Goal: Task Accomplishment & Management: Use online tool/utility

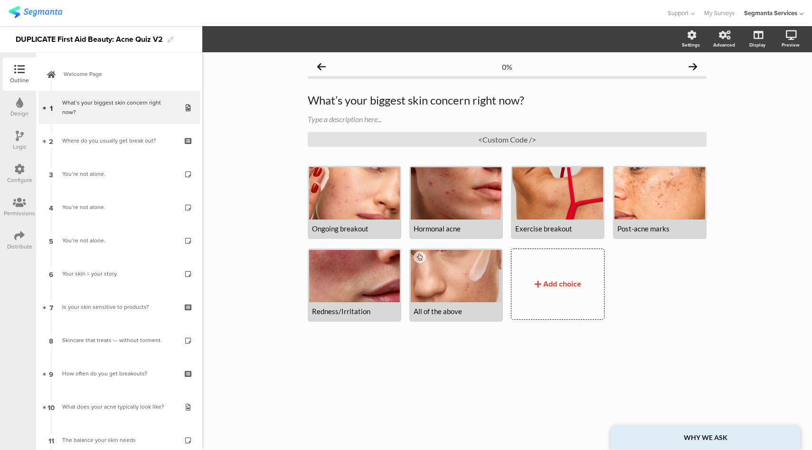
click at [146, 143] on div "Where do you usually get break out?" at bounding box center [119, 140] width 114 height 9
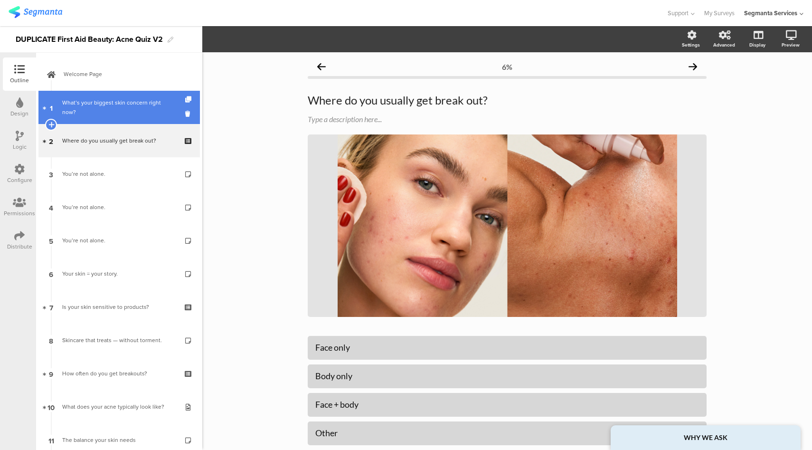
click at [146, 105] on div "What’s your biggest skin concern right now?" at bounding box center [119, 107] width 114 height 19
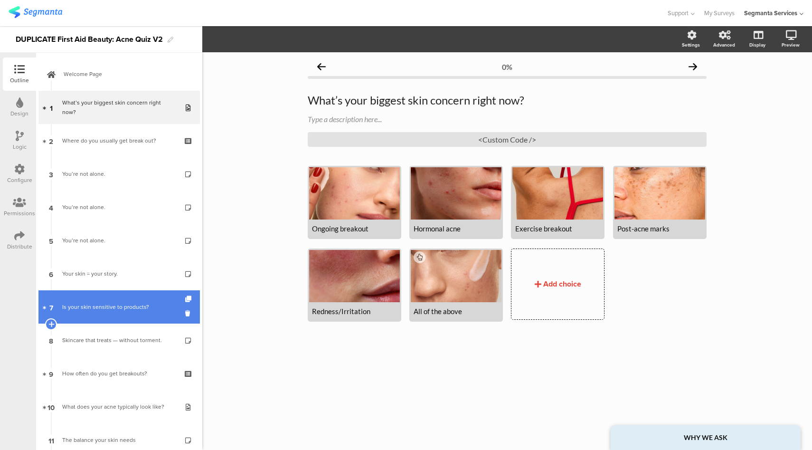
click at [129, 310] on div "Is your skin sensitive to products?" at bounding box center [119, 306] width 114 height 9
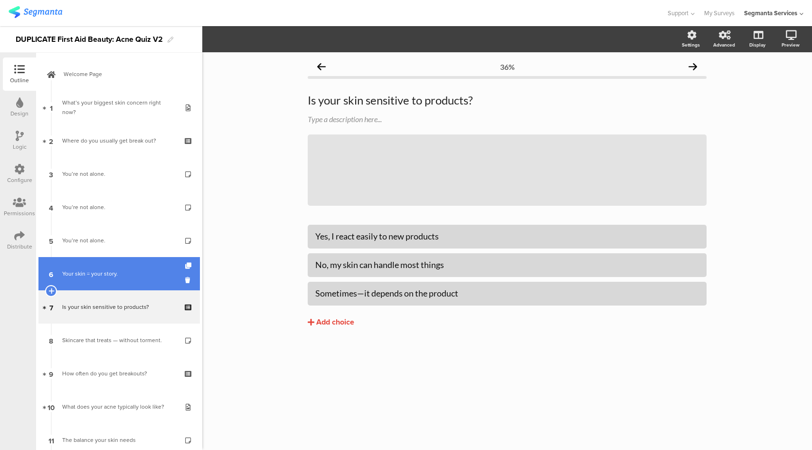
click at [133, 280] on link "6 Your skin = your story." at bounding box center [118, 273] width 161 height 33
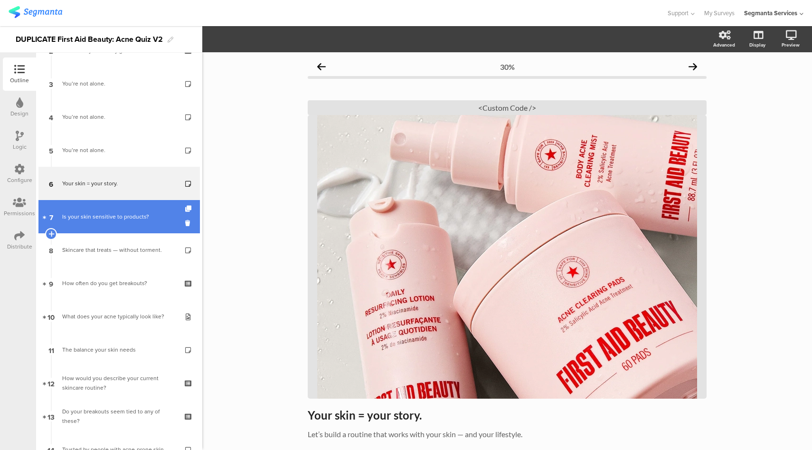
scroll to position [92, 0]
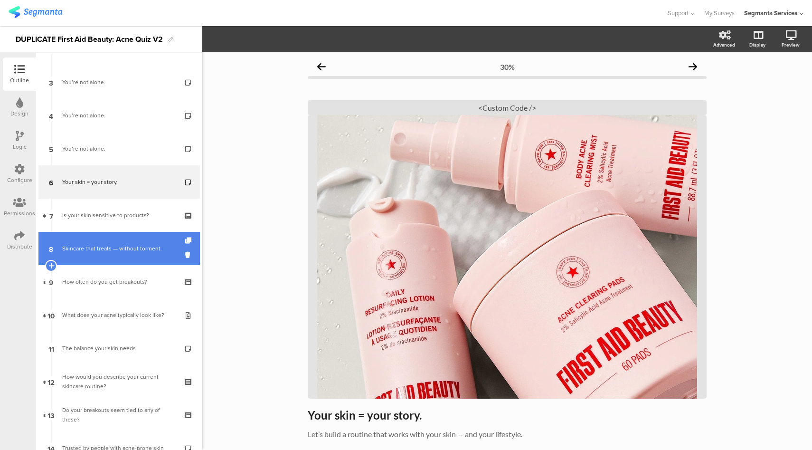
click at [137, 251] on div "Skincare that treats — without torment." at bounding box center [119, 248] width 114 height 9
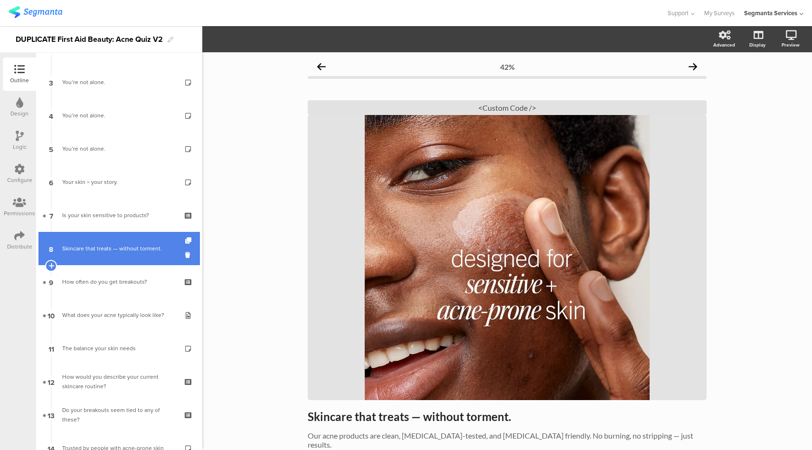
scroll to position [158, 0]
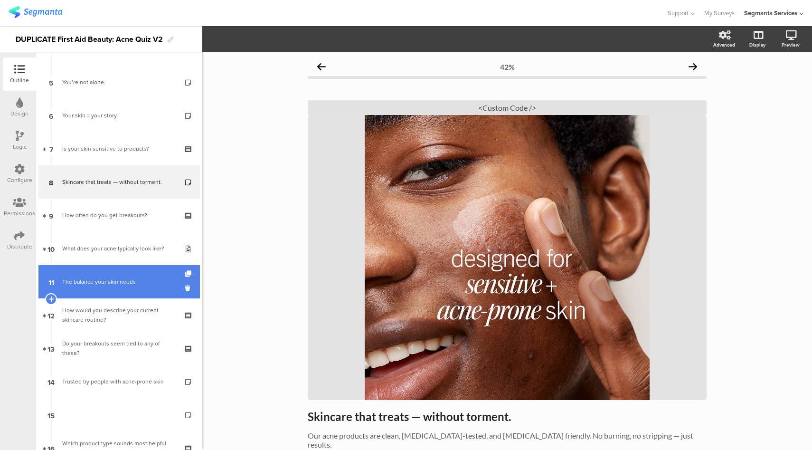
click at [129, 277] on div "The balance your skin needs" at bounding box center [119, 281] width 114 height 9
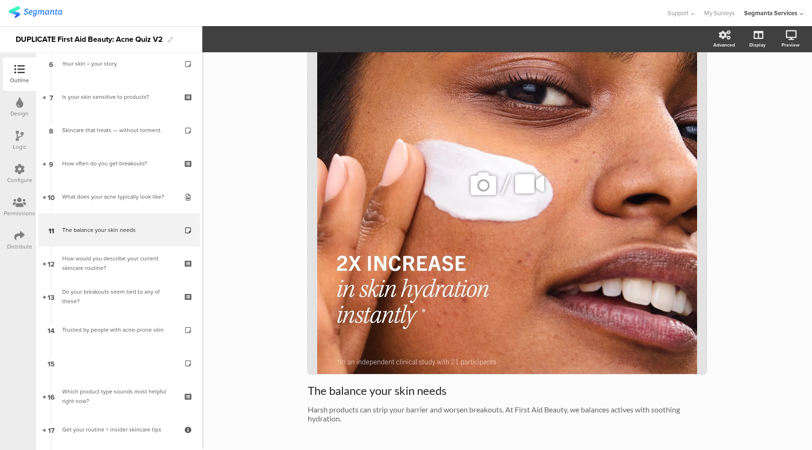
scroll to position [130, 0]
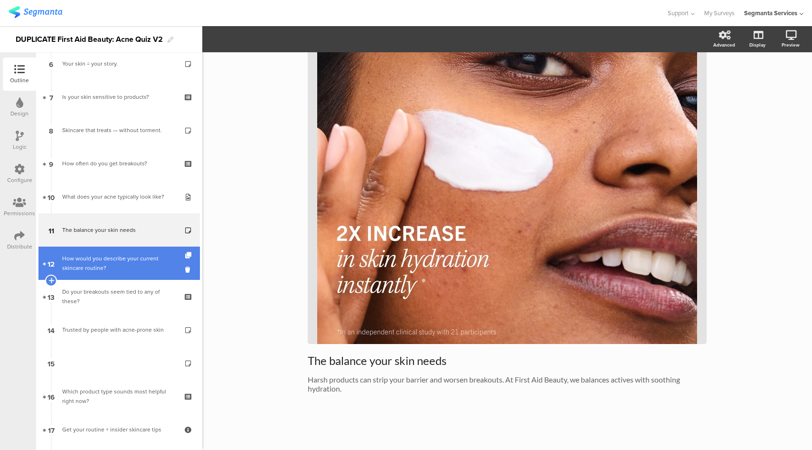
click at [141, 270] on div "How would you describe your current skincare routine?" at bounding box center [119, 263] width 114 height 19
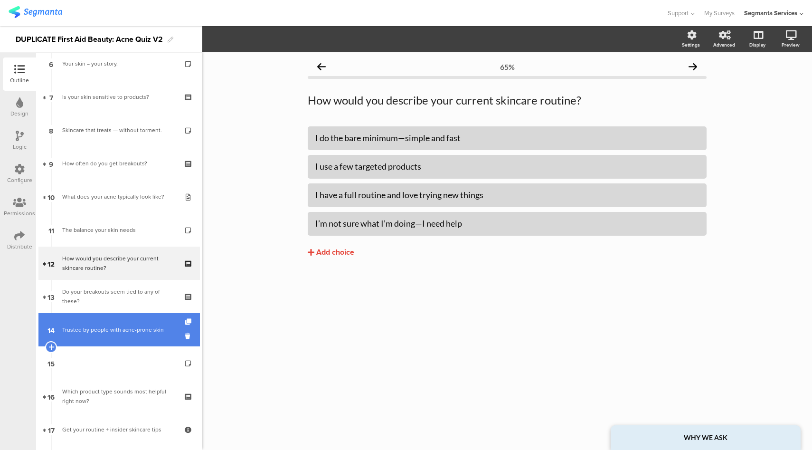
click at [123, 315] on link "14 Trusted by people with acne-prone skin" at bounding box center [118, 329] width 161 height 33
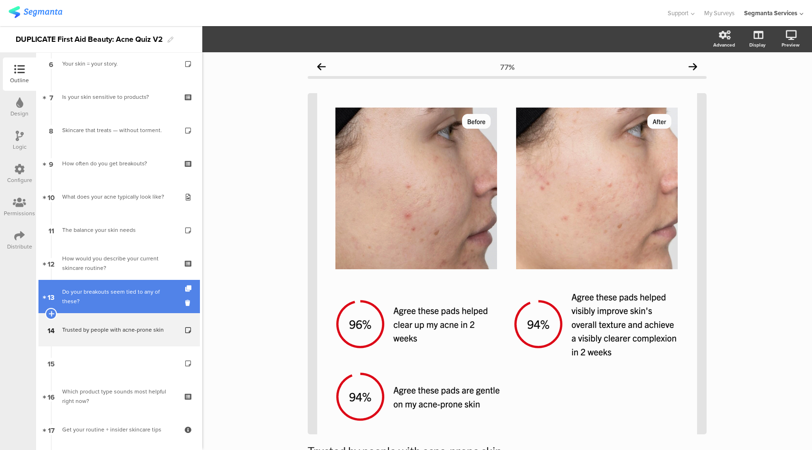
click at [123, 292] on div "Do your breakouts seem tied to any of these?" at bounding box center [119, 296] width 114 height 19
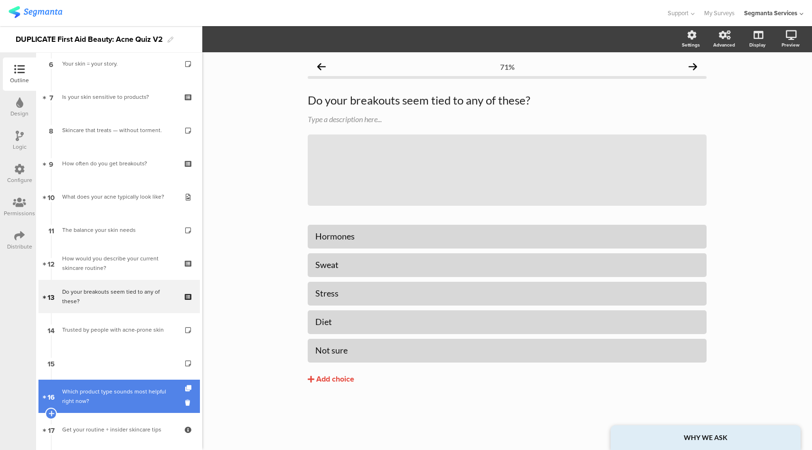
click at [112, 386] on link "16 Which product type sounds most helpful right now?" at bounding box center [118, 396] width 161 height 33
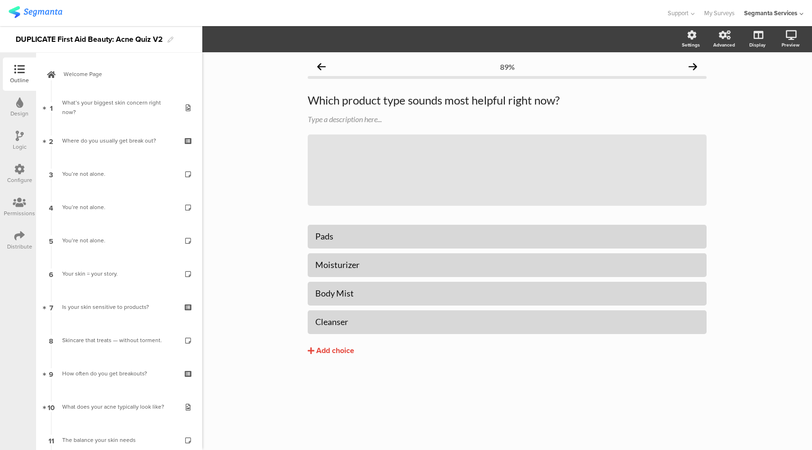
click at [22, 170] on icon at bounding box center [19, 169] width 10 height 10
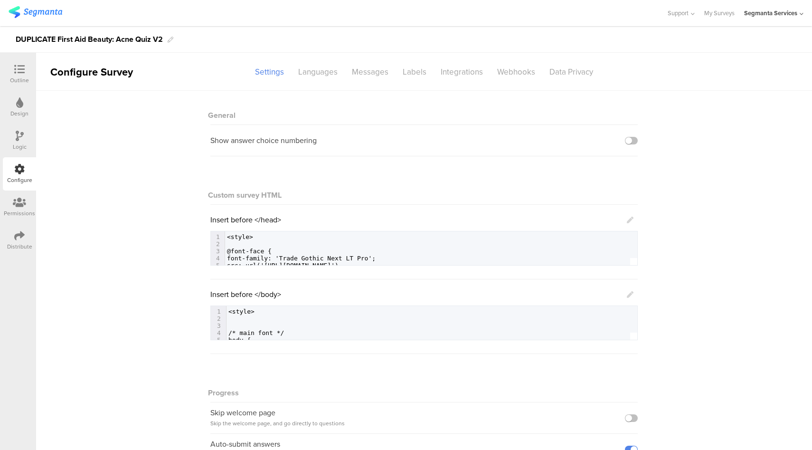
click at [627, 292] on icon at bounding box center [630, 294] width 7 height 7
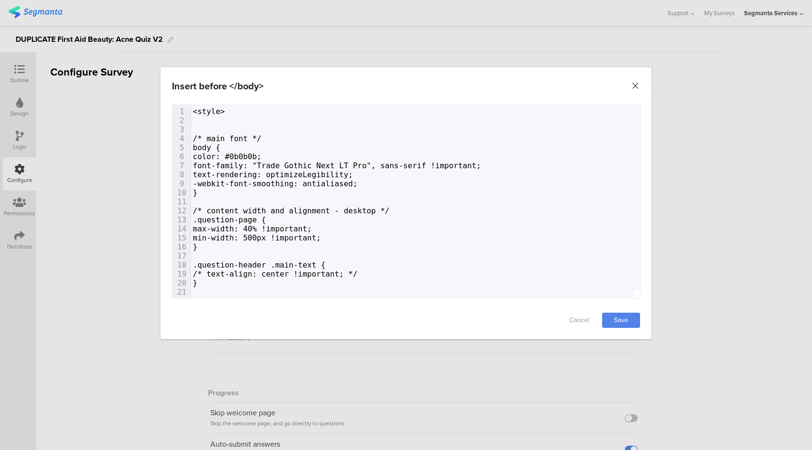
click at [634, 88] on icon "Close" at bounding box center [635, 85] width 9 height 9
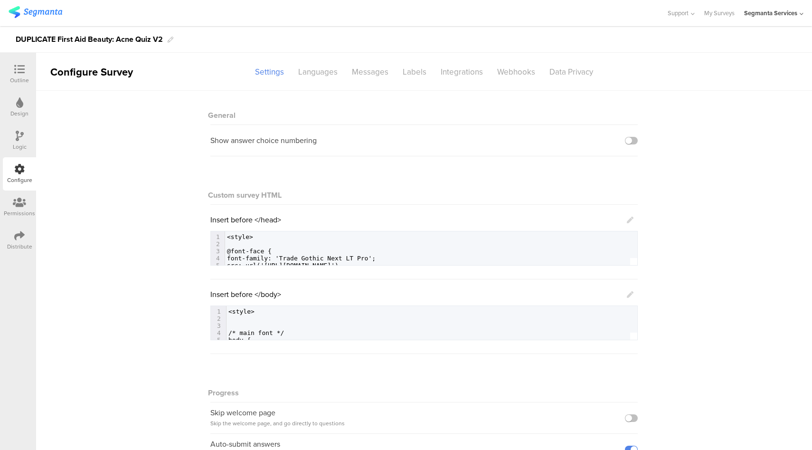
click at [627, 294] on icon at bounding box center [630, 294] width 7 height 7
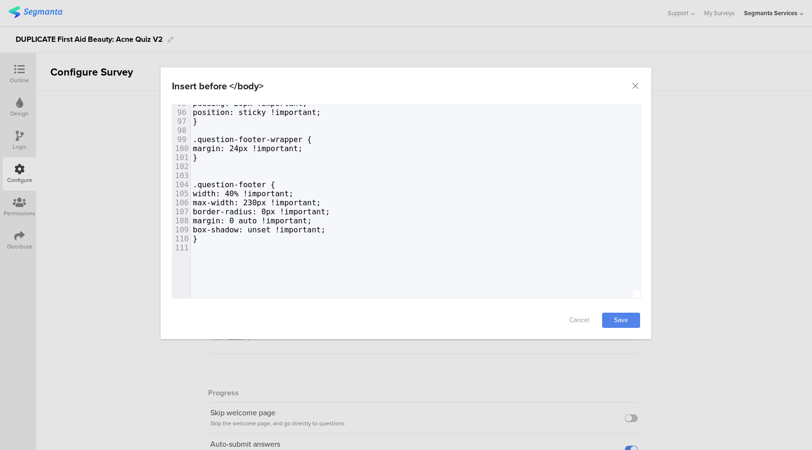
scroll to position [919, 0]
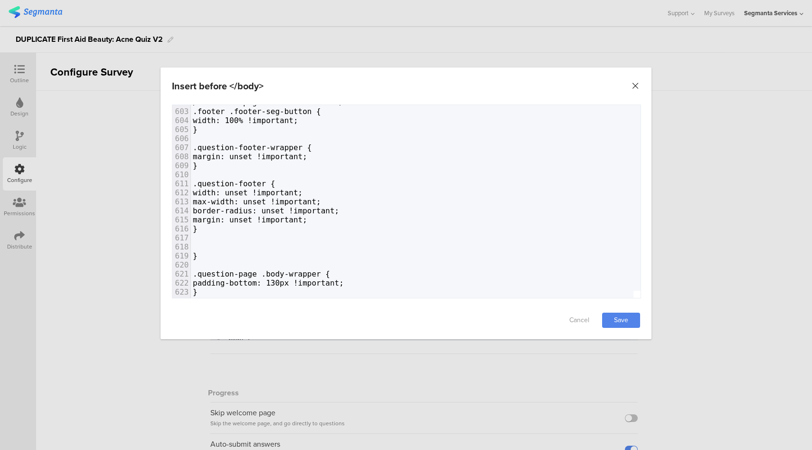
click at [636, 87] on icon "Close" at bounding box center [635, 85] width 9 height 9
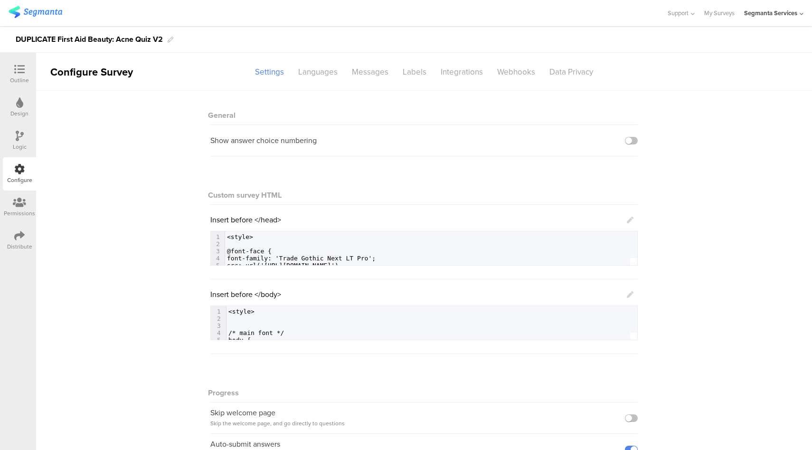
click at [22, 234] on icon at bounding box center [19, 235] width 10 height 10
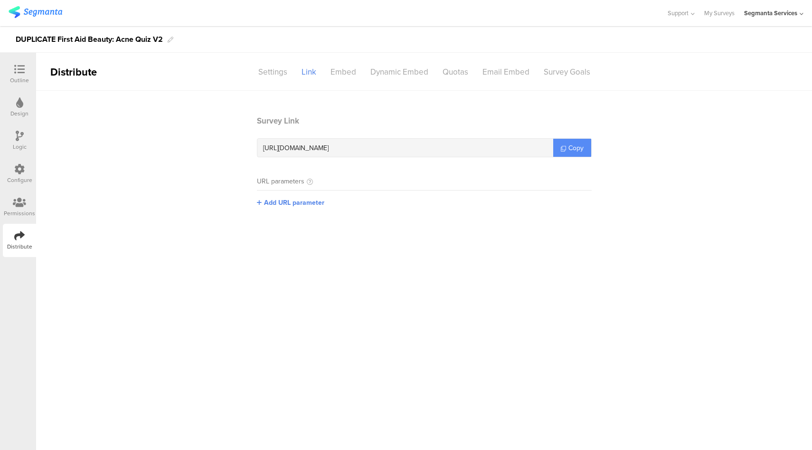
click at [578, 152] on span "Copy" at bounding box center [576, 148] width 15 height 10
click at [16, 79] on div "Outline" at bounding box center [19, 80] width 19 height 9
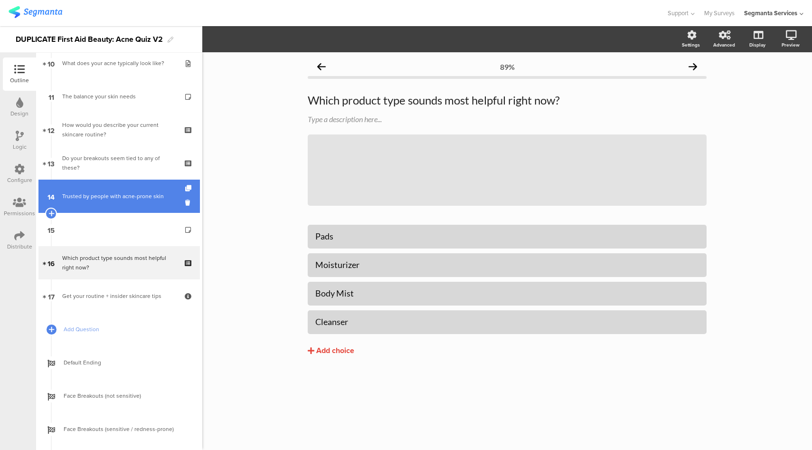
scroll to position [355, 0]
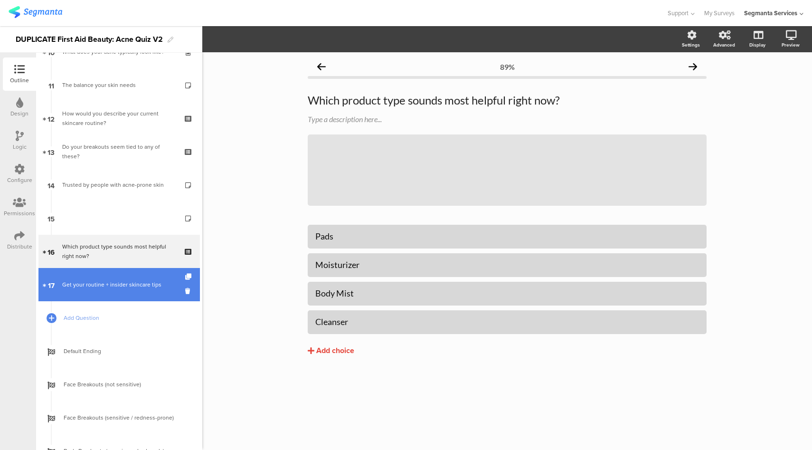
click at [120, 284] on div "Get your routine + insider skincare tips" at bounding box center [119, 284] width 114 height 9
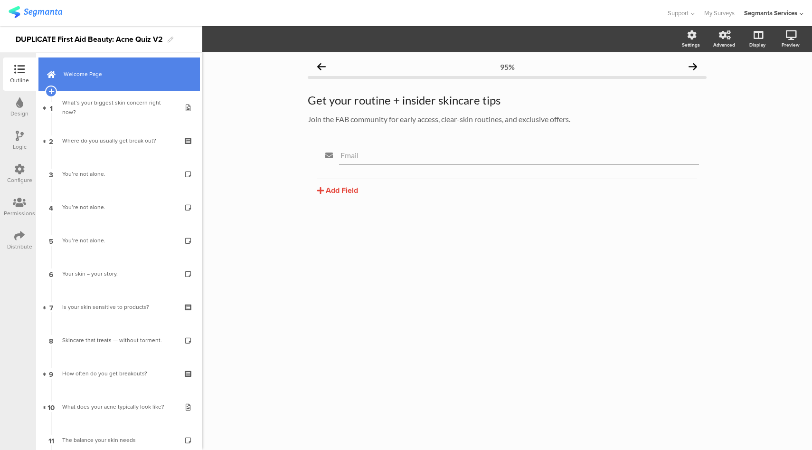
click at [133, 72] on span "Welcome Page" at bounding box center [125, 73] width 122 height 9
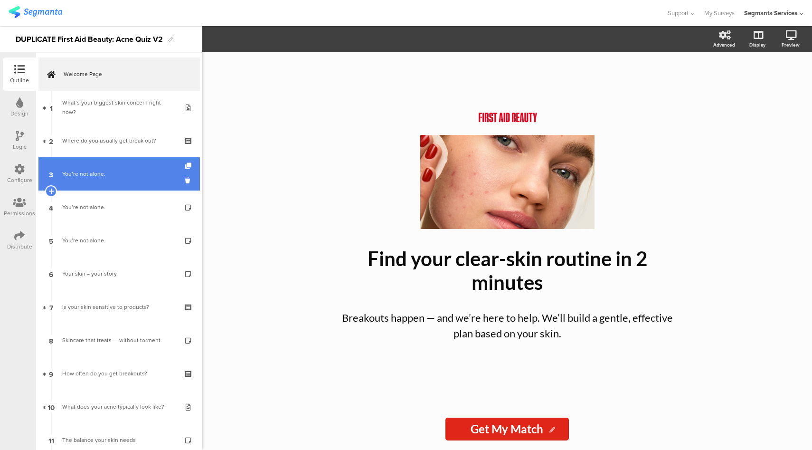
click at [121, 175] on div "You’re not alone." at bounding box center [119, 173] width 114 height 9
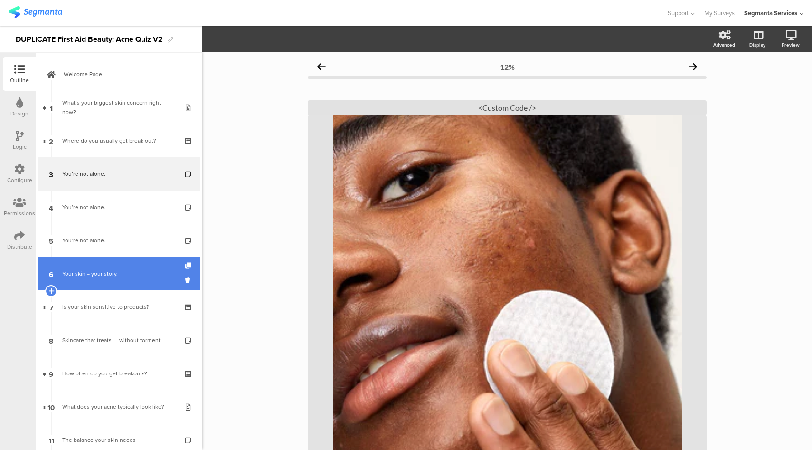
click at [118, 276] on div "Your skin = your story." at bounding box center [119, 273] width 114 height 9
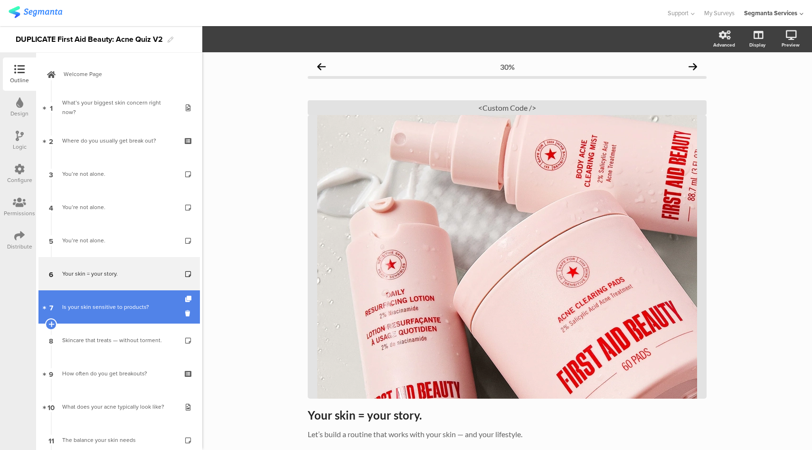
click at [116, 311] on div "Is your skin sensitive to products?" at bounding box center [119, 306] width 114 height 9
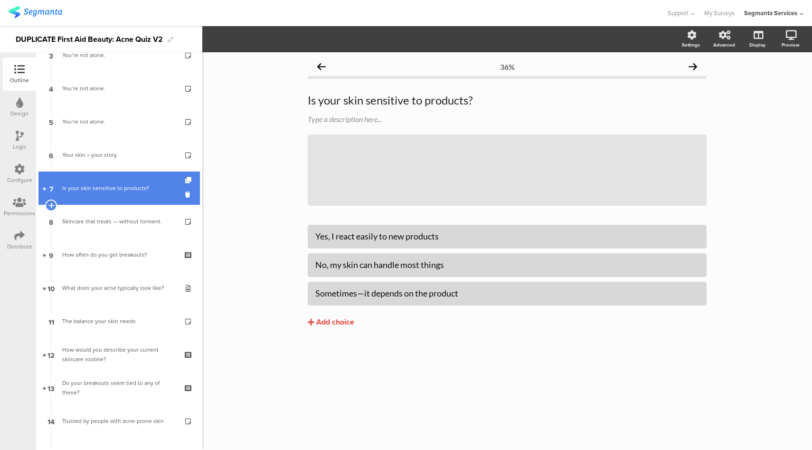
scroll to position [119, 0]
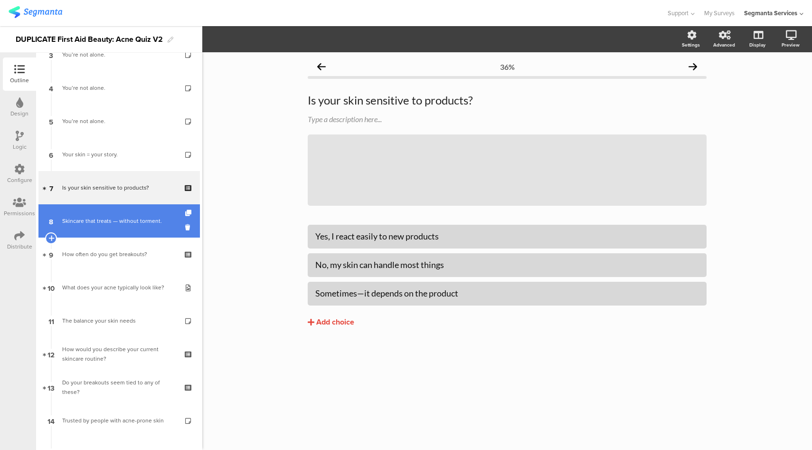
click at [126, 231] on link "8 Skincare that treats — without torment." at bounding box center [118, 220] width 161 height 33
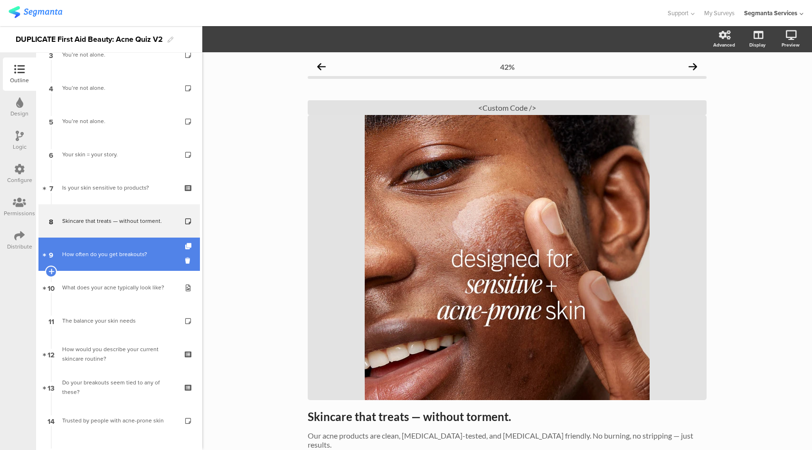
click at [122, 258] on div "How often do you get breakouts?" at bounding box center [119, 253] width 114 height 9
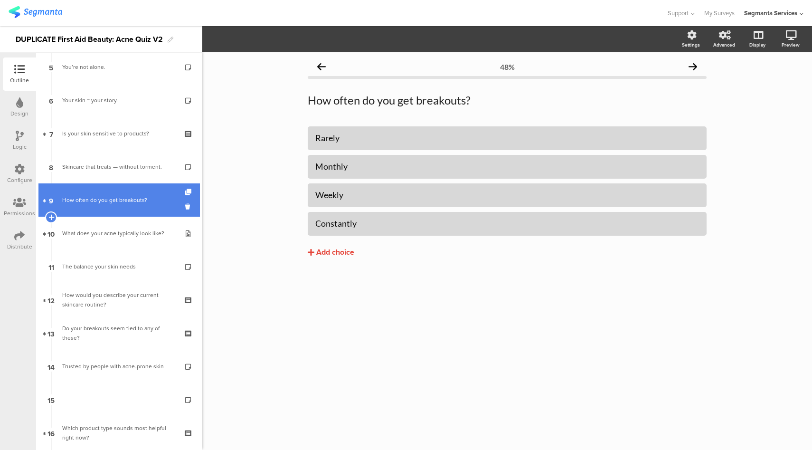
scroll to position [175, 0]
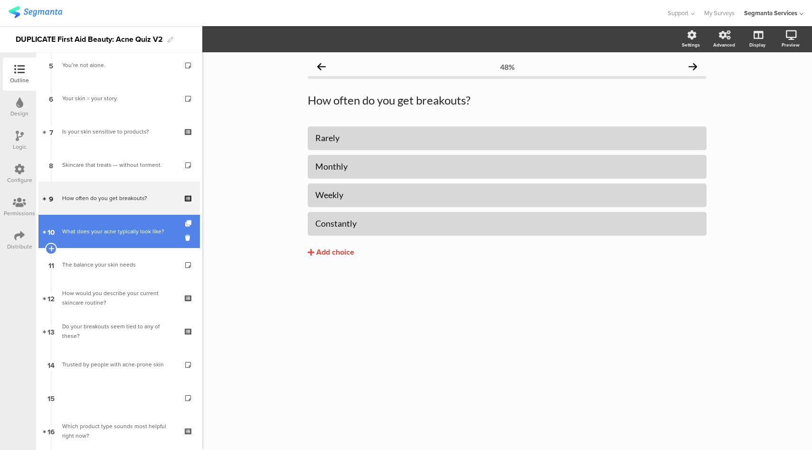
click at [128, 224] on link "10 What does your acne typically look like?" at bounding box center [118, 231] width 161 height 33
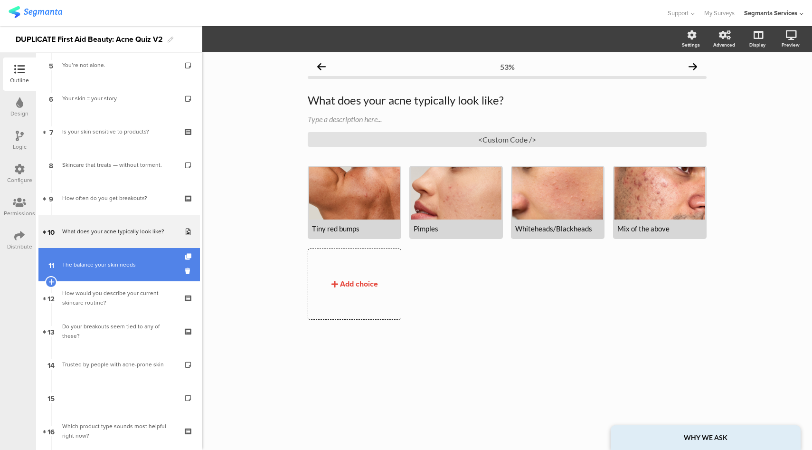
click at [124, 268] on div "The balance your skin needs" at bounding box center [119, 264] width 114 height 9
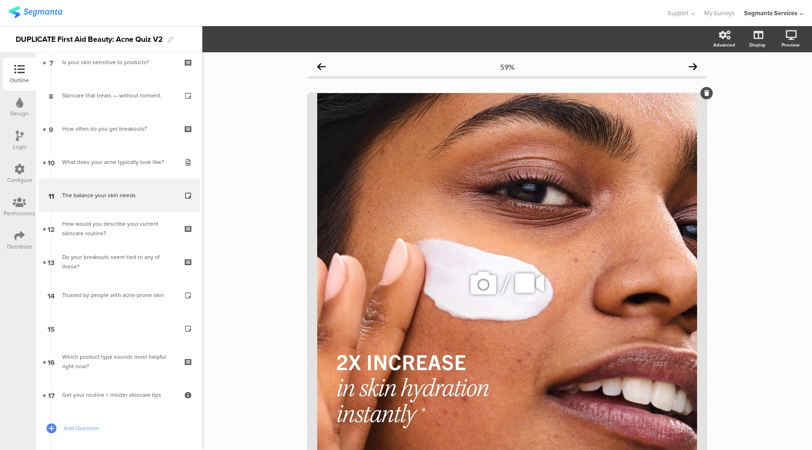
scroll to position [130, 0]
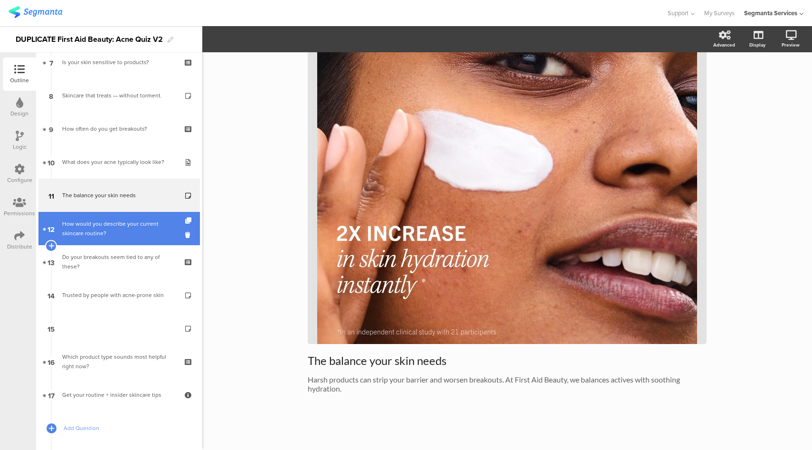
click at [121, 230] on div "How would you describe your current skincare routine?" at bounding box center [119, 228] width 114 height 19
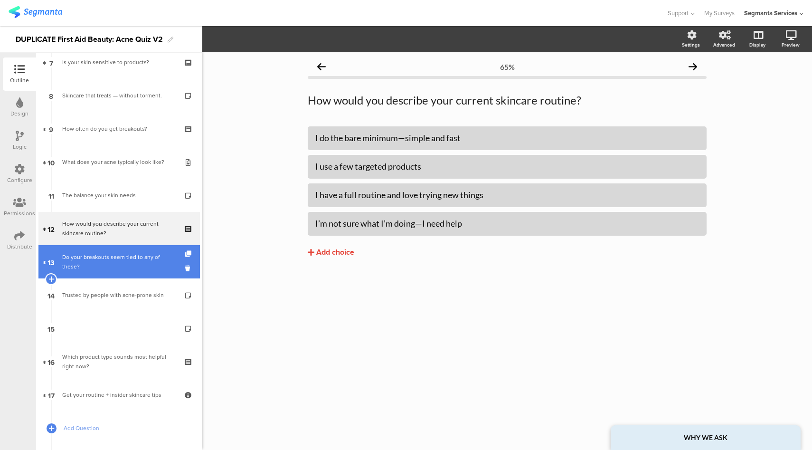
click at [116, 262] on div "Do your breakouts seem tied to any of these?" at bounding box center [119, 261] width 114 height 19
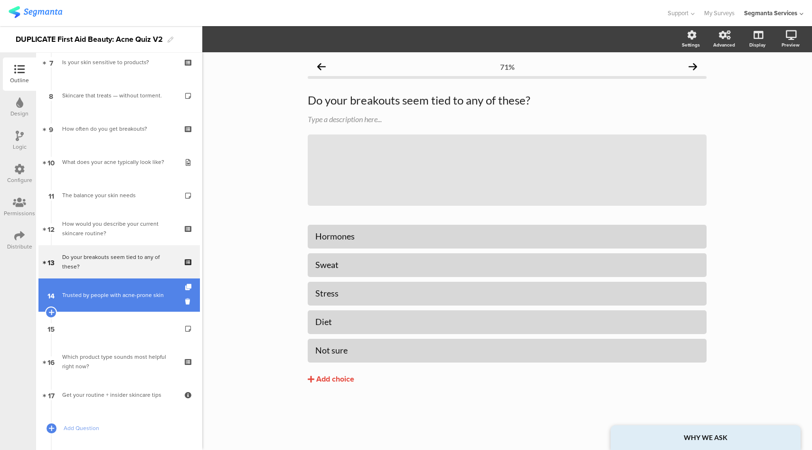
click at [111, 304] on link "14 Trusted by people with acne-prone skin" at bounding box center [118, 294] width 161 height 33
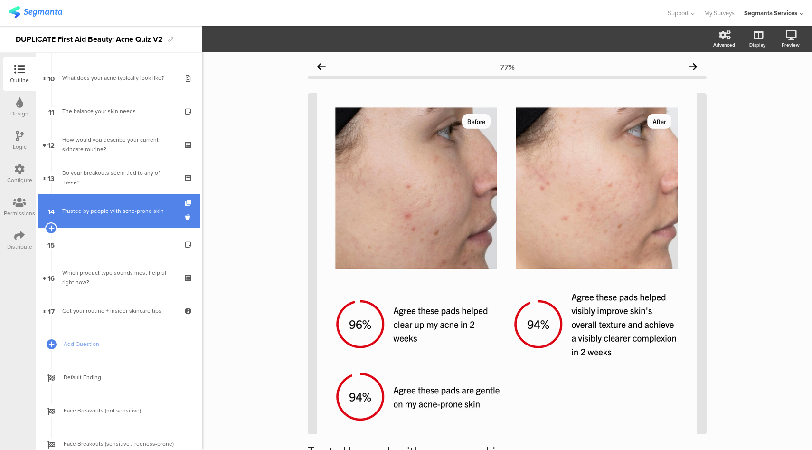
scroll to position [330, 0]
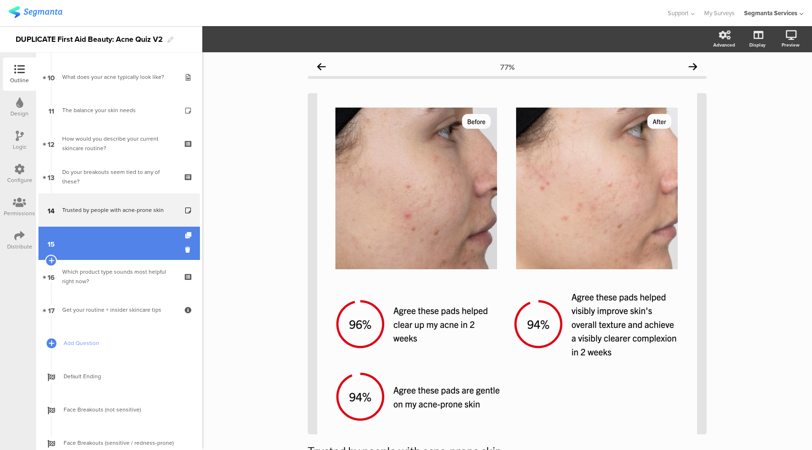
click at [121, 236] on link "15" at bounding box center [118, 243] width 161 height 33
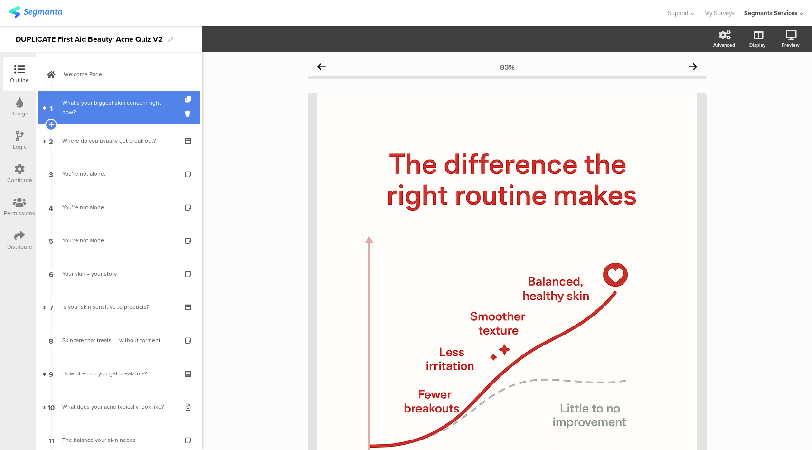
click at [129, 106] on div "What’s your biggest skin concern right now?" at bounding box center [119, 107] width 114 height 19
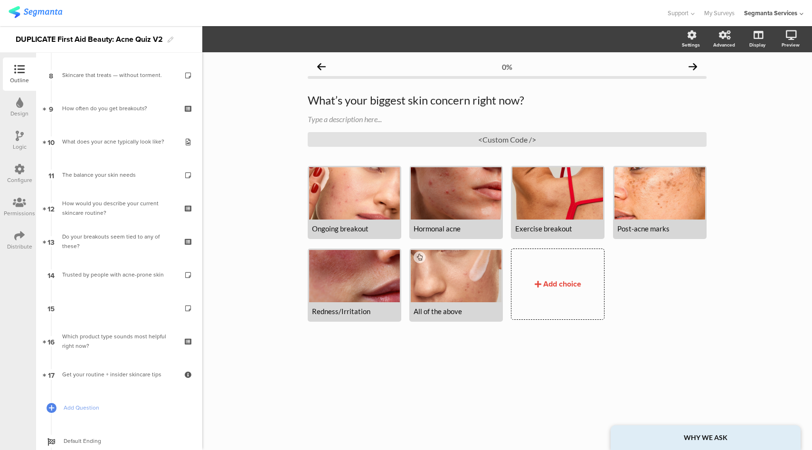
scroll to position [275, 0]
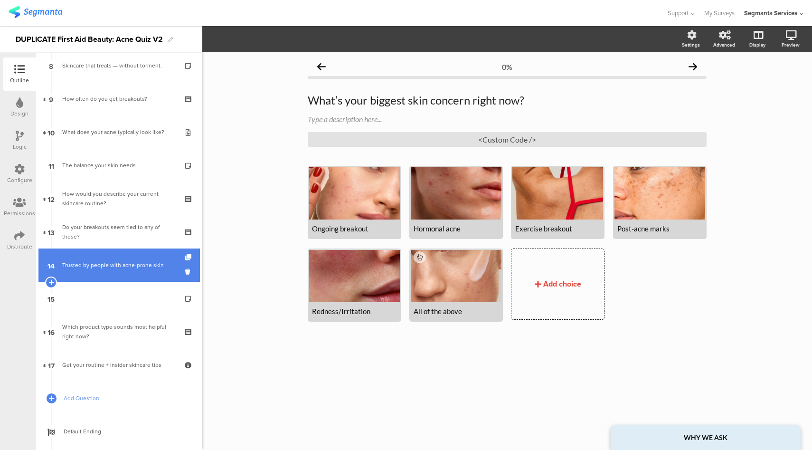
click at [94, 269] on div "Trusted by people with acne-prone skin" at bounding box center [119, 264] width 114 height 9
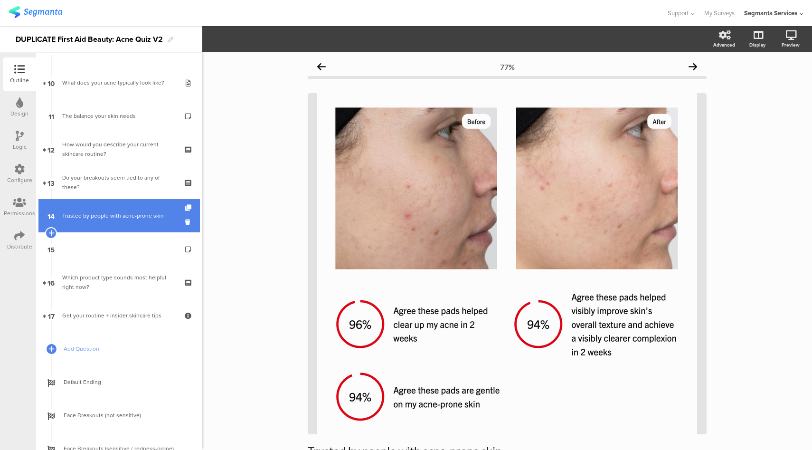
scroll to position [334, 0]
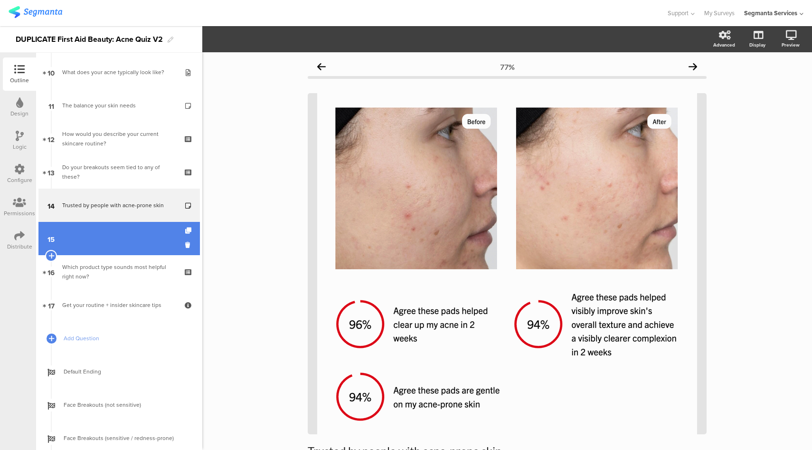
click at [116, 228] on link "15" at bounding box center [118, 238] width 161 height 33
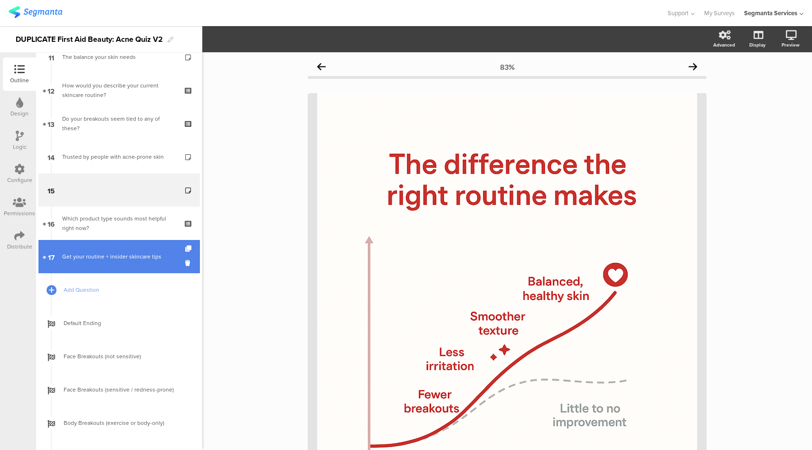
scroll to position [382, 0]
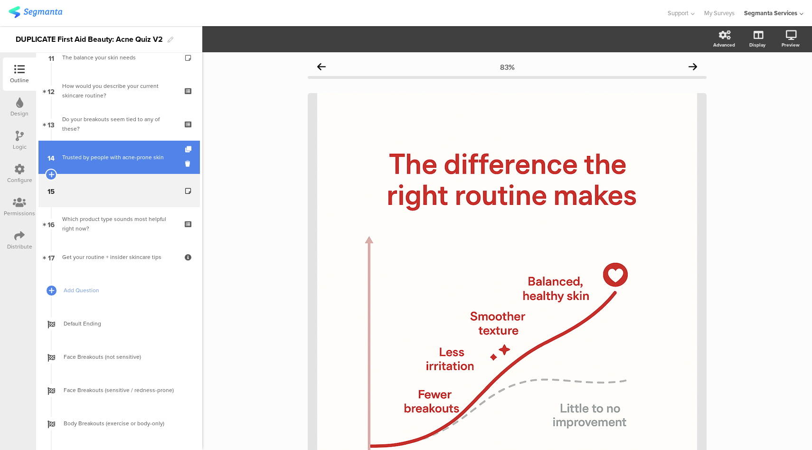
click at [120, 157] on div "Trusted by people with acne-prone skin" at bounding box center [119, 156] width 114 height 9
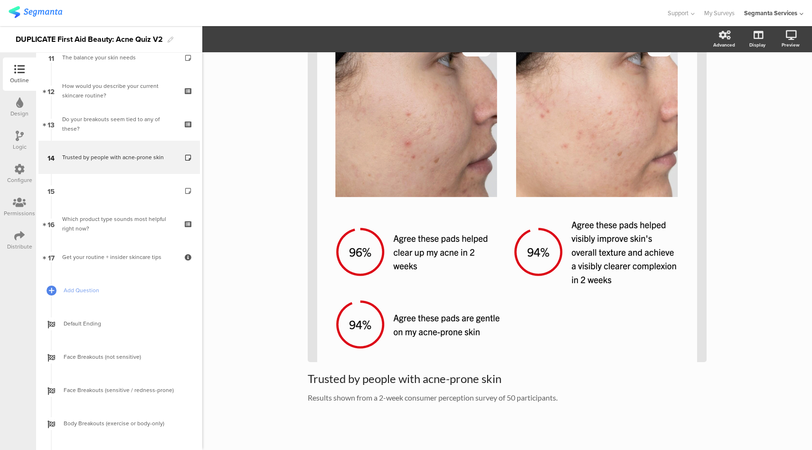
scroll to position [83, 0]
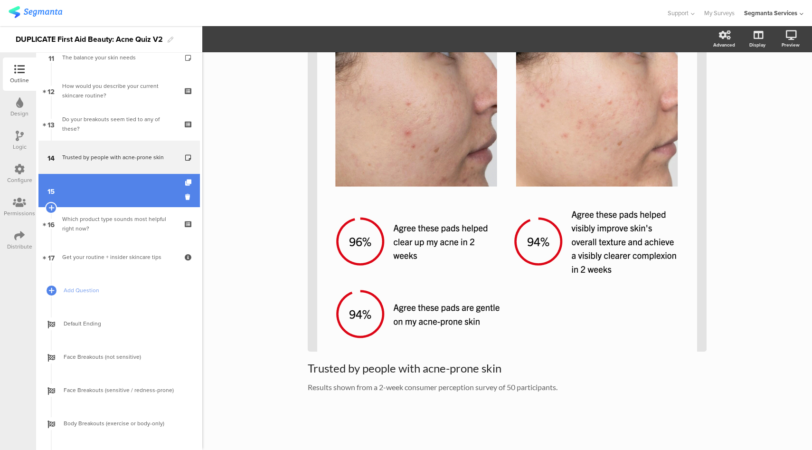
click at [123, 197] on link "15" at bounding box center [118, 190] width 161 height 33
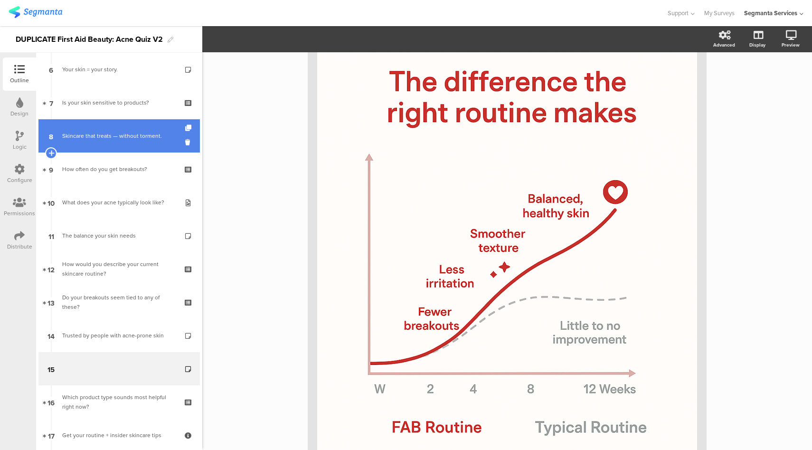
scroll to position [192, 0]
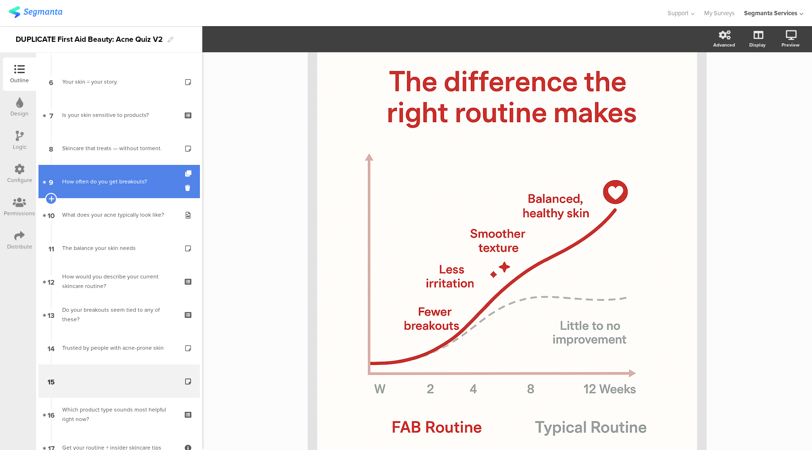
click at [111, 179] on div "How often do you get breakouts?" at bounding box center [119, 181] width 114 height 9
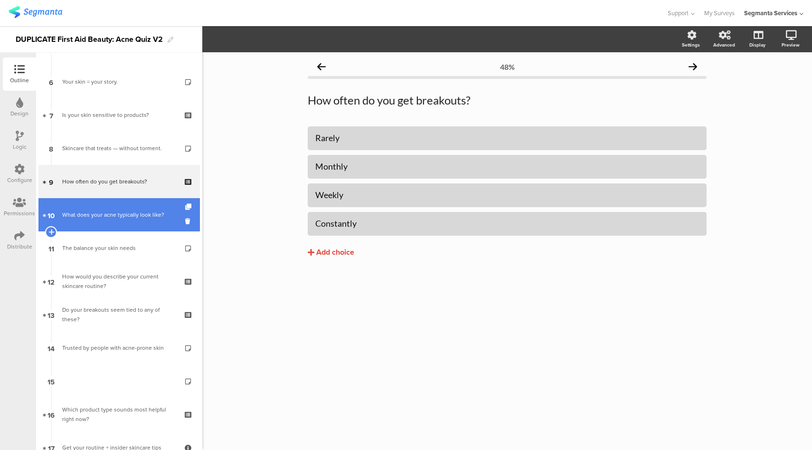
click at [109, 224] on link "10 What does your acne typically look like?" at bounding box center [118, 214] width 161 height 33
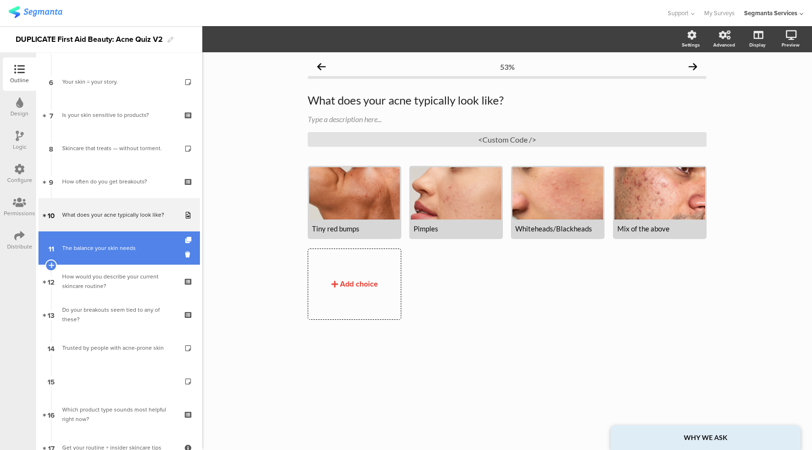
click at [101, 255] on link "11 The balance your skin needs" at bounding box center [118, 247] width 161 height 33
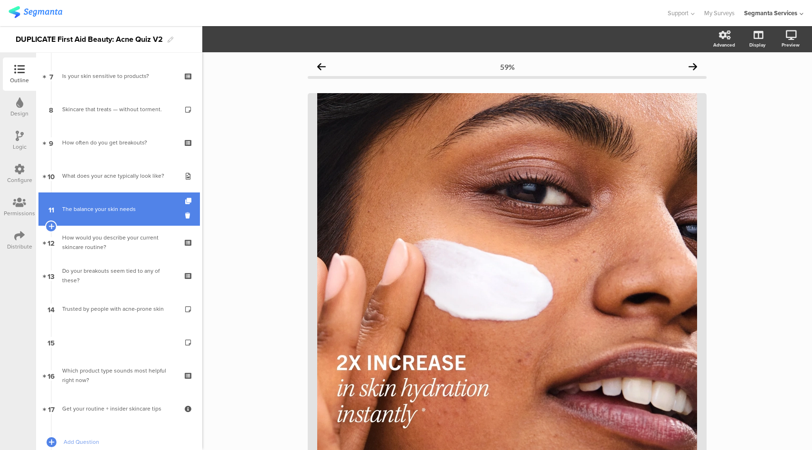
scroll to position [247, 0]
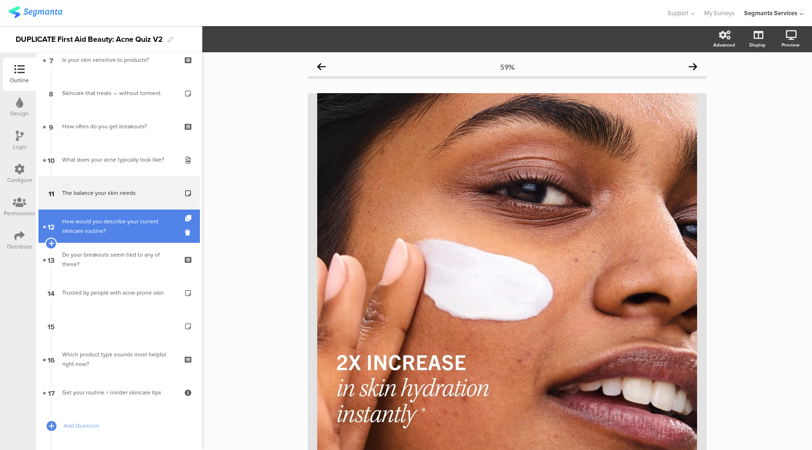
click at [111, 237] on link "12 How would you describe your current skincare routine?" at bounding box center [118, 225] width 161 height 33
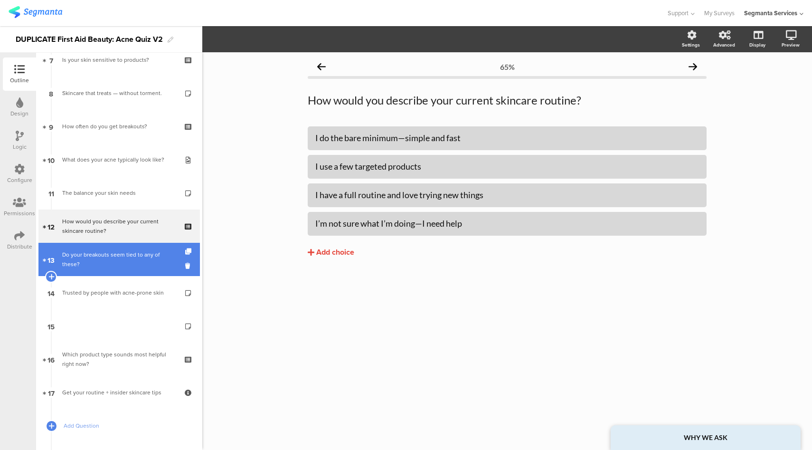
click at [107, 260] on div "Do your breakouts seem tied to any of these?" at bounding box center [119, 259] width 114 height 19
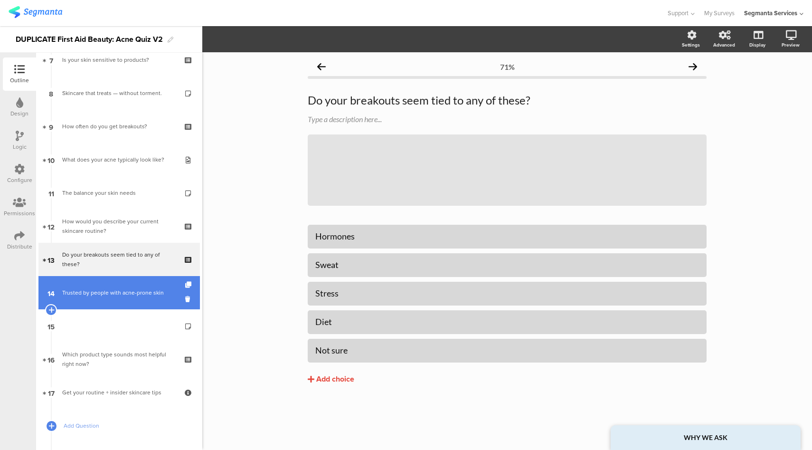
click at [113, 298] on link "14 Trusted by people with acne-prone skin" at bounding box center [118, 292] width 161 height 33
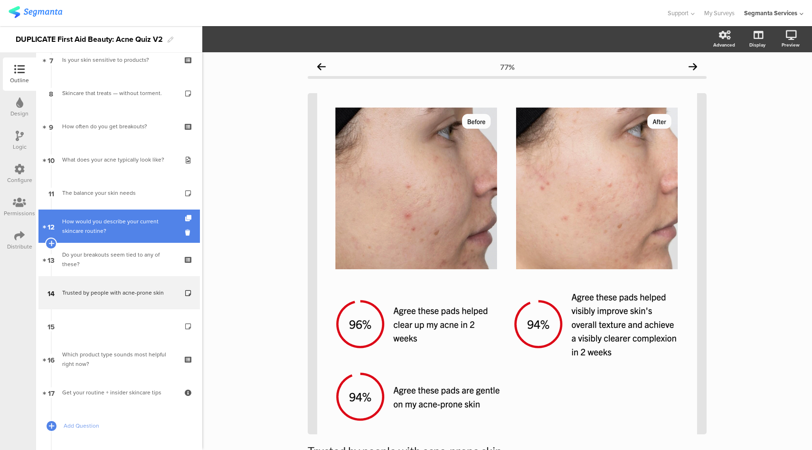
click at [120, 219] on div "How would you describe your current skincare routine?" at bounding box center [119, 226] width 114 height 19
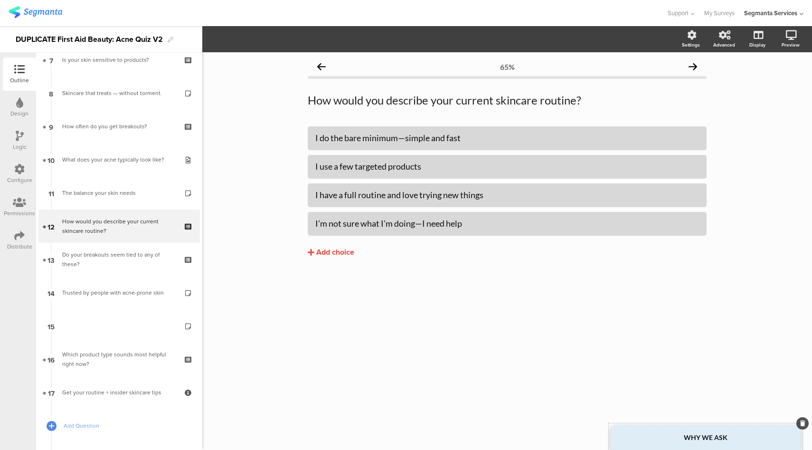
click at [683, 431] on div "WHY WE ASK" at bounding box center [706, 437] width 190 height 25
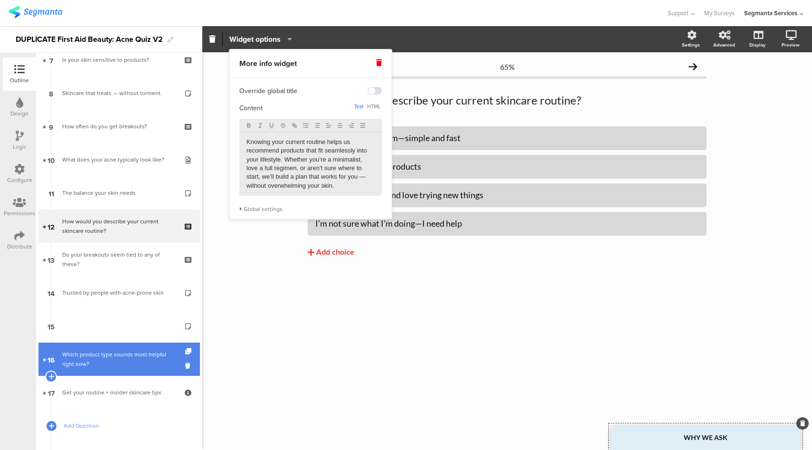
click at [139, 350] on div "Which product type sounds most helpful right now?" at bounding box center [119, 359] width 114 height 19
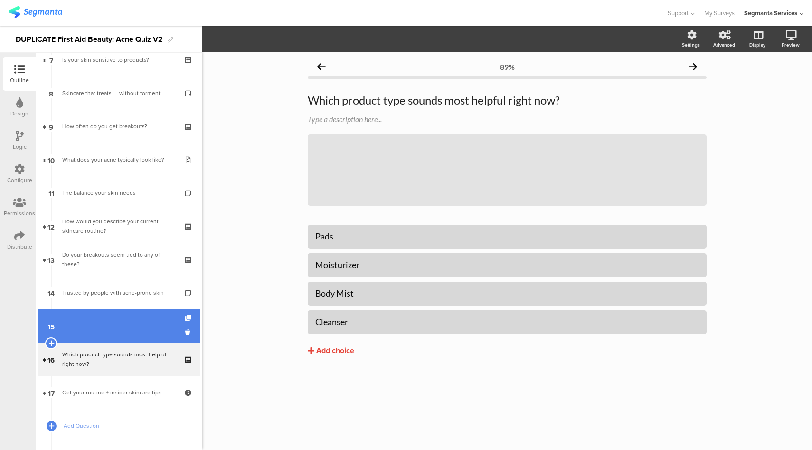
click at [129, 323] on link "15" at bounding box center [118, 325] width 161 height 33
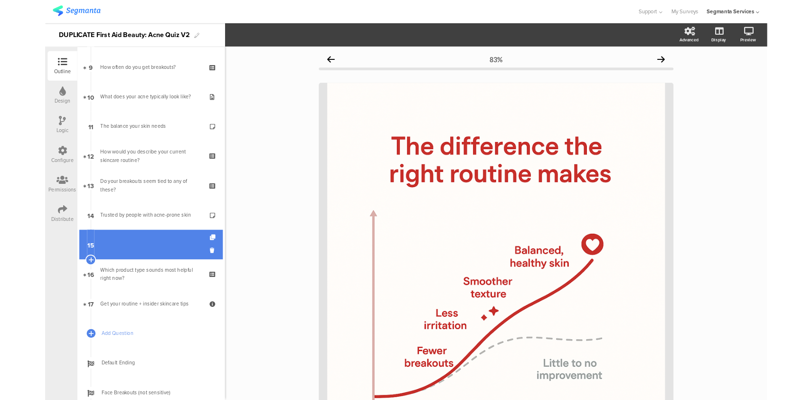
scroll to position [300, 0]
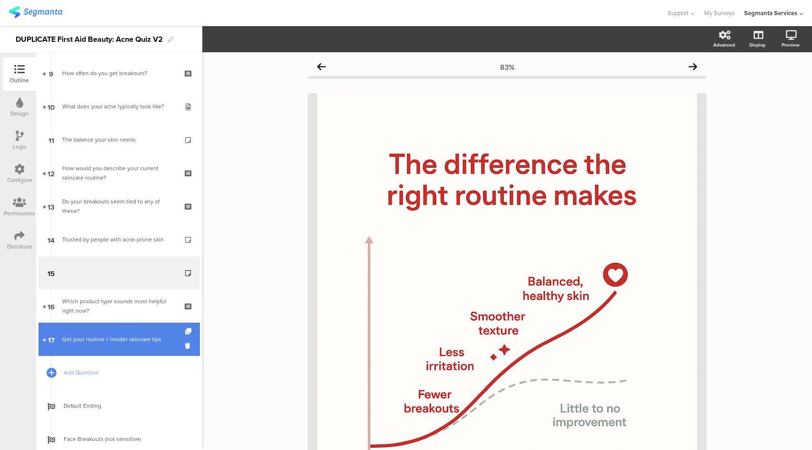
click at [118, 347] on link "17 Get your routine + insider skincare tips" at bounding box center [118, 339] width 161 height 33
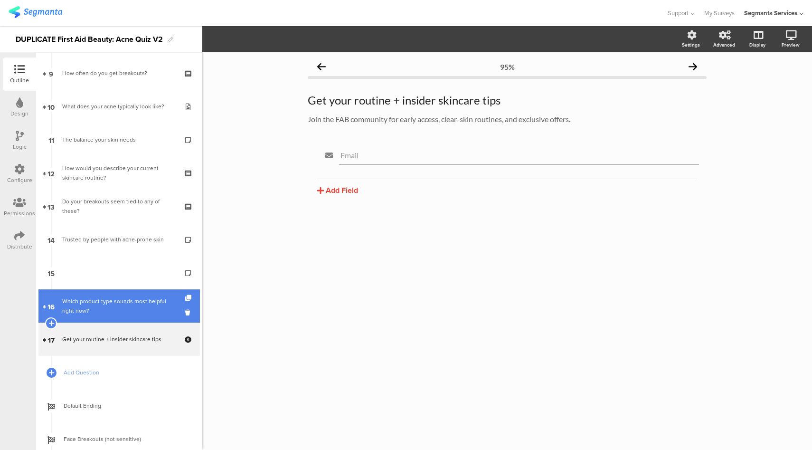
click at [122, 302] on div "Which product type sounds most helpful right now?" at bounding box center [119, 305] width 114 height 19
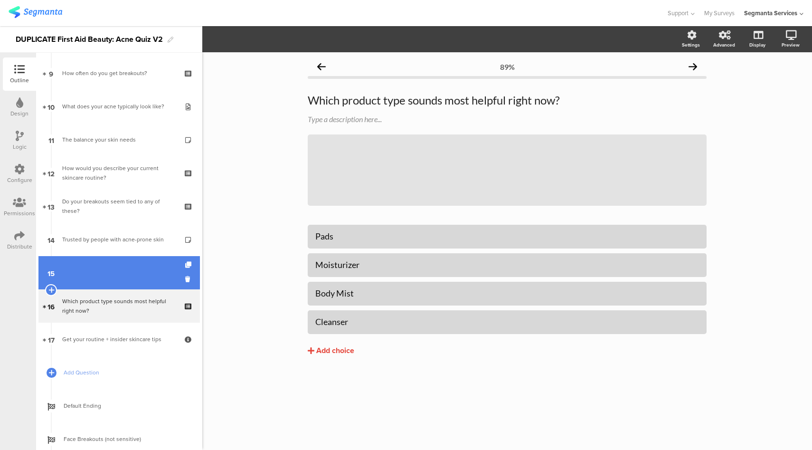
click at [115, 272] on link "15" at bounding box center [118, 272] width 161 height 33
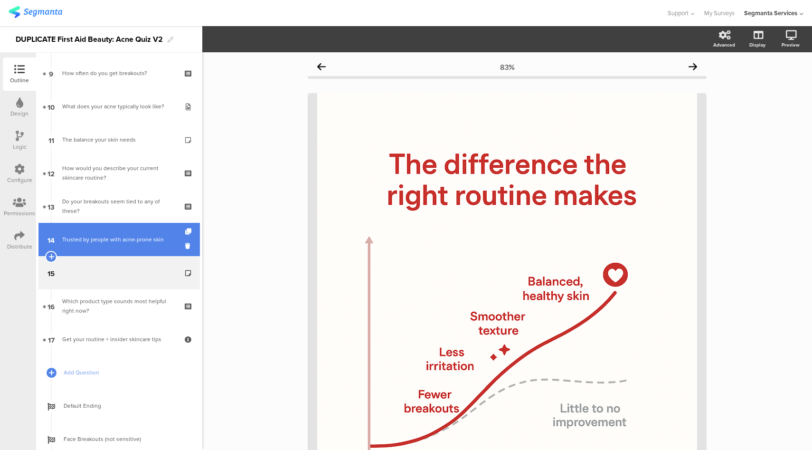
click at [120, 237] on div "Trusted by people with acne-prone skin" at bounding box center [119, 239] width 114 height 9
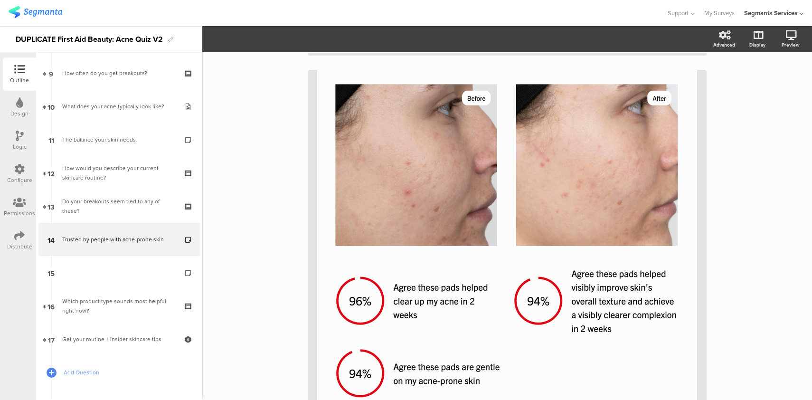
scroll to position [23, 0]
click at [752, 89] on icon at bounding box center [757, 84] width 10 height 9
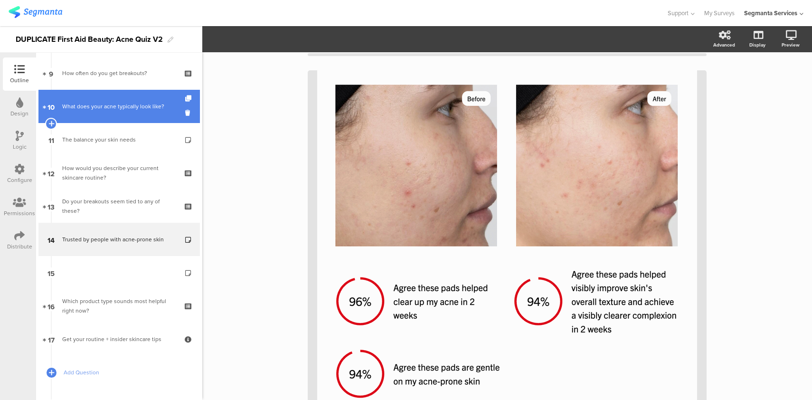
click at [123, 108] on div "What does your acne typically look like?" at bounding box center [119, 106] width 114 height 9
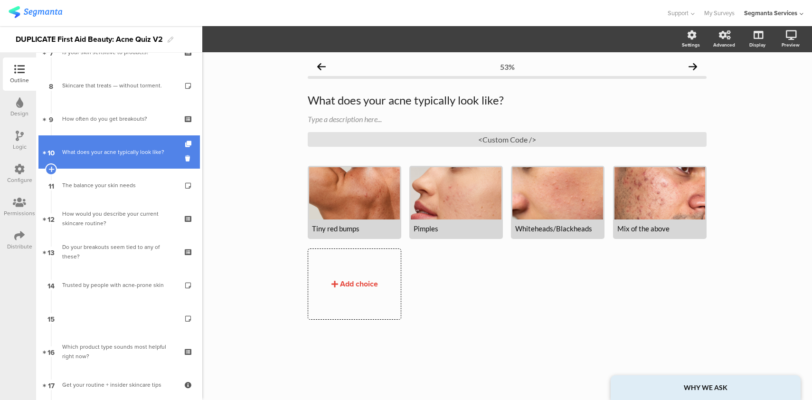
scroll to position [254, 0]
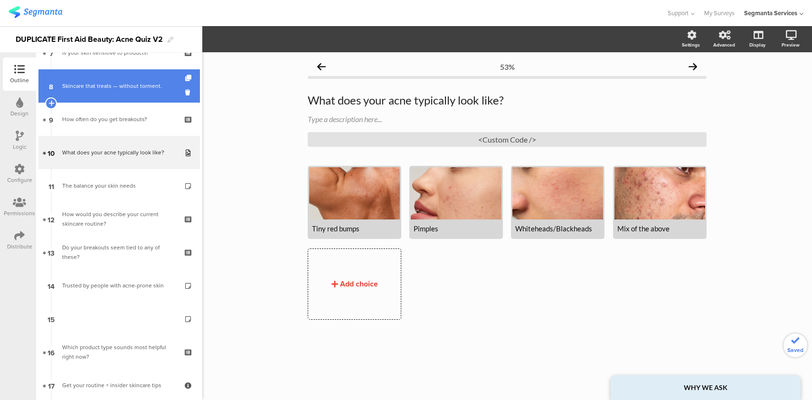
click at [111, 82] on div "Skincare that treats — without torment." at bounding box center [119, 85] width 114 height 9
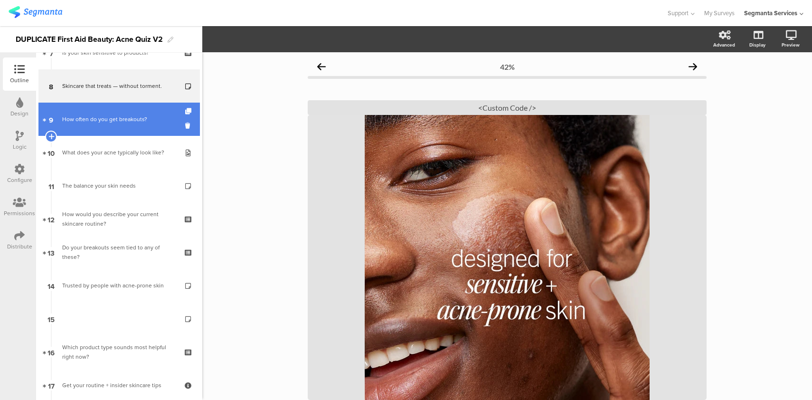
click at [104, 123] on div "How often do you get breakouts?" at bounding box center [119, 118] width 114 height 9
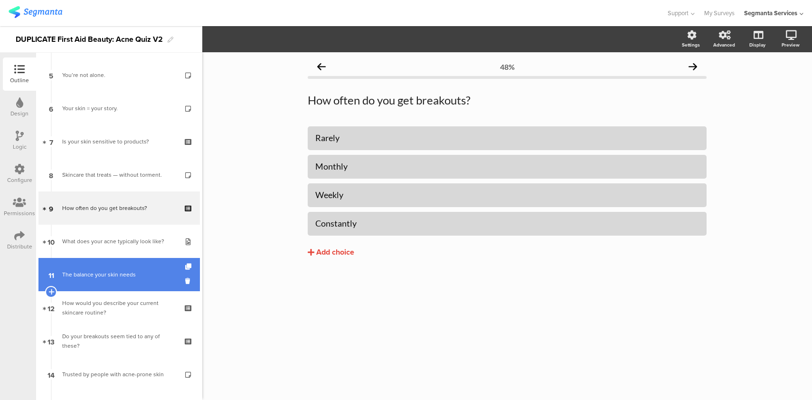
scroll to position [160, 0]
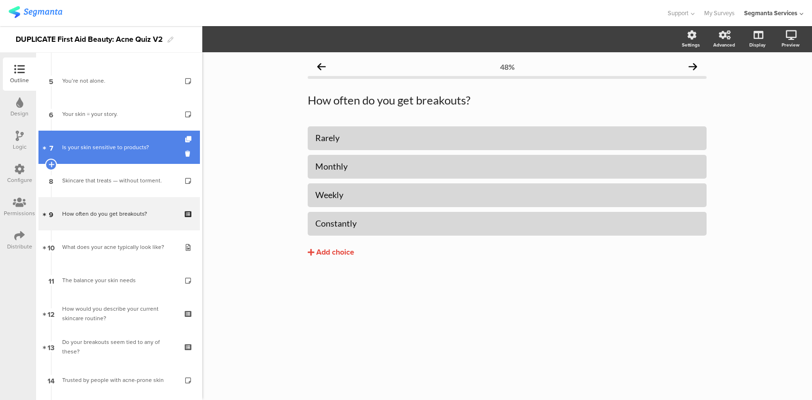
click at [107, 147] on div "Is your skin sensitive to products?" at bounding box center [119, 146] width 114 height 9
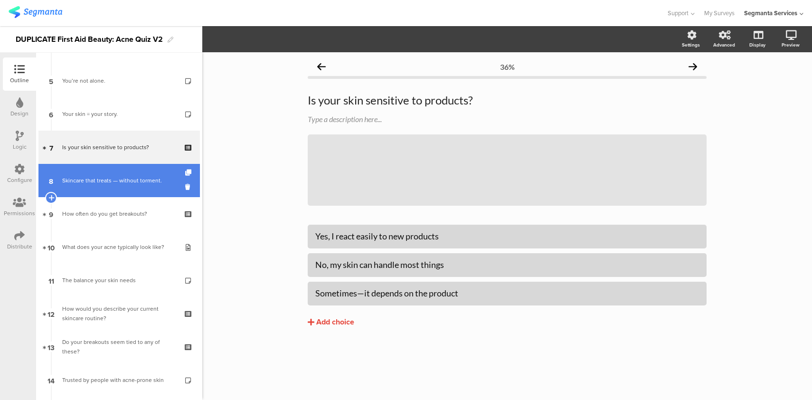
click at [110, 186] on link "8 Skincare that treats — without torment." at bounding box center [118, 180] width 161 height 33
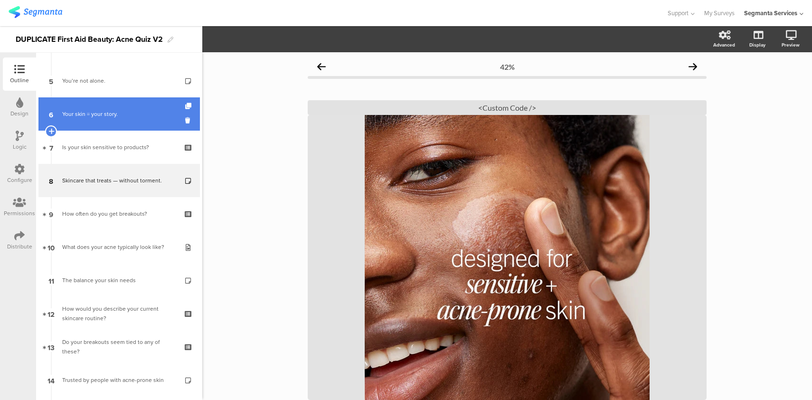
click at [117, 127] on link "6 Your skin = your story." at bounding box center [118, 113] width 161 height 33
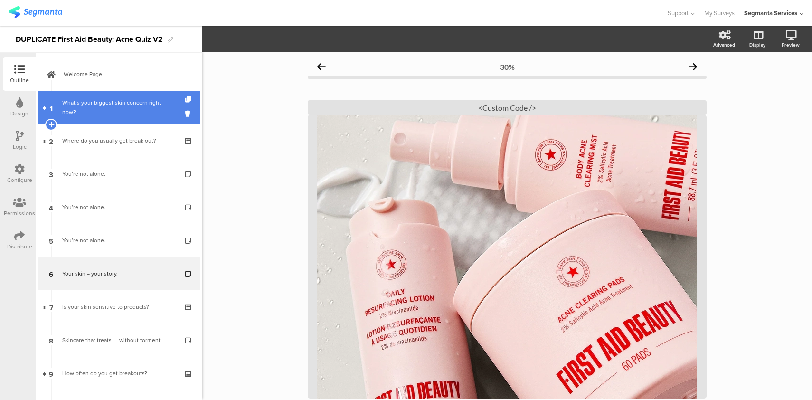
click at [110, 112] on div "What’s your biggest skin concern right now?" at bounding box center [119, 107] width 114 height 19
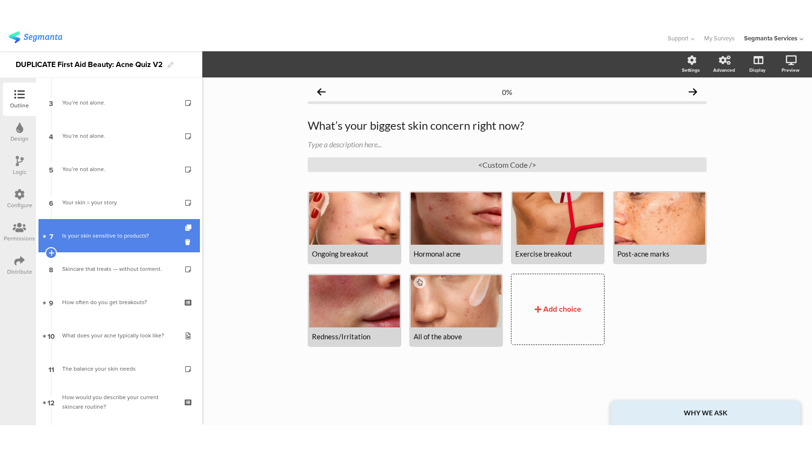
scroll to position [103, 0]
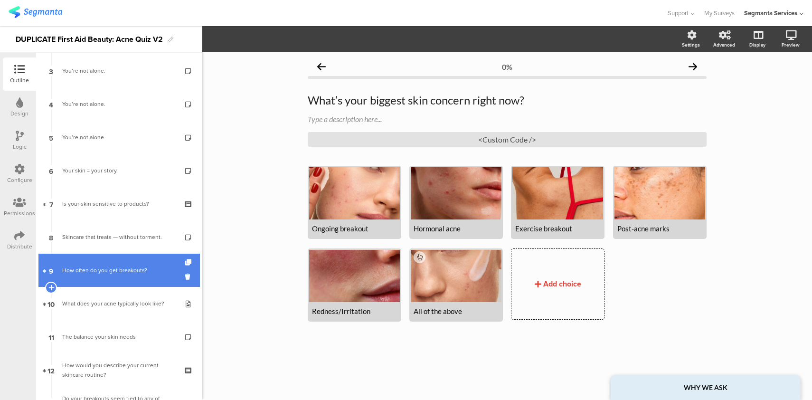
click at [91, 282] on link "9 How often do you get breakouts?" at bounding box center [118, 270] width 161 height 33
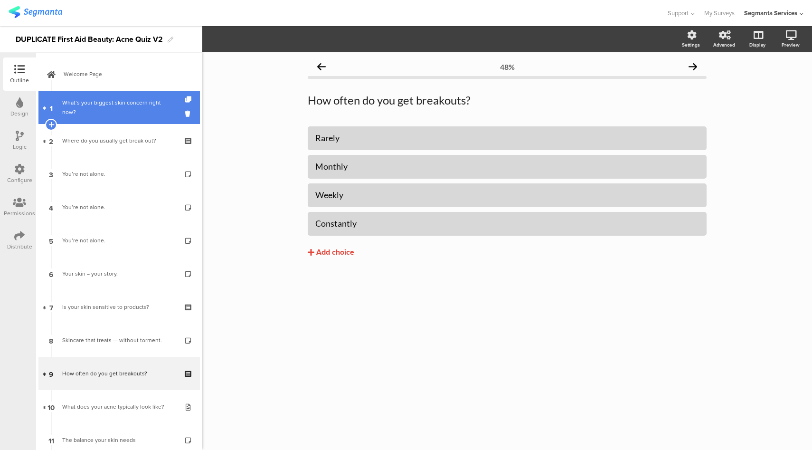
click at [147, 108] on div "What’s your biggest skin concern right now?" at bounding box center [119, 107] width 114 height 19
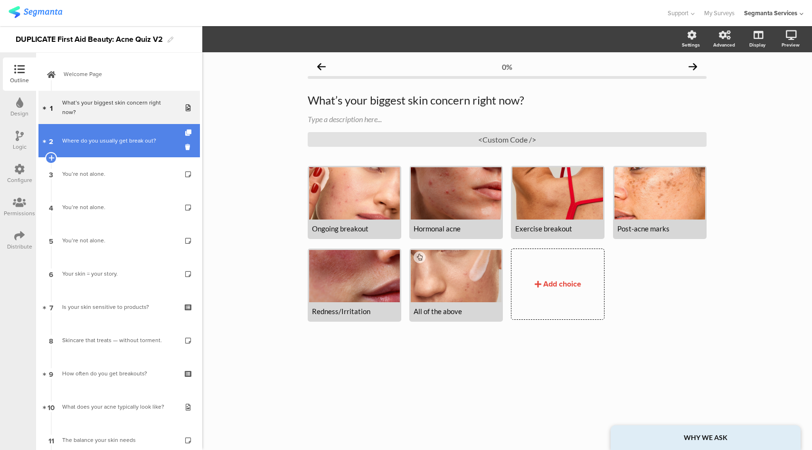
click at [119, 147] on link "2 Where do you usually get break out?" at bounding box center [118, 140] width 161 height 33
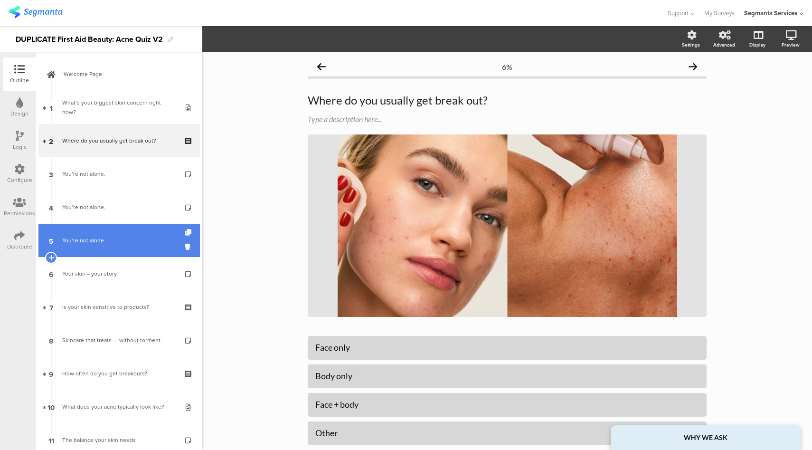
click at [111, 242] on div "You’re not alone." at bounding box center [119, 240] width 114 height 9
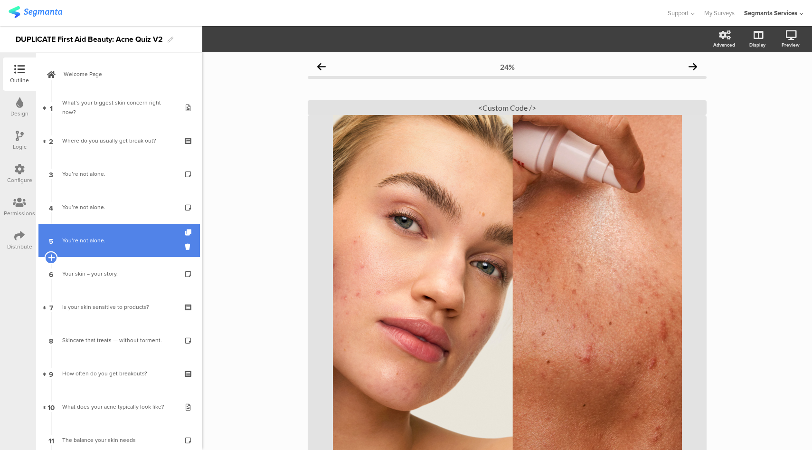
click at [52, 259] on icon at bounding box center [51, 257] width 6 height 9
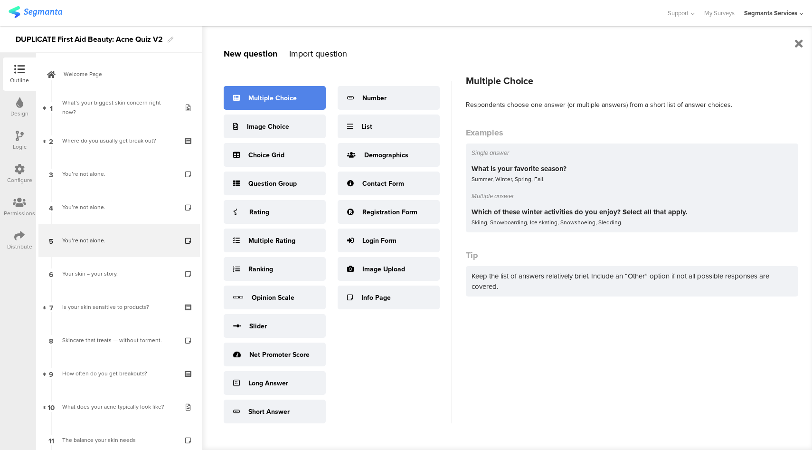
click at [251, 96] on div "Multiple Choice" at bounding box center [272, 98] width 48 height 10
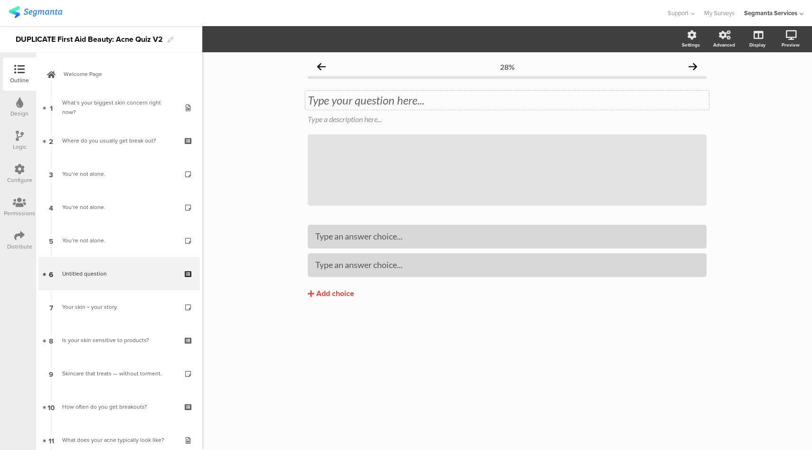
click at [338, 96] on div "Type your question here..." at bounding box center [507, 100] width 404 height 19
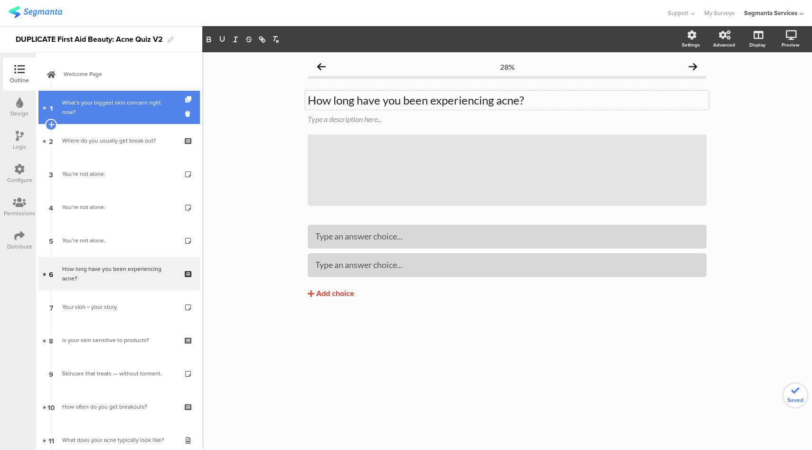
click at [130, 106] on div "What’s your biggest skin concern right now?" at bounding box center [119, 107] width 114 height 19
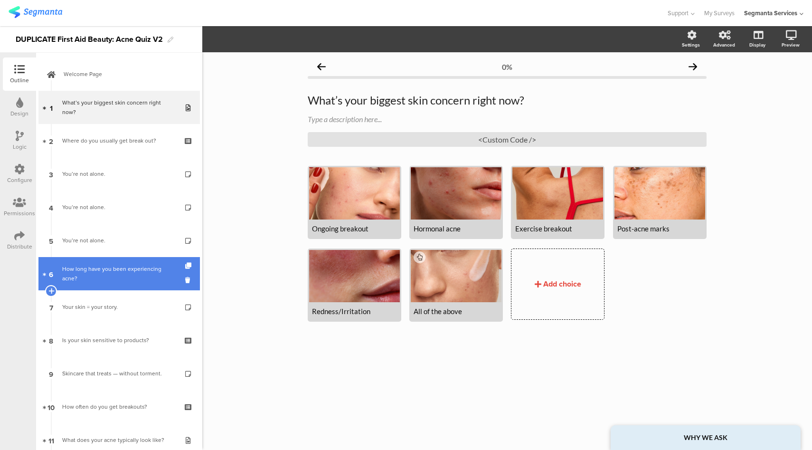
click at [123, 275] on div "How long have you been experiencing acne?" at bounding box center [119, 273] width 114 height 19
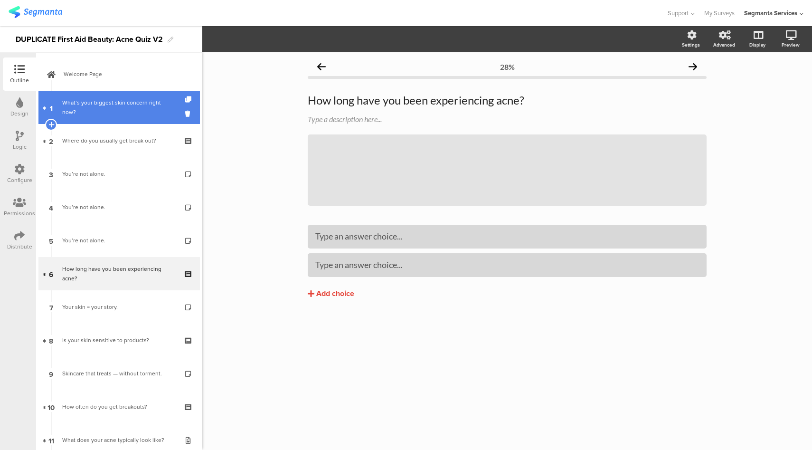
click at [81, 119] on link "1 What’s your biggest skin concern right now?" at bounding box center [118, 107] width 161 height 33
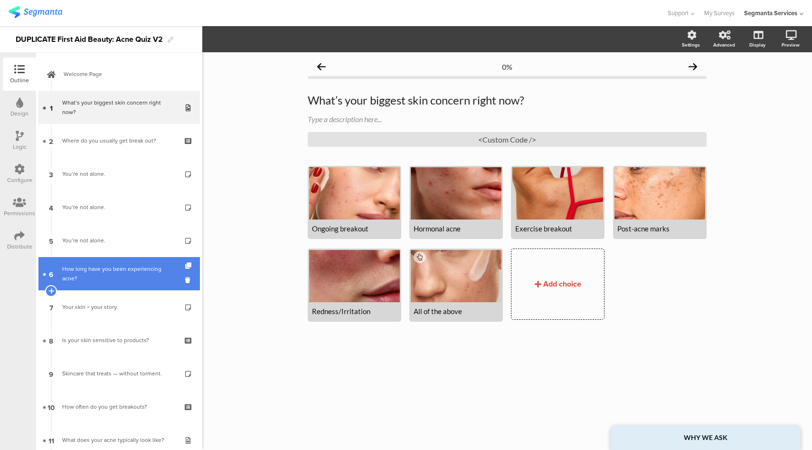
click at [116, 276] on div "How long have you been experiencing acne?" at bounding box center [119, 273] width 114 height 19
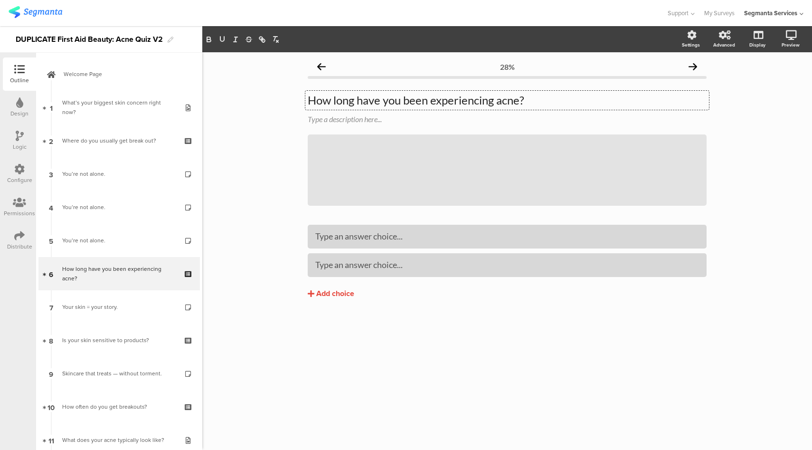
click at [496, 102] on div "How long have you been experiencing acne? How long have you been experiencing a…" at bounding box center [507, 100] width 404 height 19
click at [520, 99] on p "How long have you been experiencing the acne?" at bounding box center [507, 100] width 399 height 14
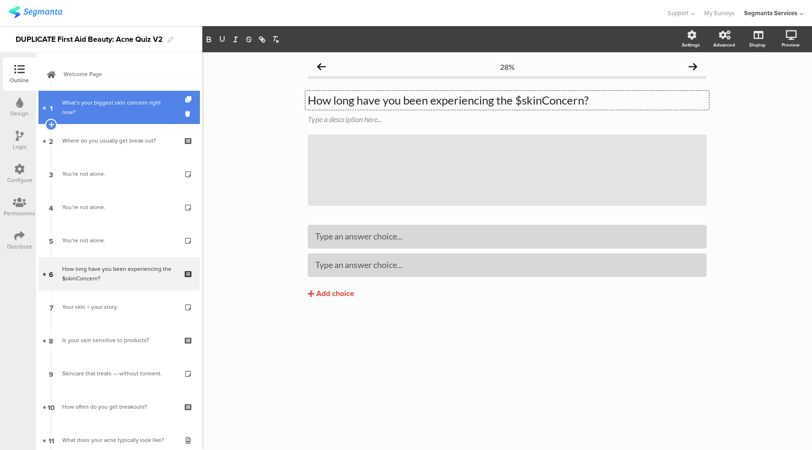
click at [128, 110] on div "What’s your biggest skin concern right now?" at bounding box center [119, 107] width 114 height 19
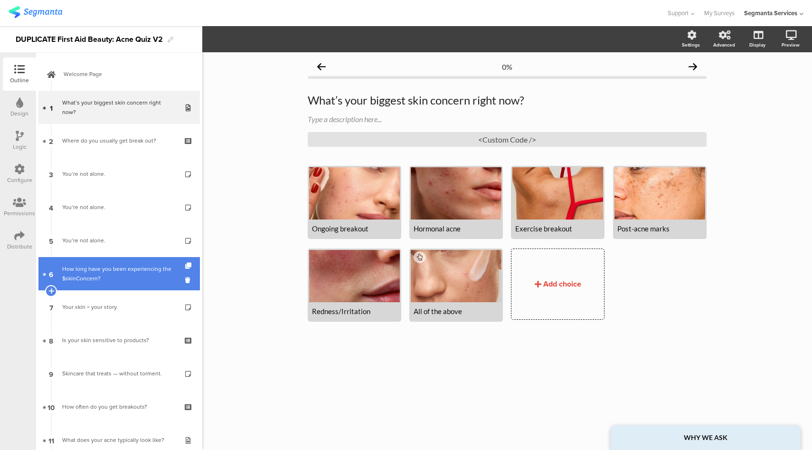
click at [104, 271] on div "How long have you been experiencing the $skinConcern?" at bounding box center [119, 273] width 114 height 19
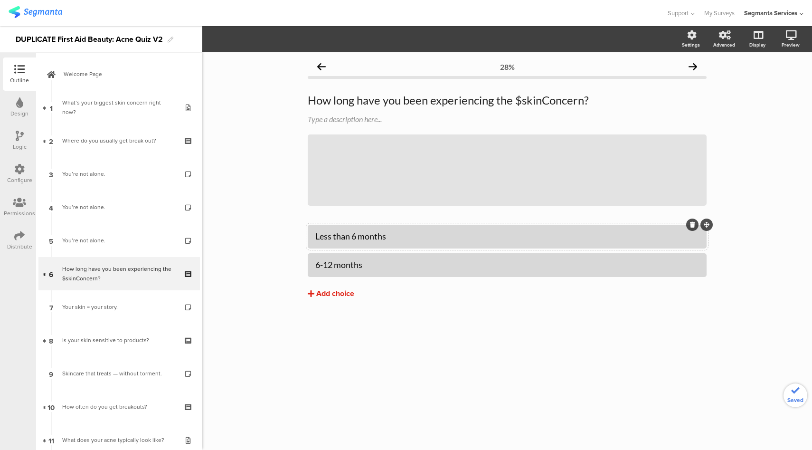
click at [336, 301] on button "Add choice" at bounding box center [507, 294] width 399 height 24
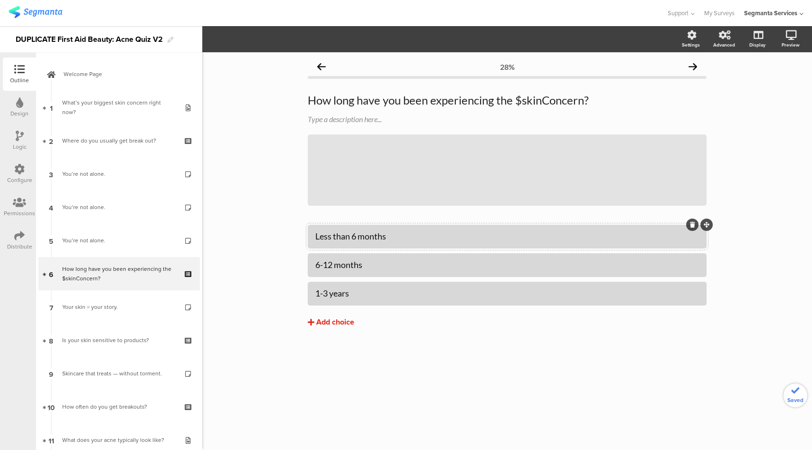
click at [321, 323] on div "Add choice" at bounding box center [335, 322] width 38 height 10
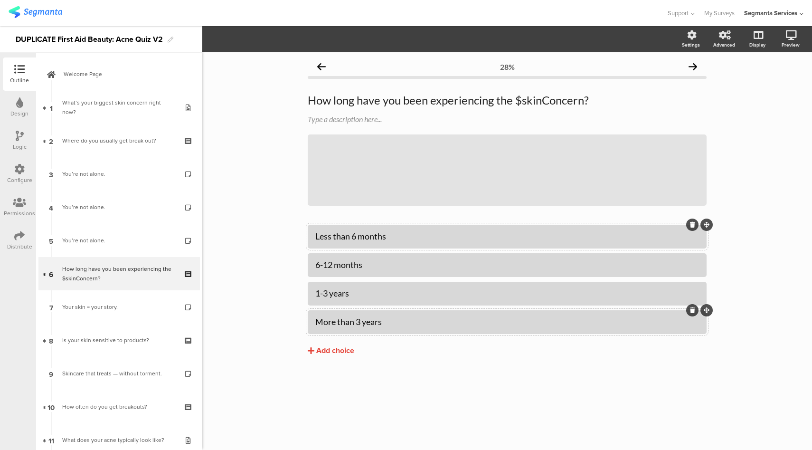
click at [9, 165] on div "Configure" at bounding box center [19, 173] width 33 height 33
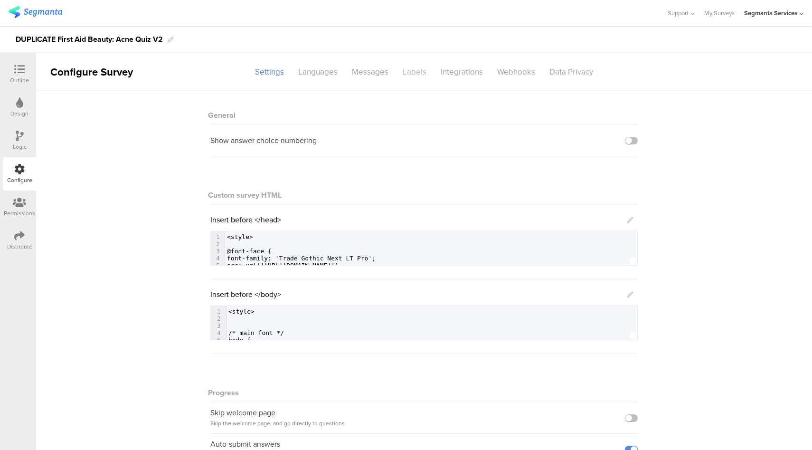
click at [417, 76] on div "Labels" at bounding box center [415, 72] width 38 height 17
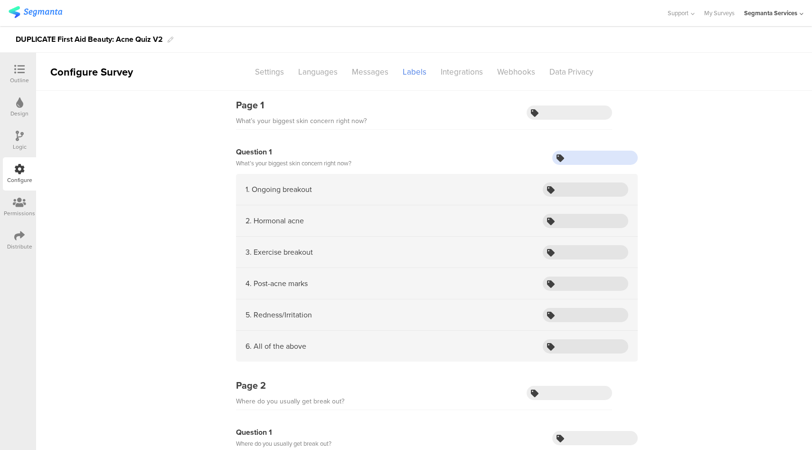
click at [588, 152] on input "text" at bounding box center [594, 158] width 85 height 14
type input "skinConcern"
click at [19, 72] on icon at bounding box center [19, 69] width 10 height 10
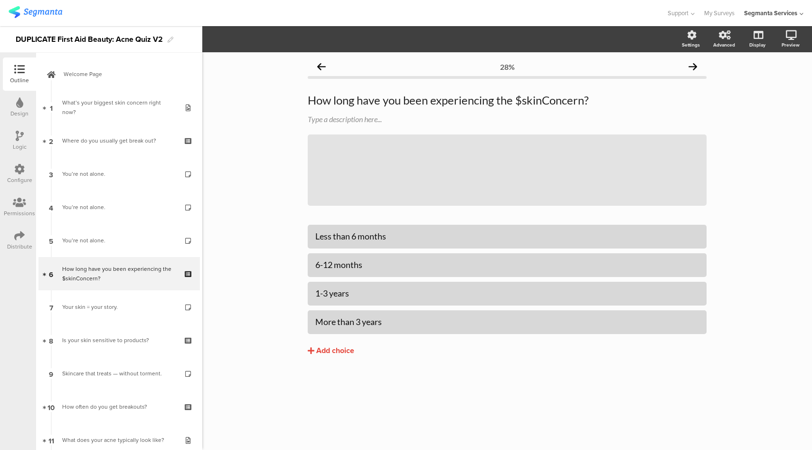
scroll to position [22, 0]
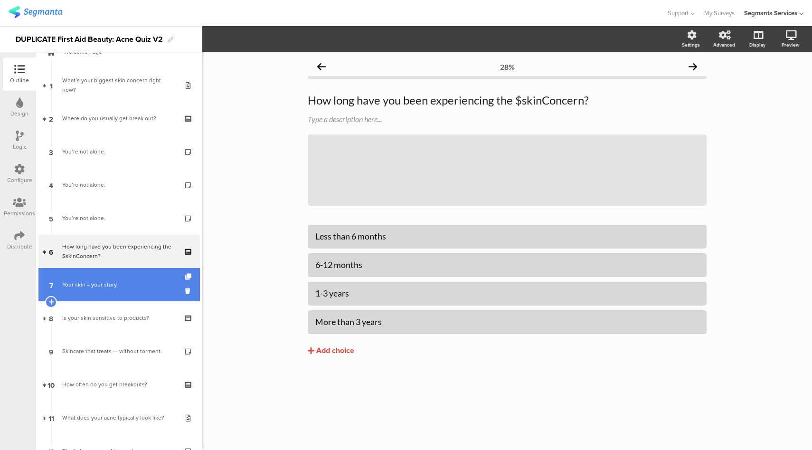
click at [99, 284] on div "Your skin = your story." at bounding box center [119, 284] width 114 height 9
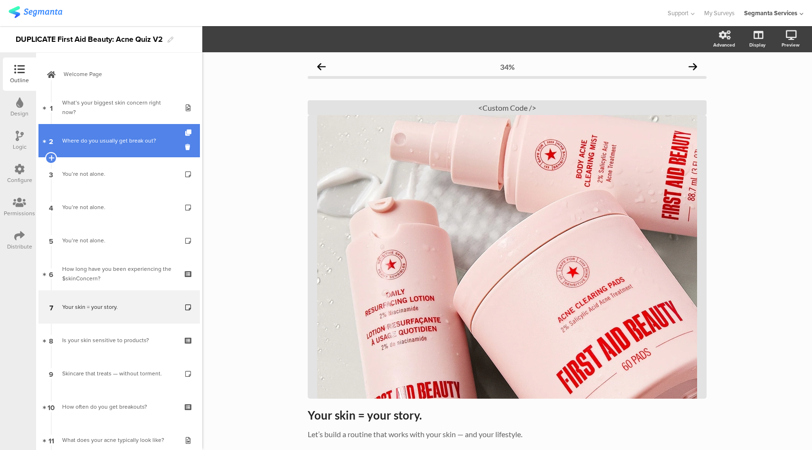
click at [137, 148] on link "2 Where do you usually get break out?" at bounding box center [118, 140] width 161 height 33
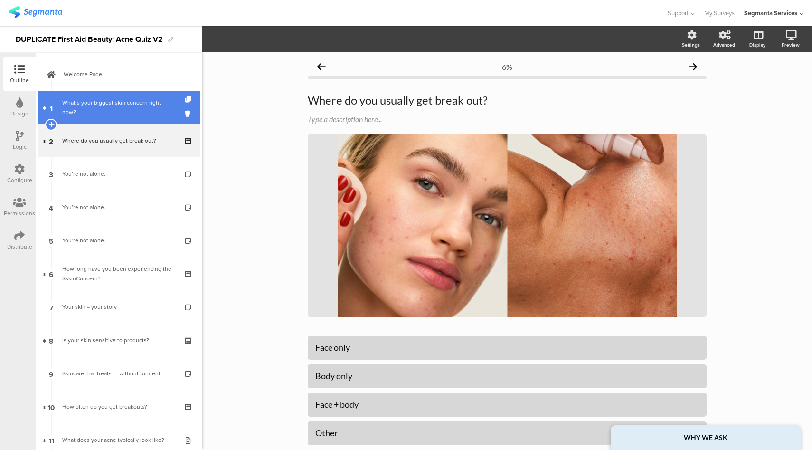
click at [134, 113] on div "What’s your biggest skin concern right now?" at bounding box center [119, 107] width 114 height 19
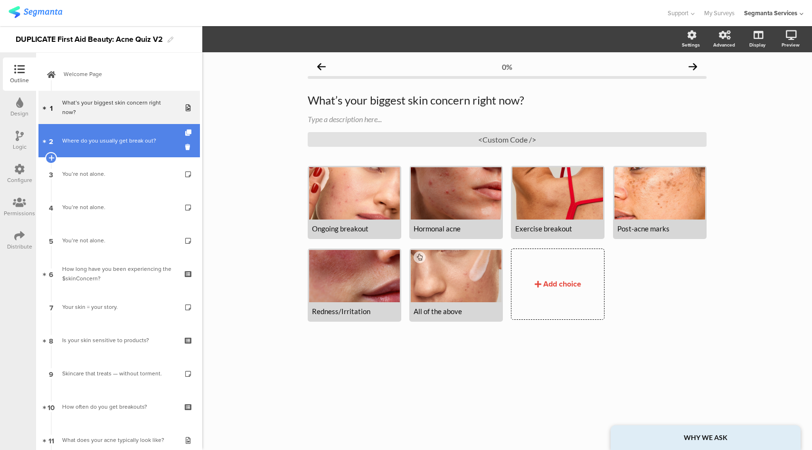
click at [131, 149] on link "2 Where do you usually get break out?" at bounding box center [118, 140] width 161 height 33
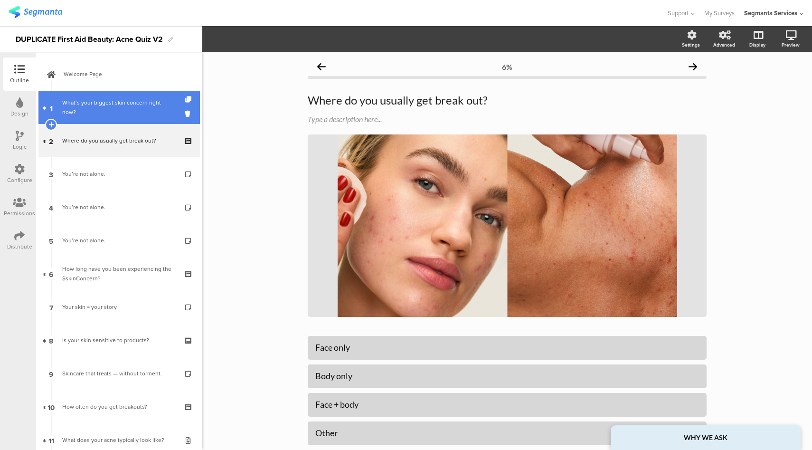
click at [137, 114] on div "What’s your biggest skin concern right now?" at bounding box center [119, 107] width 114 height 19
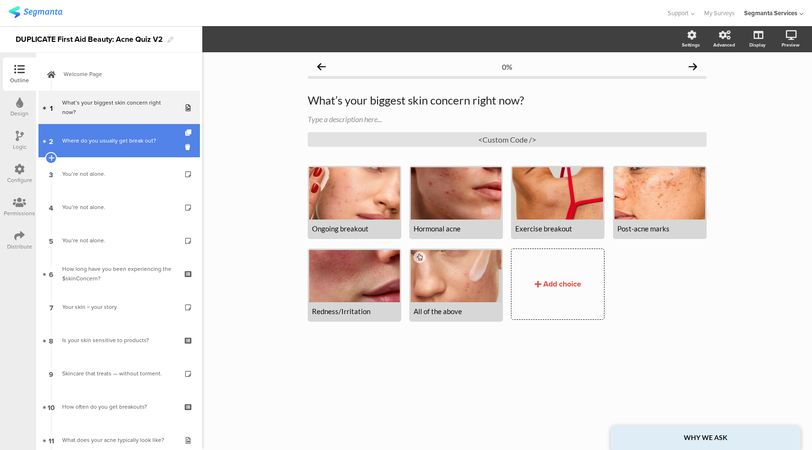
click at [129, 143] on div "Where do you usually get break out?" at bounding box center [119, 140] width 114 height 9
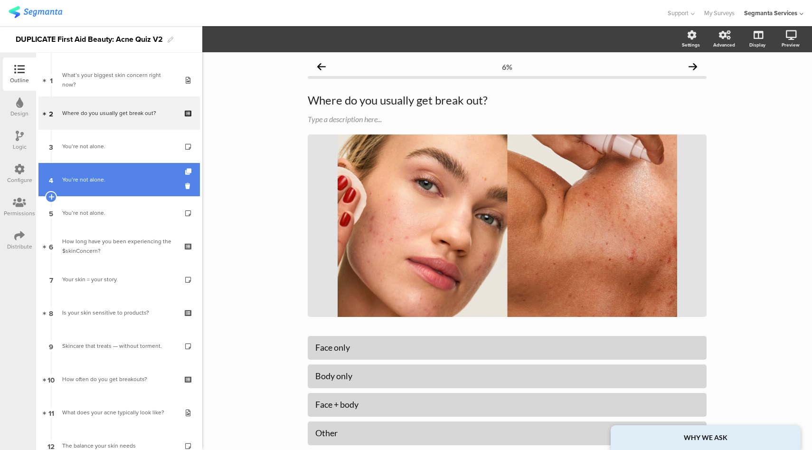
scroll to position [29, 0]
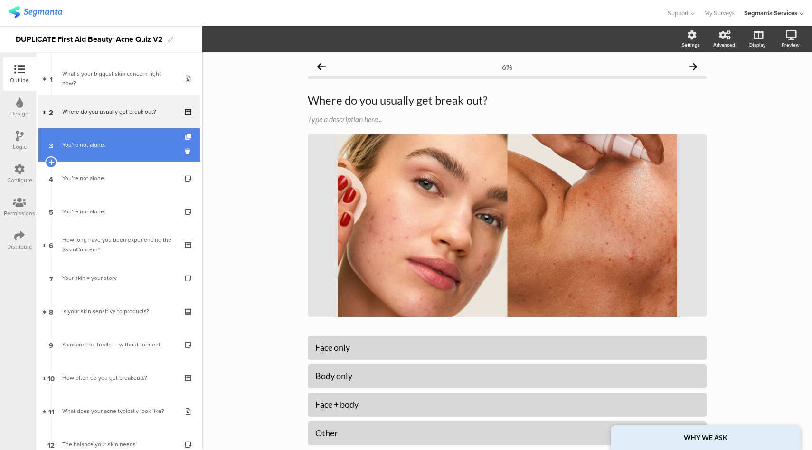
click at [122, 156] on link "3 You’re not alone." at bounding box center [118, 144] width 161 height 33
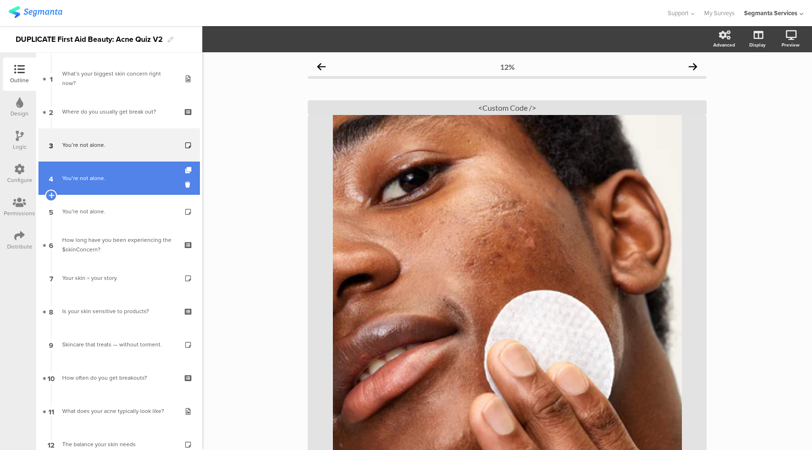
click at [128, 186] on link "4 You’re not alone." at bounding box center [118, 177] width 161 height 33
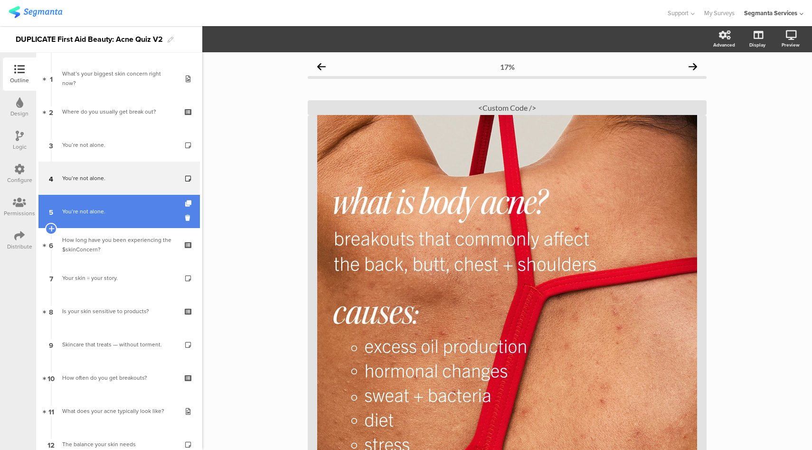
click at [121, 214] on div "You’re not alone." at bounding box center [119, 211] width 114 height 9
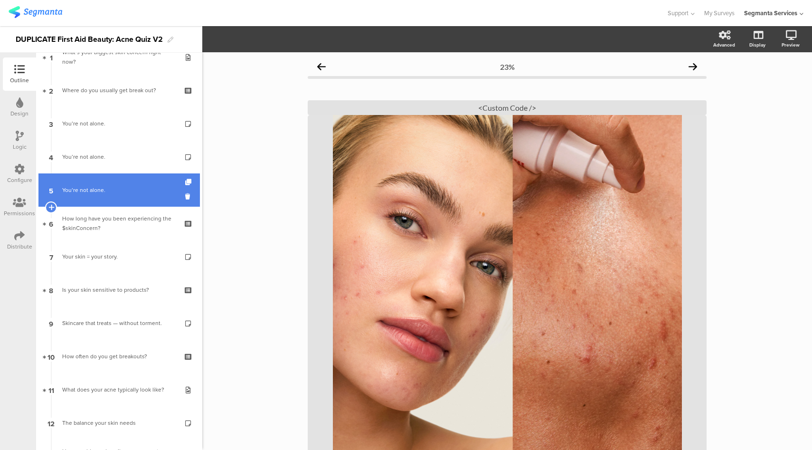
scroll to position [58, 0]
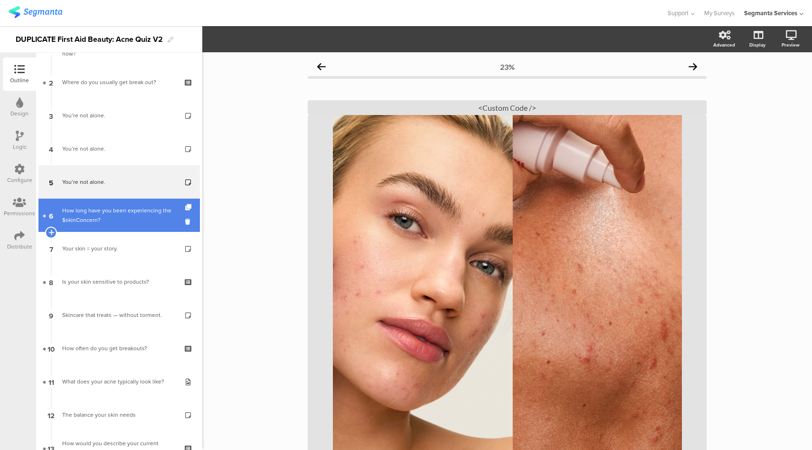
click at [117, 220] on div "How long have you been experiencing the $skinConcern?" at bounding box center [119, 215] width 114 height 19
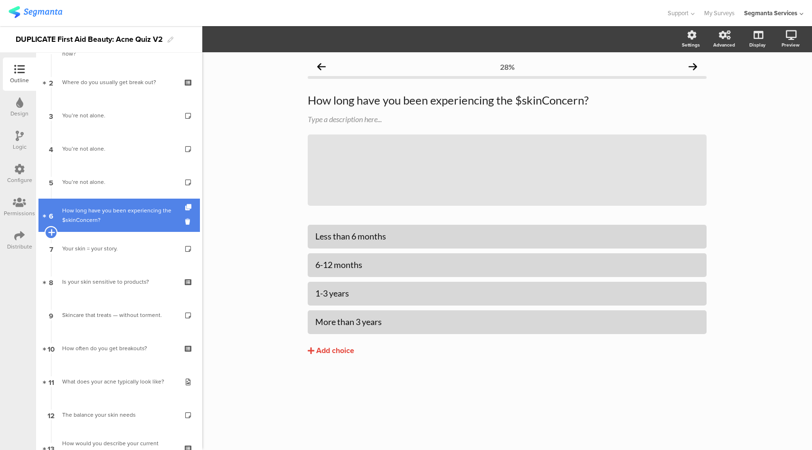
click at [53, 231] on icon at bounding box center [51, 232] width 6 height 9
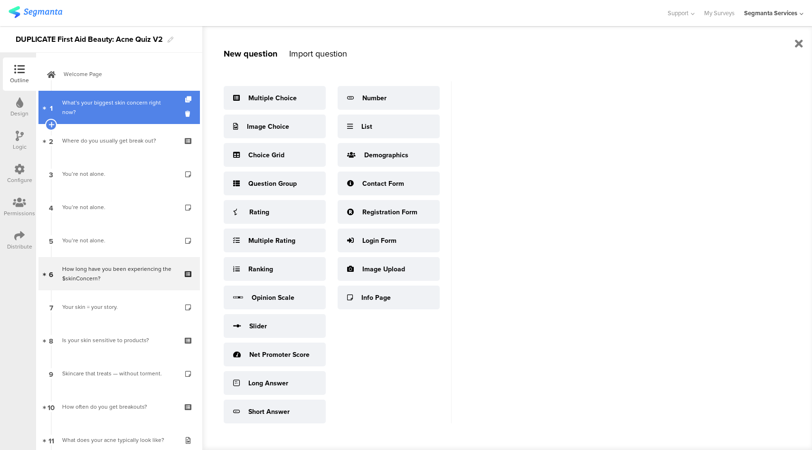
click at [133, 110] on div "What’s your biggest skin concern right now?" at bounding box center [119, 107] width 114 height 19
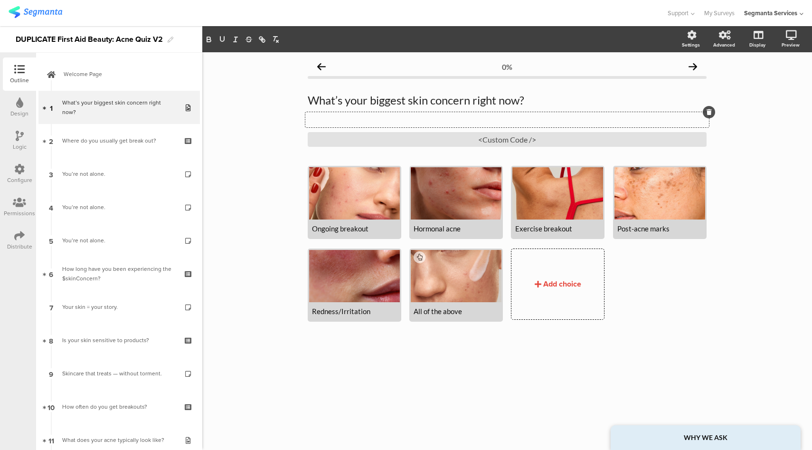
click at [416, 117] on div "Type a description here..." at bounding box center [507, 119] width 404 height 15
click at [269, 199] on div "0% What’s your biggest skin concern right now? What’s your biggest skin concern…" at bounding box center [507, 251] width 610 height 398
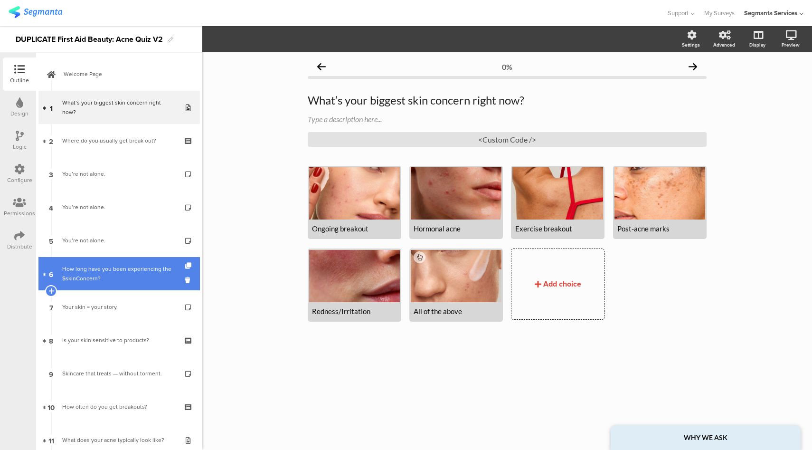
click at [98, 265] on div "How long have you been experiencing the $skinConcern?" at bounding box center [119, 273] width 114 height 19
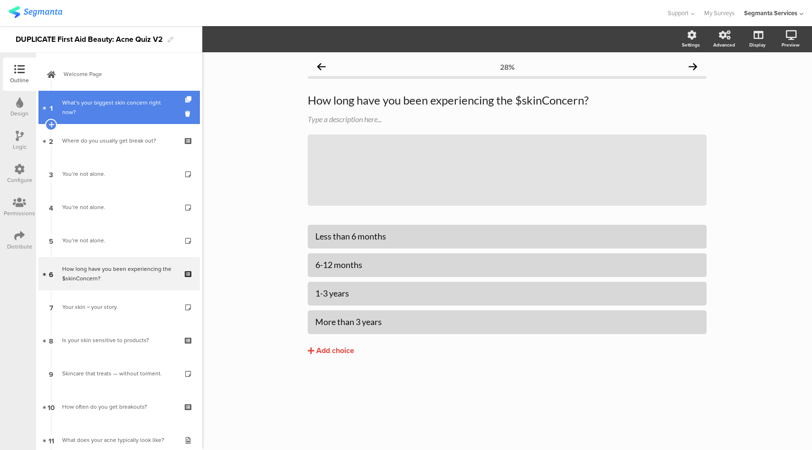
click at [125, 113] on div "What’s your biggest skin concern right now?" at bounding box center [119, 107] width 114 height 19
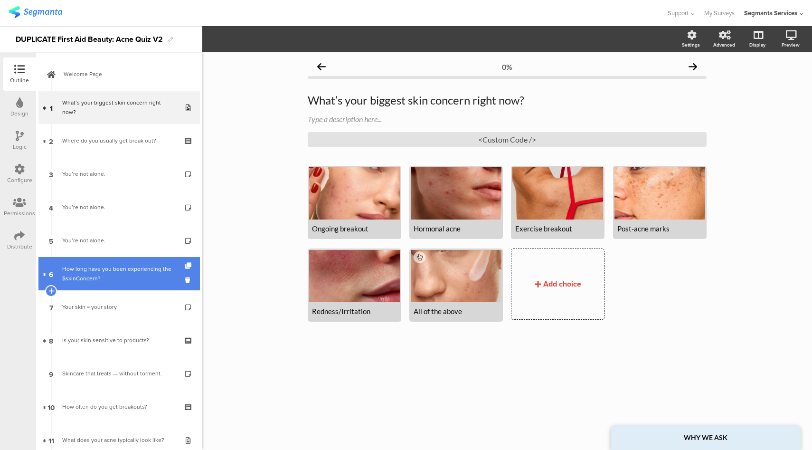
click at [95, 273] on div "How long have you been experiencing the $skinConcern?" at bounding box center [119, 273] width 114 height 19
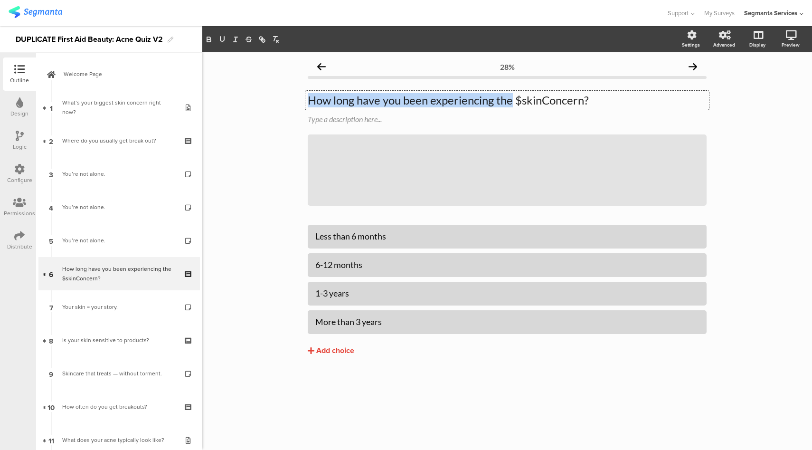
drag, startPoint x: 513, startPoint y: 100, endPoint x: 269, endPoint y: 105, distance: 244.2
click at [269, 105] on div "28% How long have you been experiencing the $skinConcern? How long have you bee…" at bounding box center [507, 251] width 610 height 398
copy p "How long have you been experiencing the"
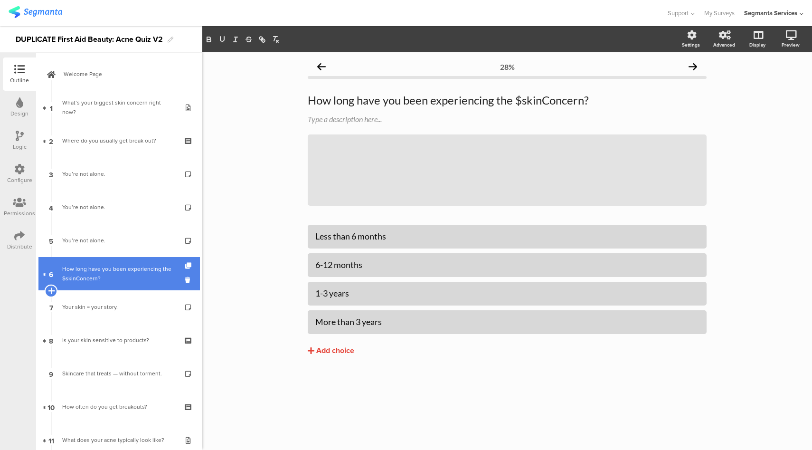
click at [49, 292] on icon at bounding box center [51, 290] width 6 height 9
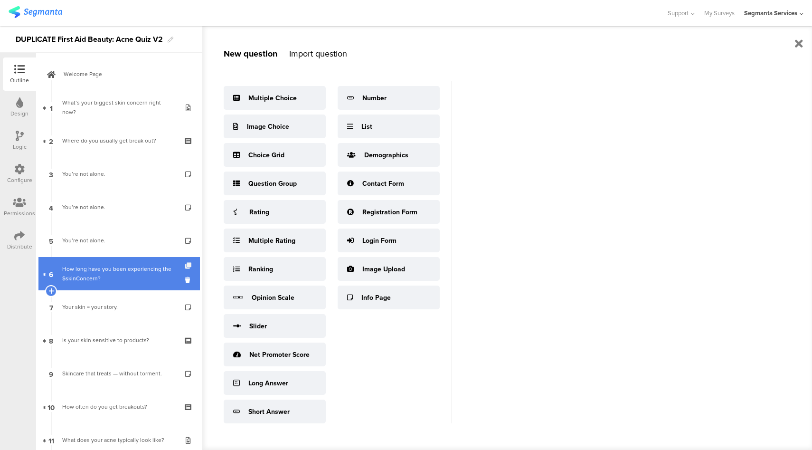
click at [185, 267] on icon at bounding box center [189, 266] width 8 height 6
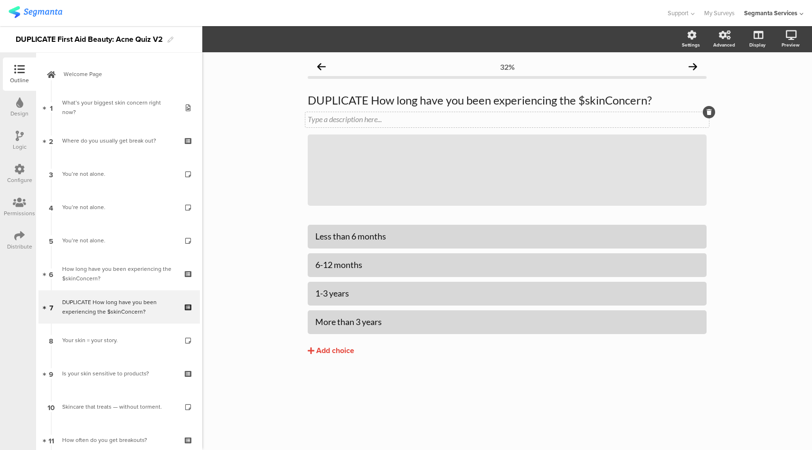
click at [399, 113] on div "Type a description here..." at bounding box center [507, 119] width 404 height 15
drag, startPoint x: 373, startPoint y: 101, endPoint x: 293, endPoint y: 102, distance: 80.3
click at [293, 102] on div "32% DUPLICATE How long have you been experiencing the $skinConcern? DUPLICATE H…" at bounding box center [507, 251] width 610 height 398
drag, startPoint x: 585, startPoint y: 100, endPoint x: 515, endPoint y: 100, distance: 70.3
click at [515, 100] on p "How long have you been experiencing the $skinConcern?" at bounding box center [507, 100] width 399 height 14
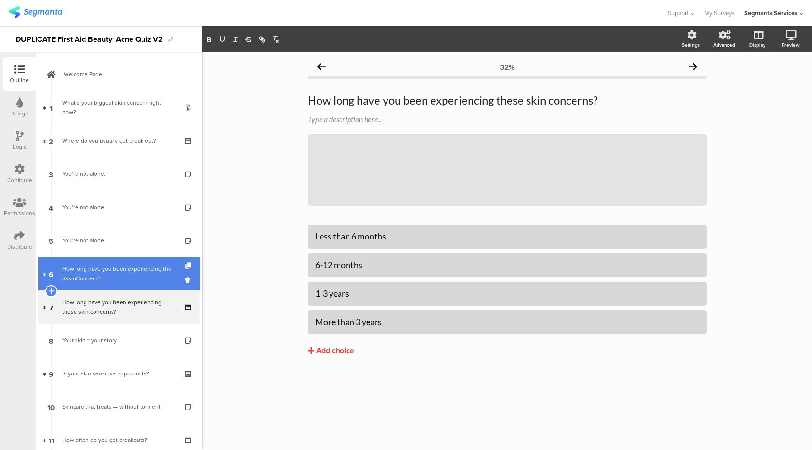
click at [103, 268] on div "How long have you been experiencing the $skinConcern?" at bounding box center [119, 273] width 114 height 19
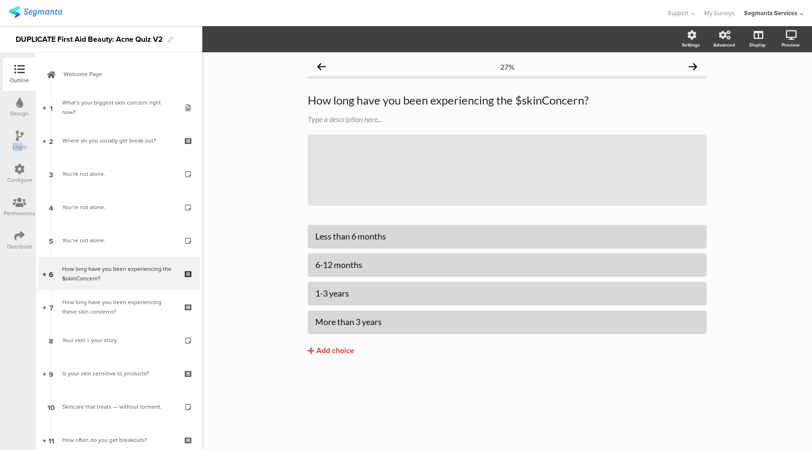
click at [22, 142] on div "Logic" at bounding box center [20, 146] width 14 height 9
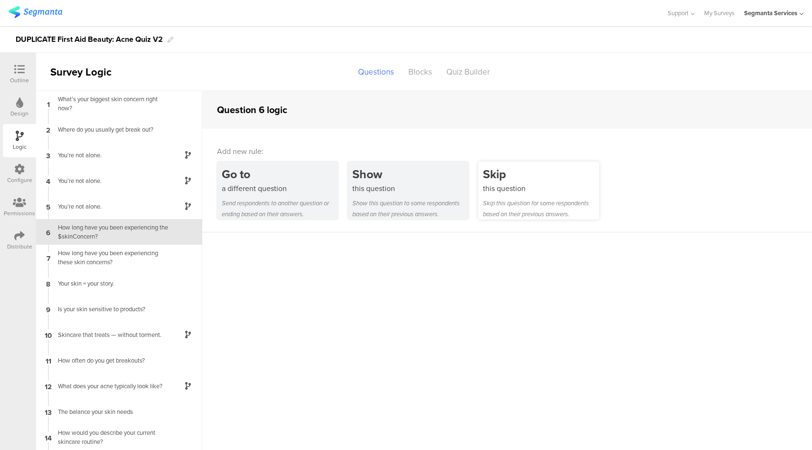
click at [501, 193] on div "Skip this question Skip this question for some respondents based on their previ…" at bounding box center [538, 190] width 121 height 58
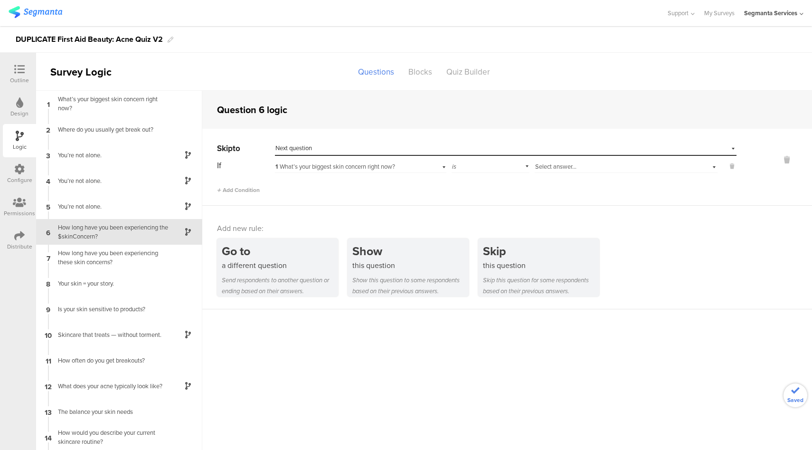
click at [323, 150] on div "Select destination... Next question" at bounding box center [499, 148] width 449 height 9
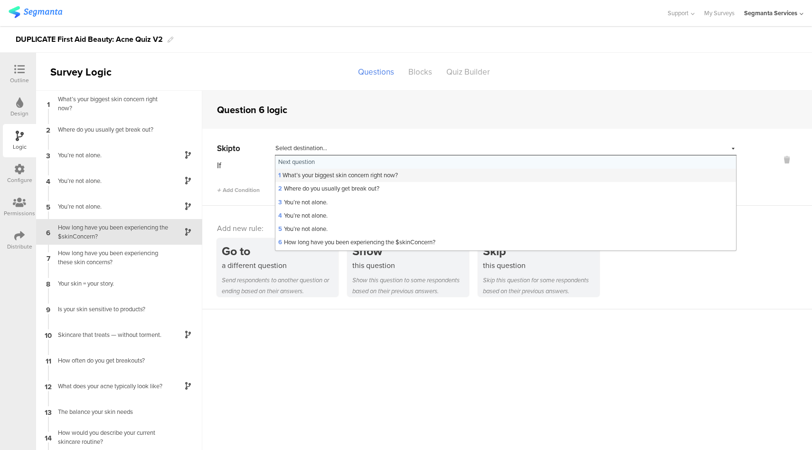
click at [323, 176] on span "1 What’s your biggest skin concern right now?" at bounding box center [338, 175] width 120 height 9
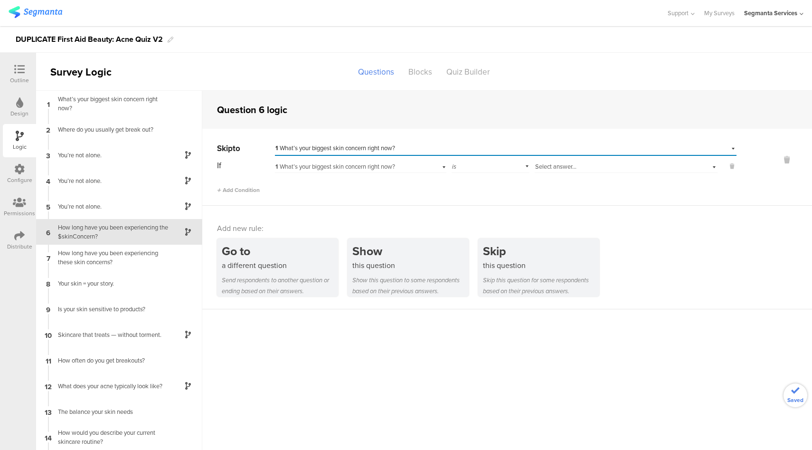
click at [588, 148] on div "Select destination... 1 What’s your biggest skin concern right now?" at bounding box center [499, 148] width 449 height 9
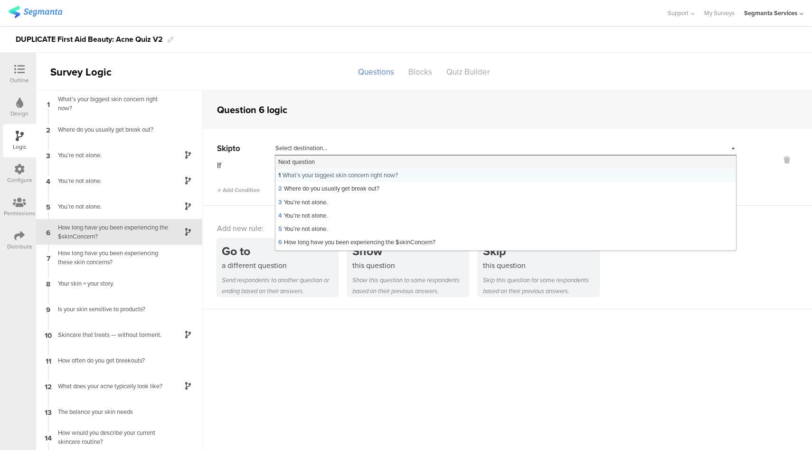
click at [493, 160] on div "Next question" at bounding box center [505, 161] width 461 height 13
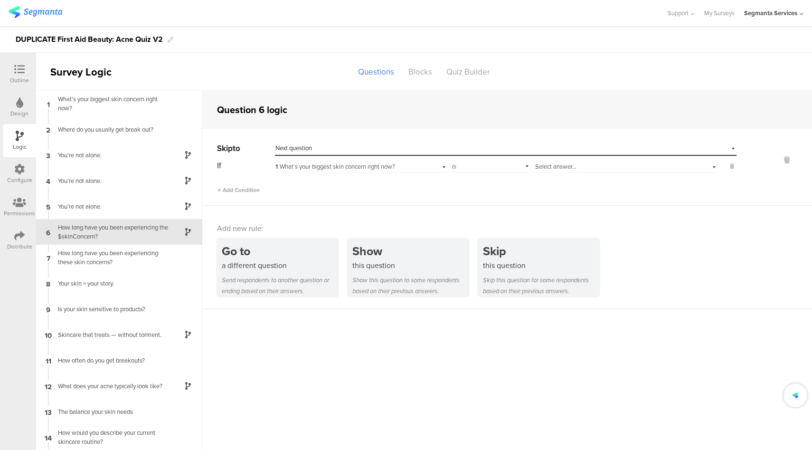
click at [602, 174] on div "If 1 What’s your biggest skin concern right now? is Select answer... Add Condit…" at bounding box center [477, 176] width 520 height 36
click at [592, 169] on div "Select answer..." at bounding box center [611, 166] width 153 height 9
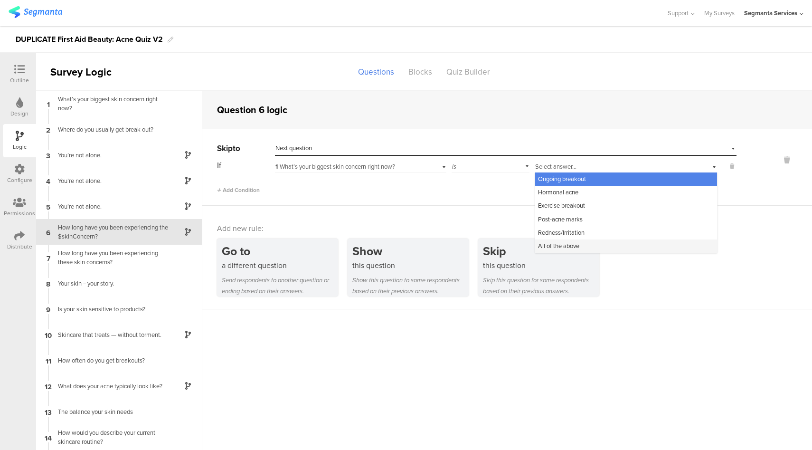
click at [552, 249] on span "All of the above" at bounding box center [558, 245] width 41 height 9
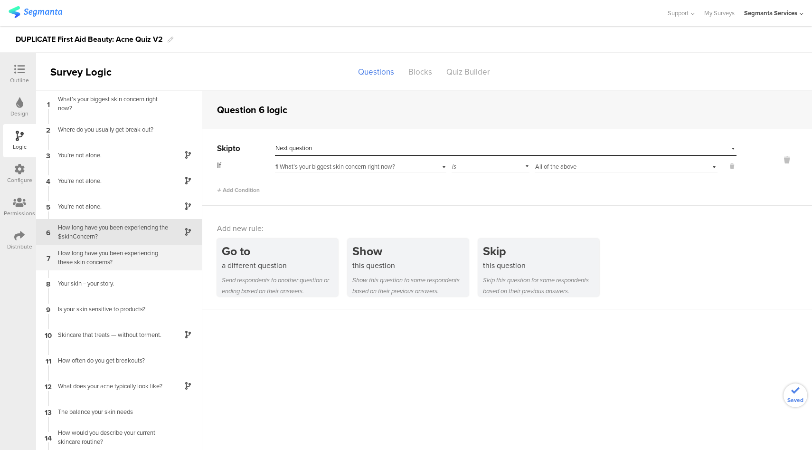
click at [104, 258] on div "How long have you been experiencing these skin concerns?" at bounding box center [111, 257] width 119 height 18
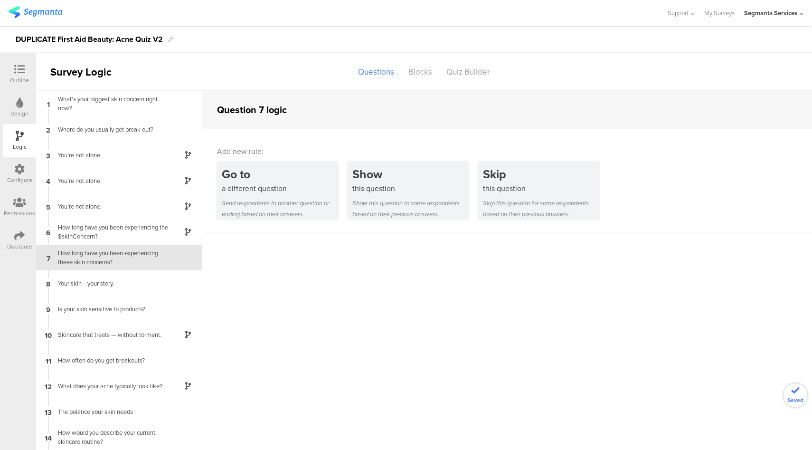
scroll to position [6, 0]
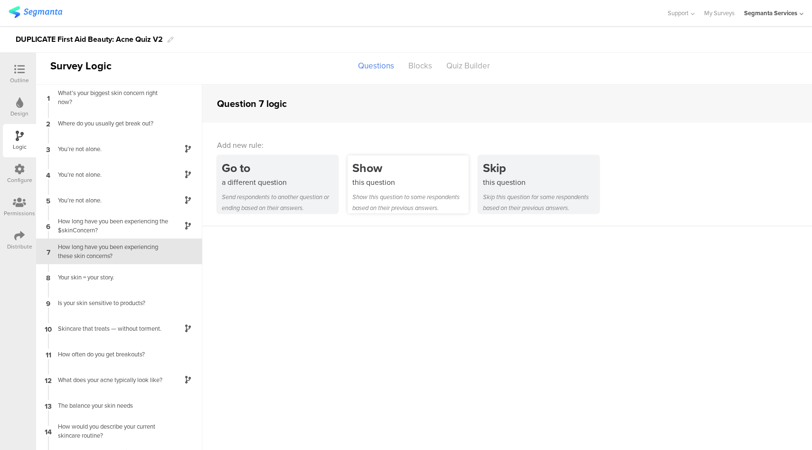
click at [399, 198] on div "Show this question to some respondents based on their previous answers." at bounding box center [410, 202] width 116 height 22
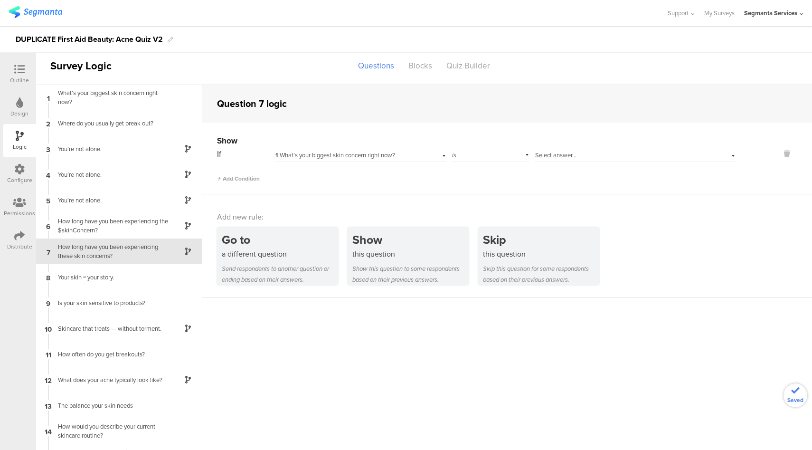
click at [570, 153] on span "Select answer..." at bounding box center [555, 155] width 41 height 9
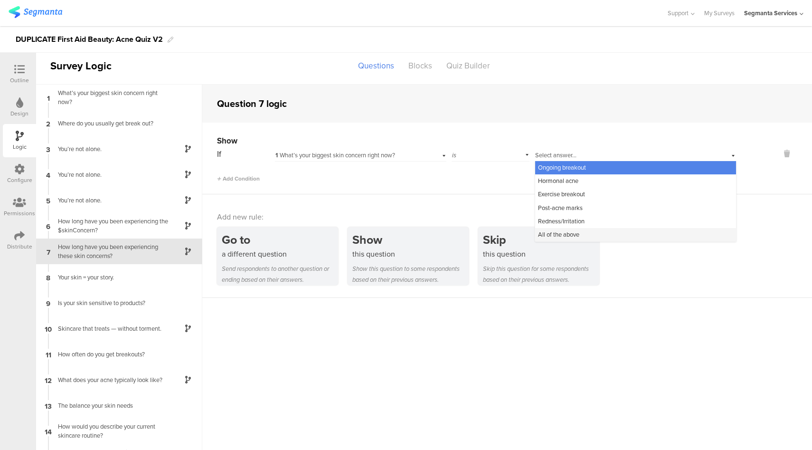
click at [561, 235] on span "All of the above" at bounding box center [558, 234] width 41 height 9
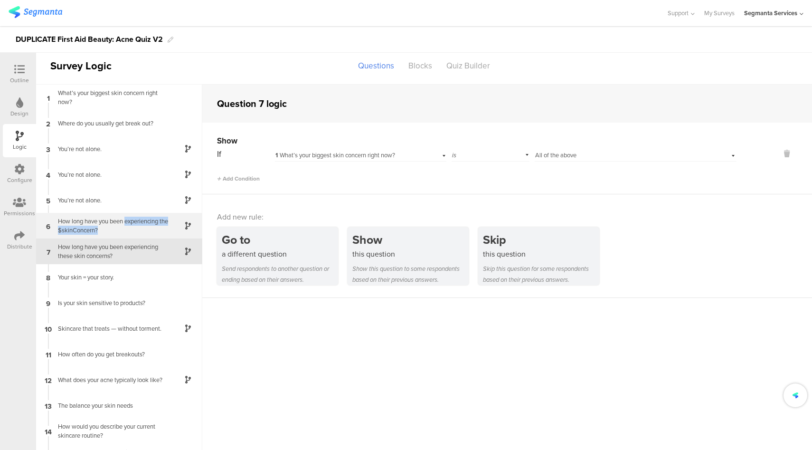
click at [127, 225] on div "How long have you been experiencing the $skinConcern?" at bounding box center [111, 226] width 119 height 18
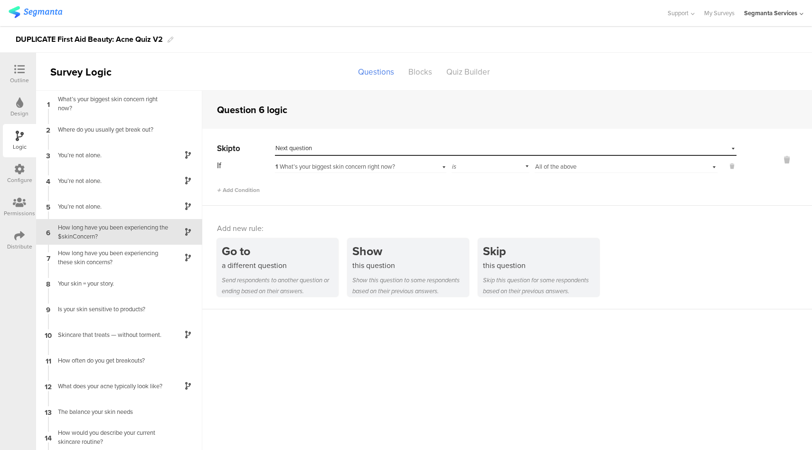
click at [24, 66] on icon at bounding box center [19, 69] width 10 height 10
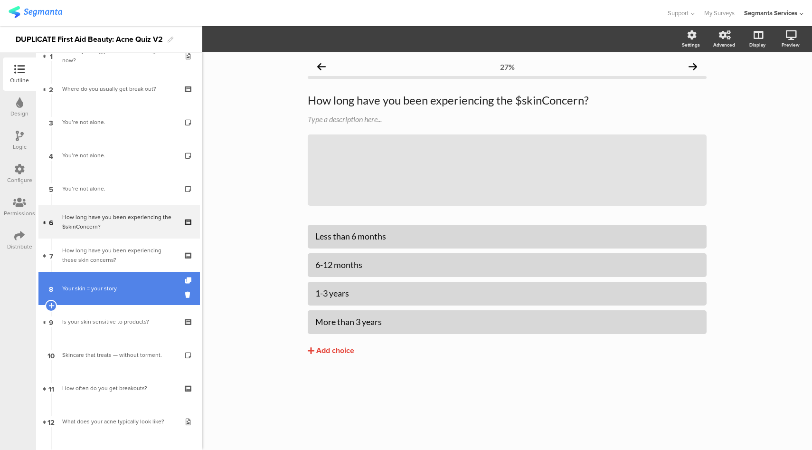
scroll to position [52, 0]
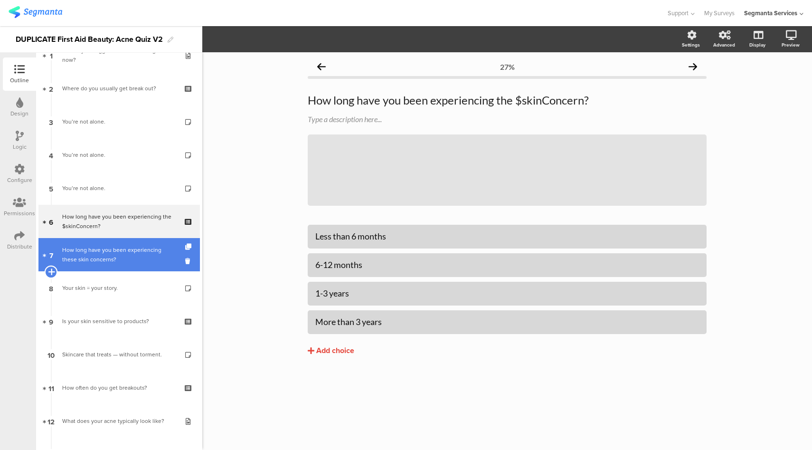
click at [50, 272] on icon at bounding box center [51, 271] width 6 height 9
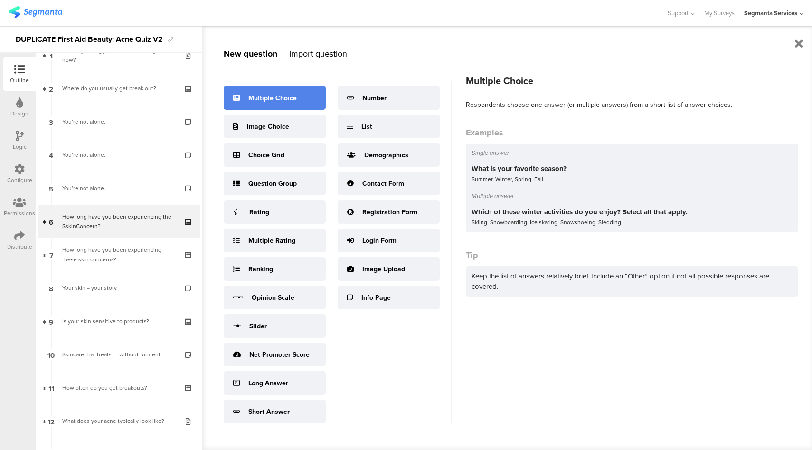
click at [285, 96] on div "Multiple Choice" at bounding box center [272, 98] width 48 height 10
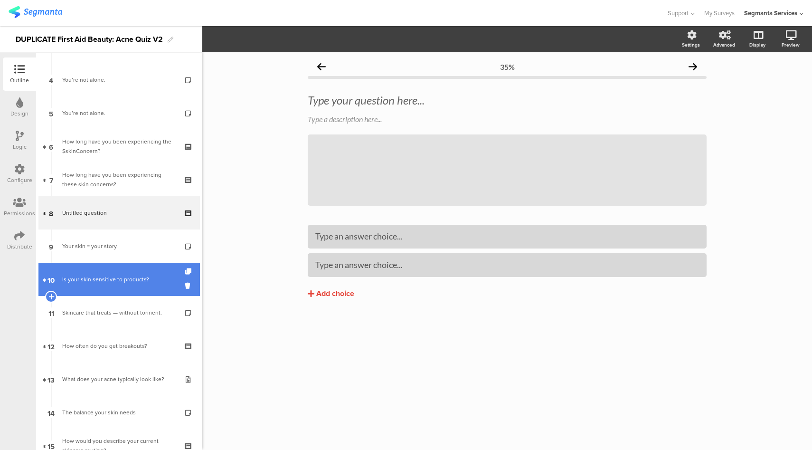
scroll to position [130, 0]
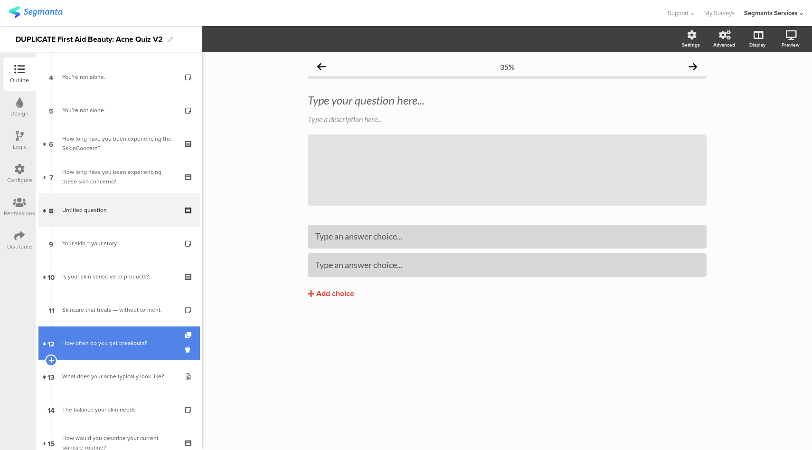
click at [109, 356] on link "12 How often do you get breakouts?" at bounding box center [118, 342] width 161 height 33
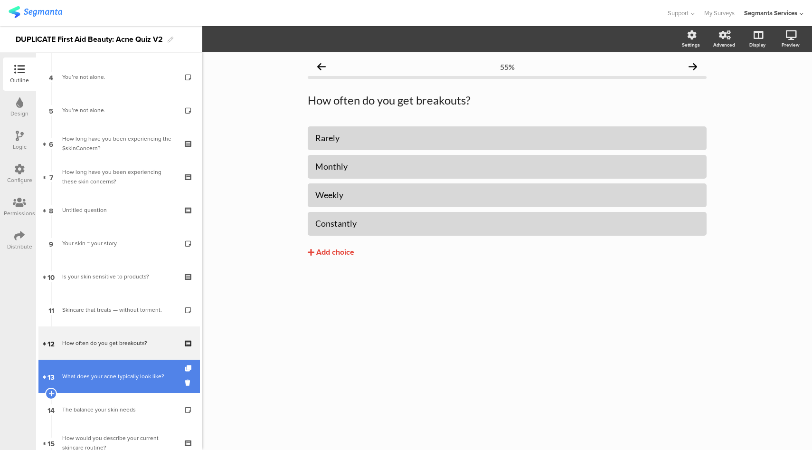
click at [113, 370] on link "13 What does your acne typically look like?" at bounding box center [118, 376] width 161 height 33
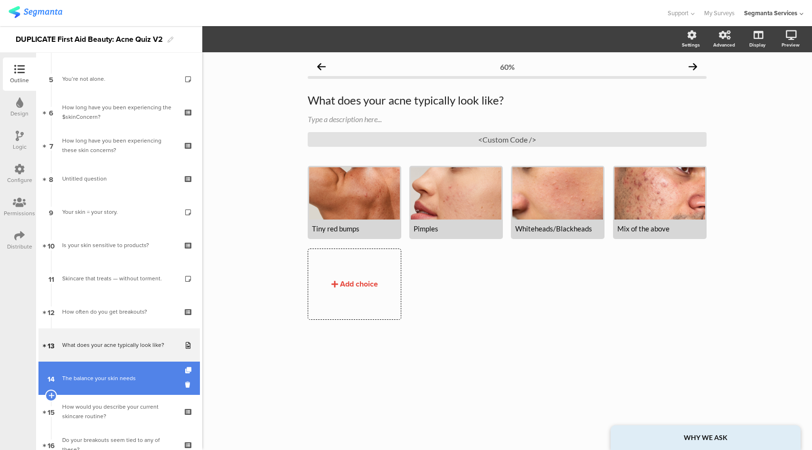
scroll to position [226, 0]
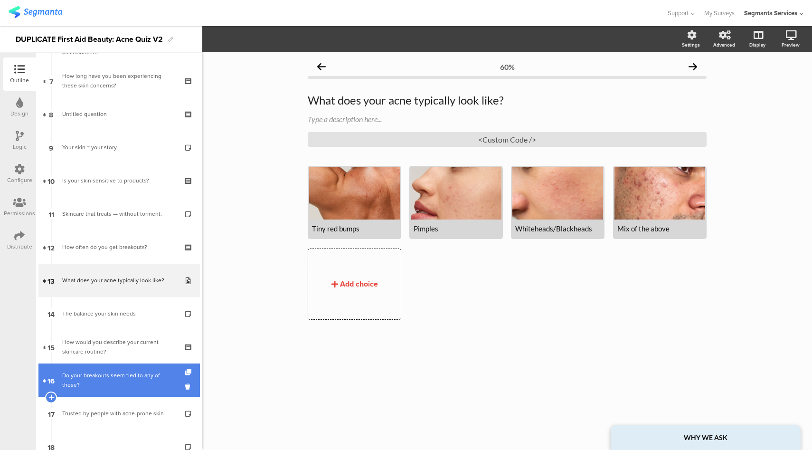
click at [105, 378] on div "Do your breakouts seem tied to any of these?" at bounding box center [119, 379] width 114 height 19
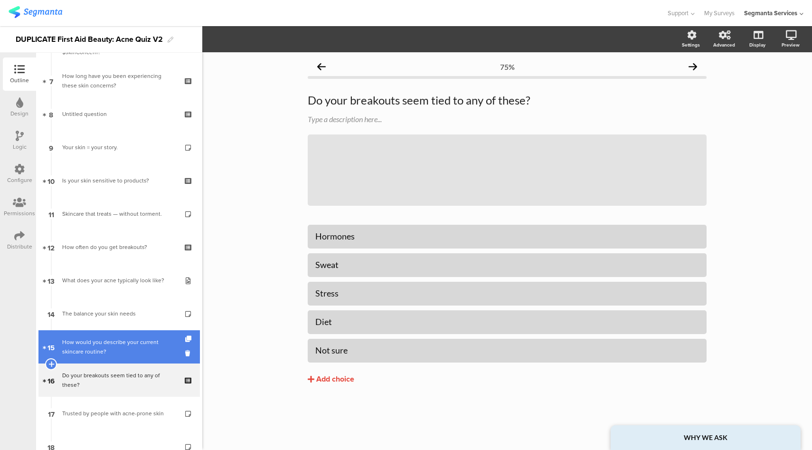
click at [114, 361] on link "15 How would you describe your current skincare routine?" at bounding box center [118, 346] width 161 height 33
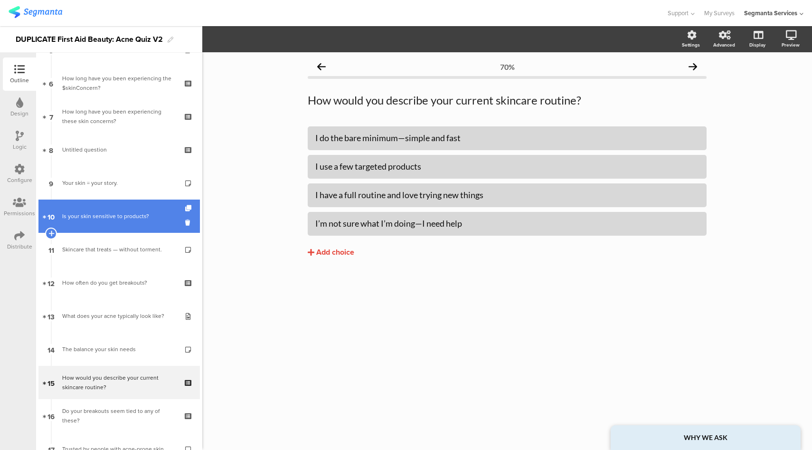
scroll to position [158, 0]
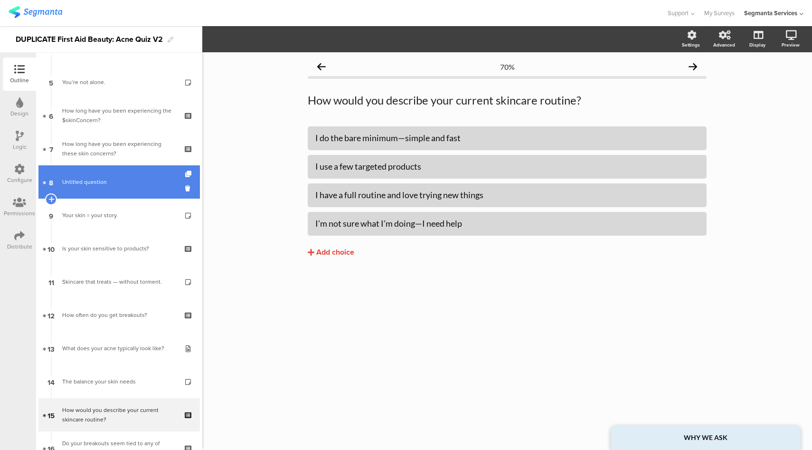
click at [127, 185] on span "Untitled question" at bounding box center [119, 181] width 114 height 9
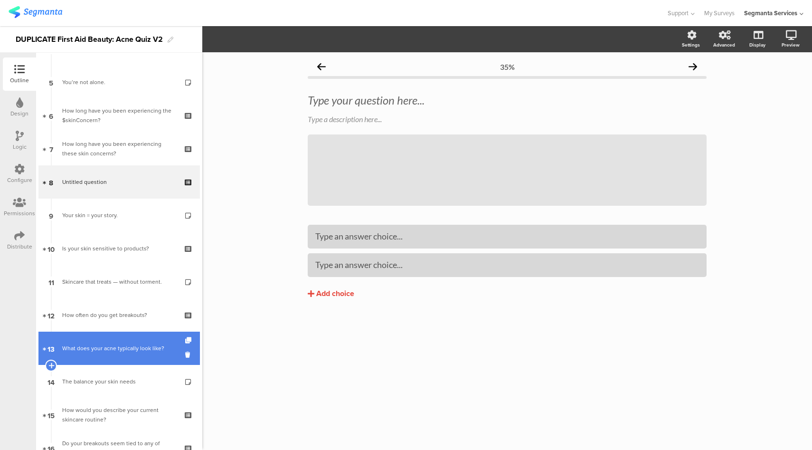
click at [104, 361] on link "13 What does your acne typically look like?" at bounding box center [118, 348] width 161 height 33
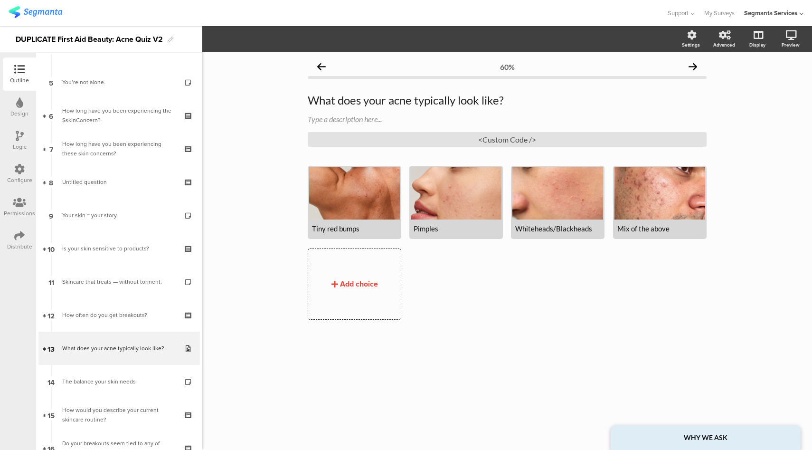
click at [7, 134] on div "Logic" at bounding box center [19, 140] width 33 height 33
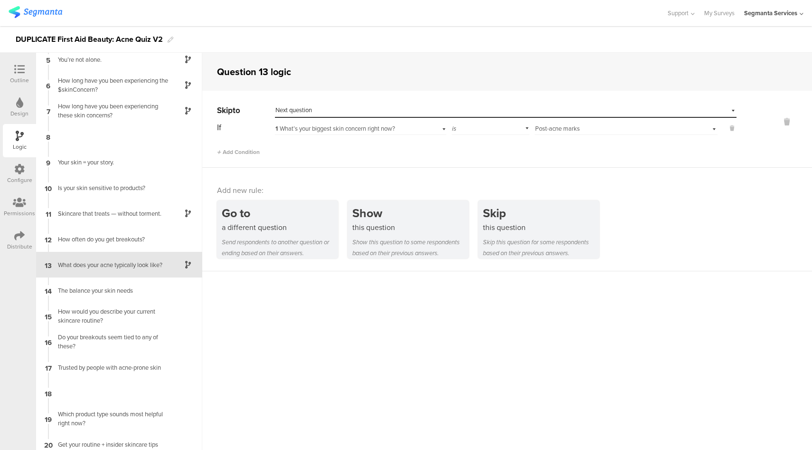
scroll to position [116, 0]
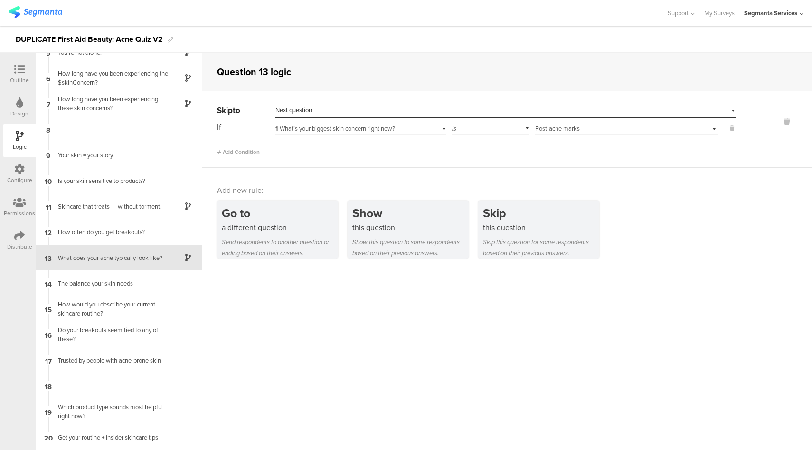
click at [21, 71] on icon at bounding box center [19, 69] width 10 height 10
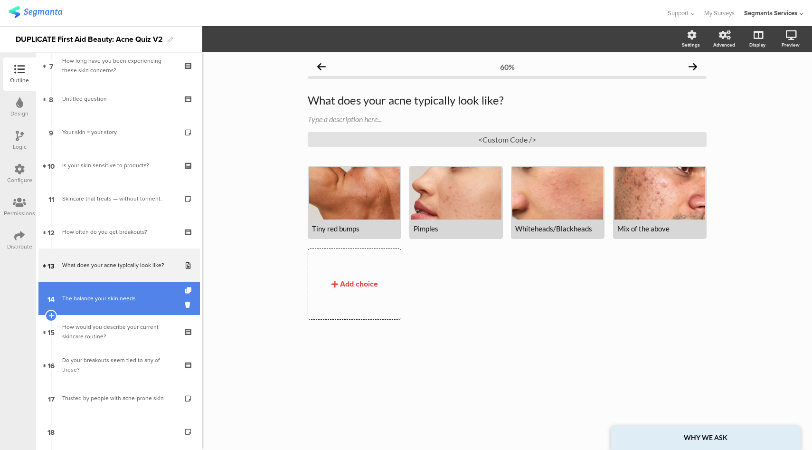
scroll to position [240, 0]
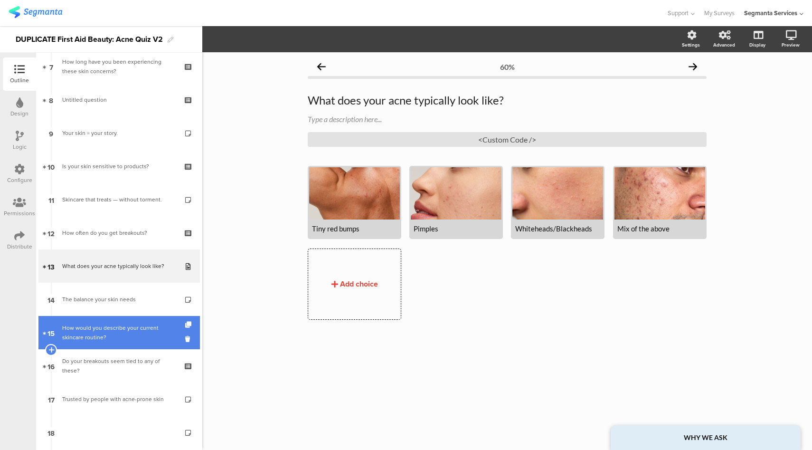
click at [127, 339] on div "How would you describe your current skincare routine?" at bounding box center [119, 332] width 114 height 19
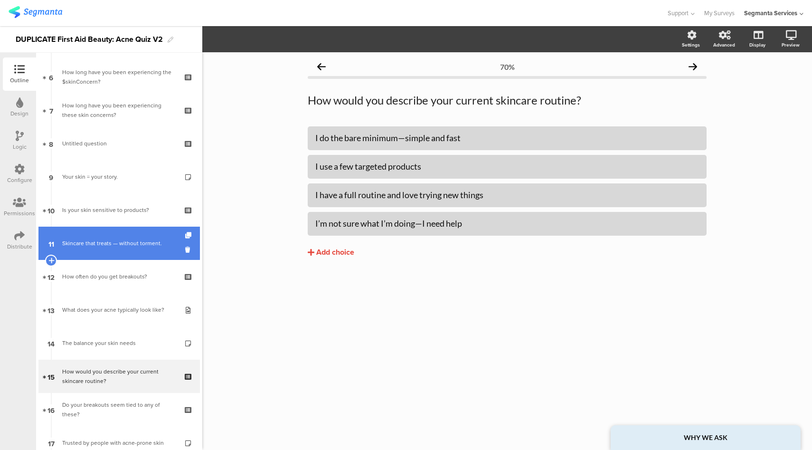
scroll to position [195, 0]
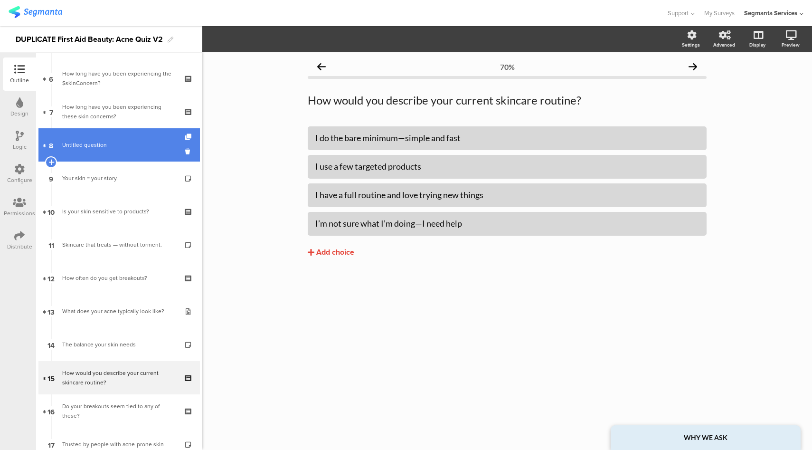
click at [121, 143] on span "Untitled question" at bounding box center [119, 144] width 114 height 9
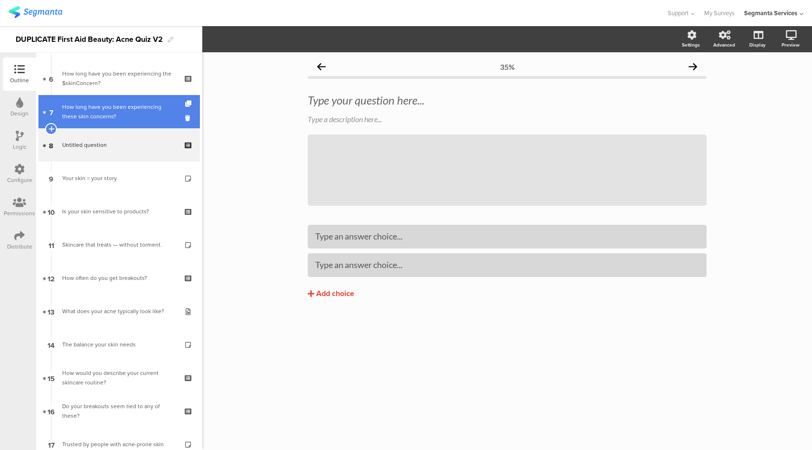
click at [130, 116] on div "How long have you been experiencing these skin concerns?" at bounding box center [119, 111] width 114 height 19
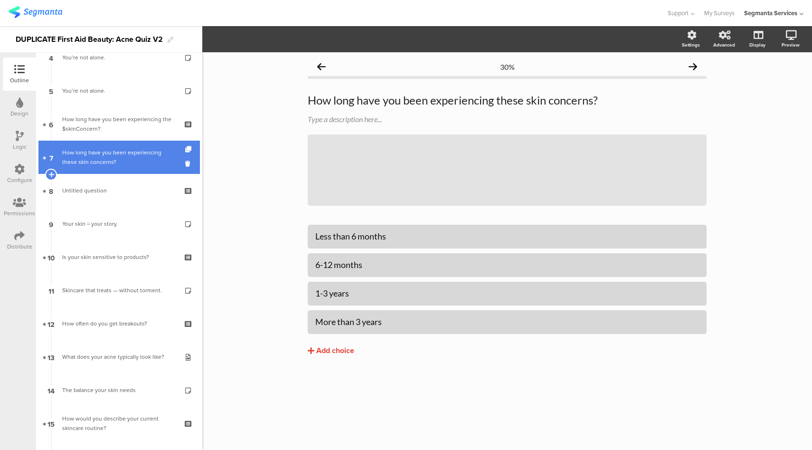
scroll to position [141, 0]
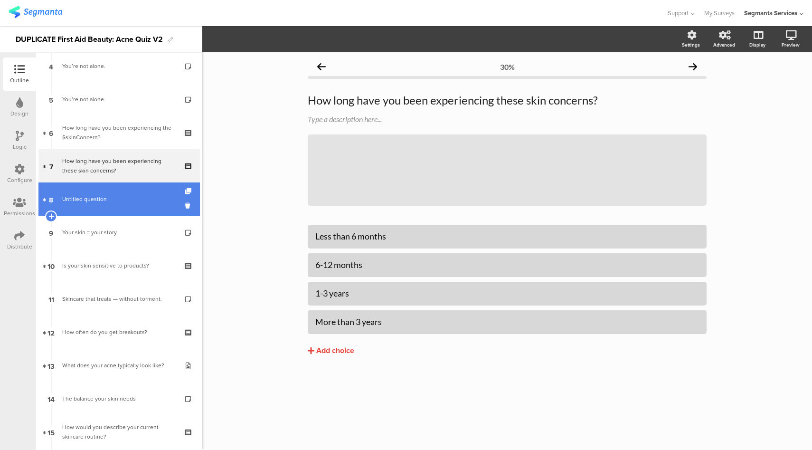
click at [108, 203] on span "Untitled question" at bounding box center [119, 198] width 114 height 9
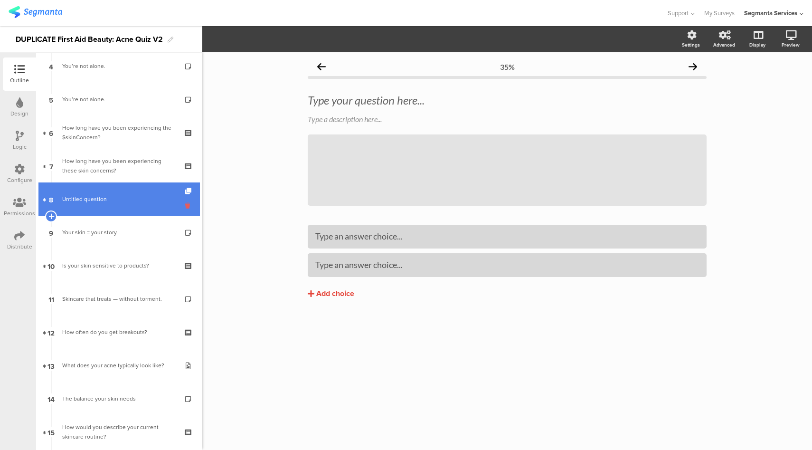
click at [185, 204] on icon at bounding box center [189, 205] width 8 height 9
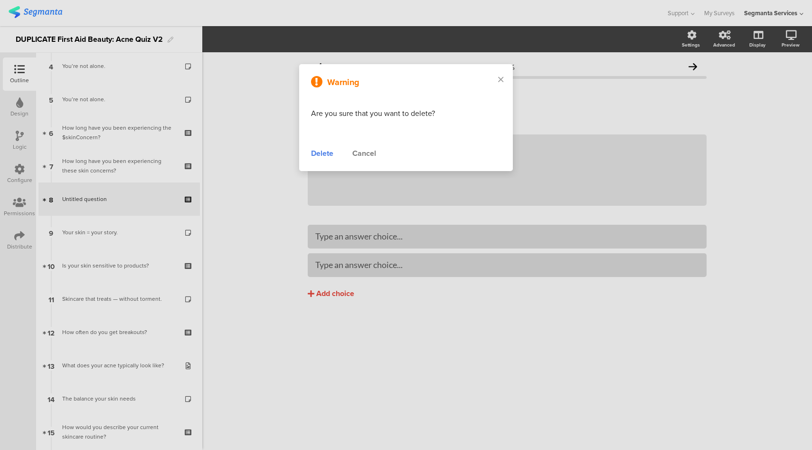
click at [325, 155] on div "Delete" at bounding box center [322, 153] width 22 height 11
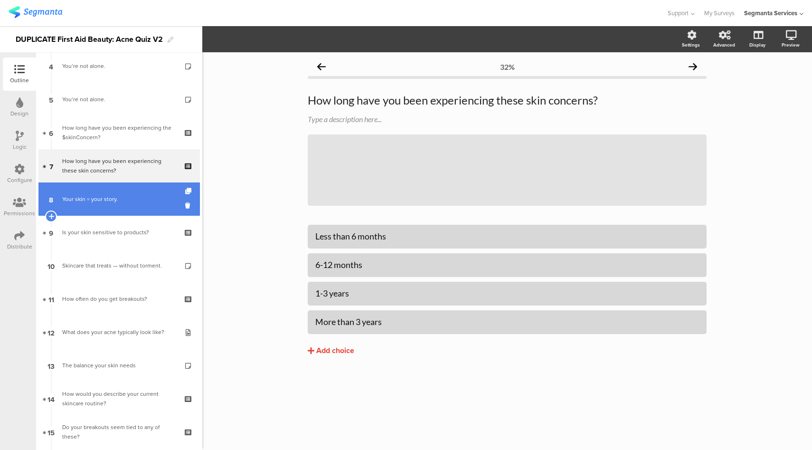
click at [109, 205] on link "8 Your skin = your story." at bounding box center [118, 198] width 161 height 33
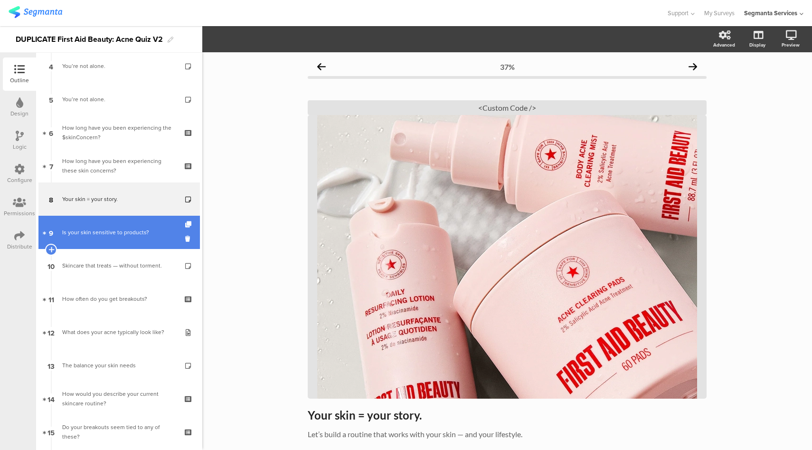
click at [102, 237] on div "Is your skin sensitive to products?" at bounding box center [119, 232] width 114 height 9
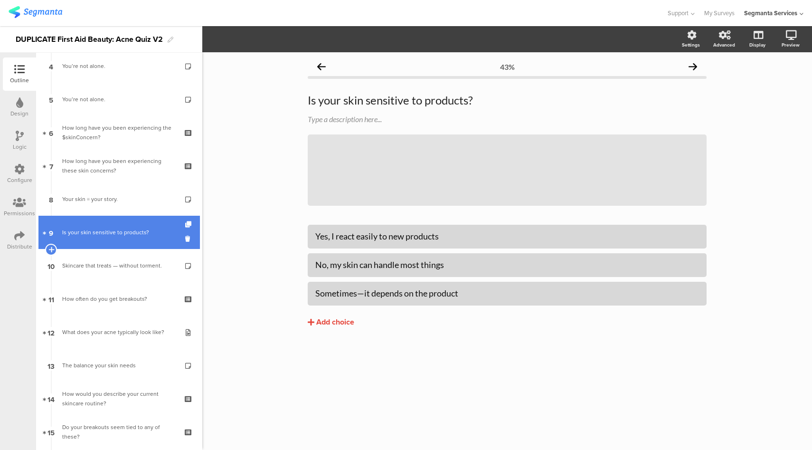
scroll to position [160, 0]
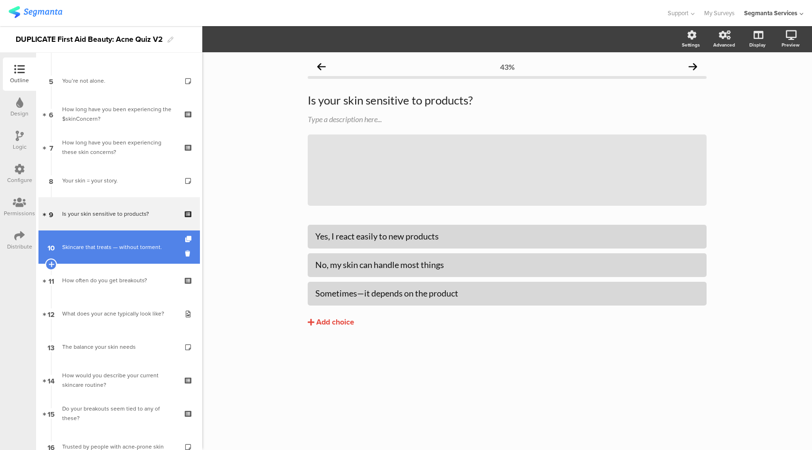
click at [97, 247] on div "Skincare that treats — without torment." at bounding box center [119, 246] width 114 height 9
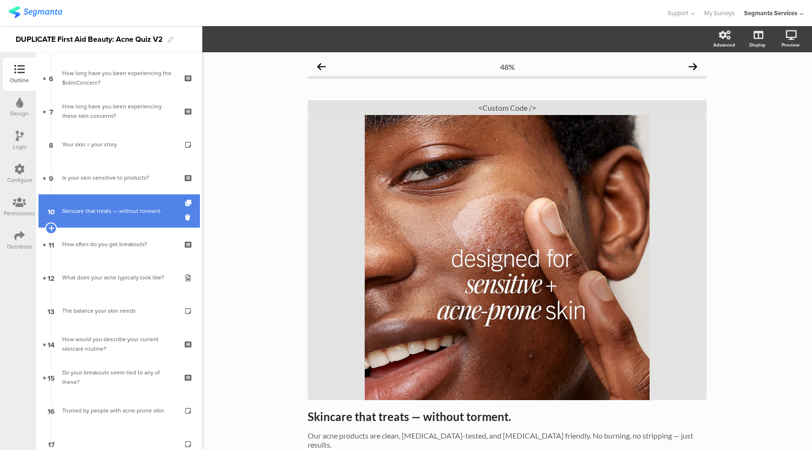
scroll to position [200, 0]
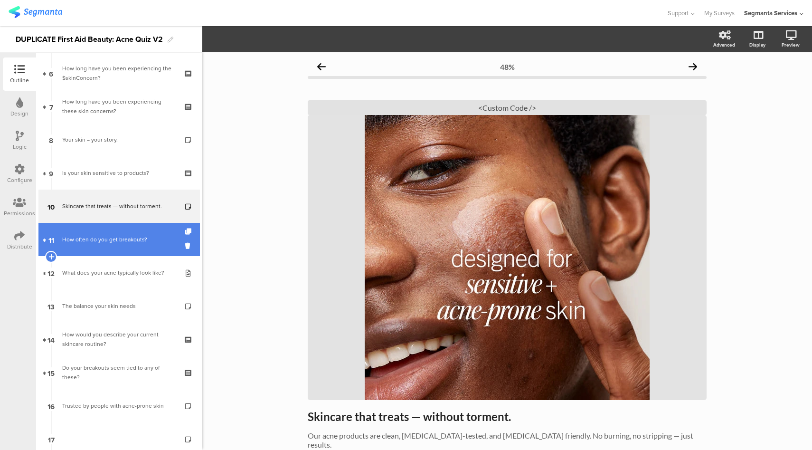
click at [96, 240] on div "How often do you get breakouts?" at bounding box center [119, 239] width 114 height 9
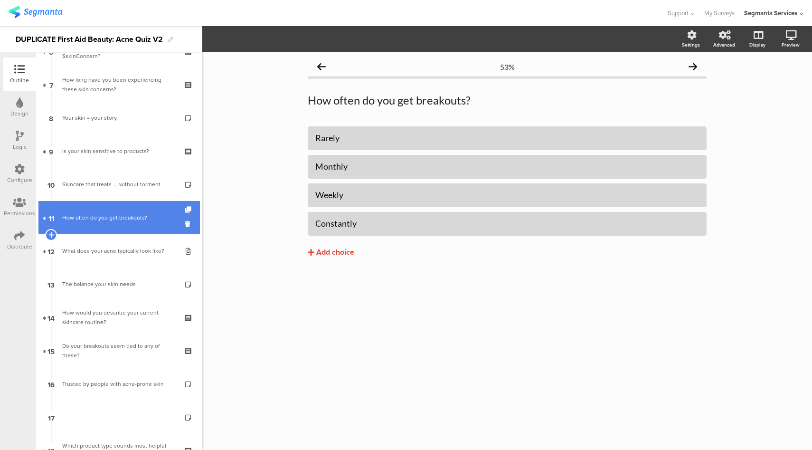
scroll to position [224, 0]
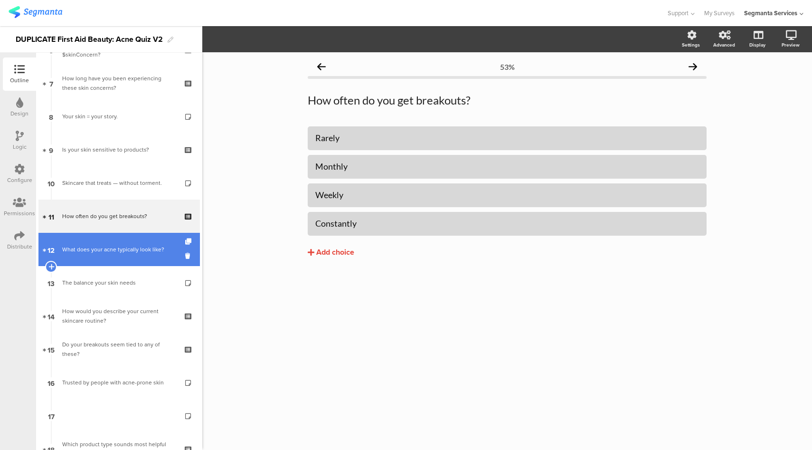
click at [96, 253] on div "What does your acne typically look like?" at bounding box center [119, 249] width 114 height 9
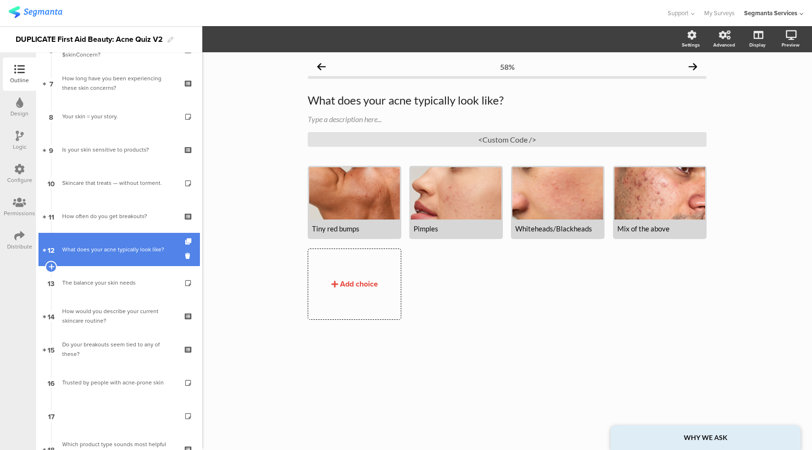
scroll to position [244, 0]
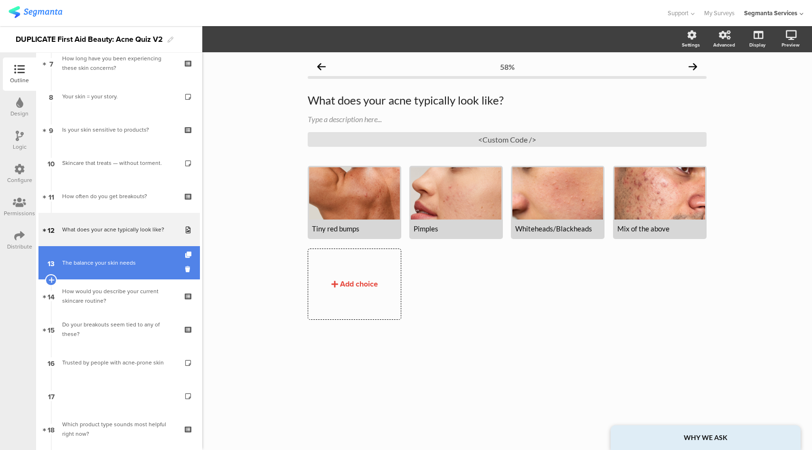
click at [93, 266] on div "The balance your skin needs" at bounding box center [119, 262] width 114 height 9
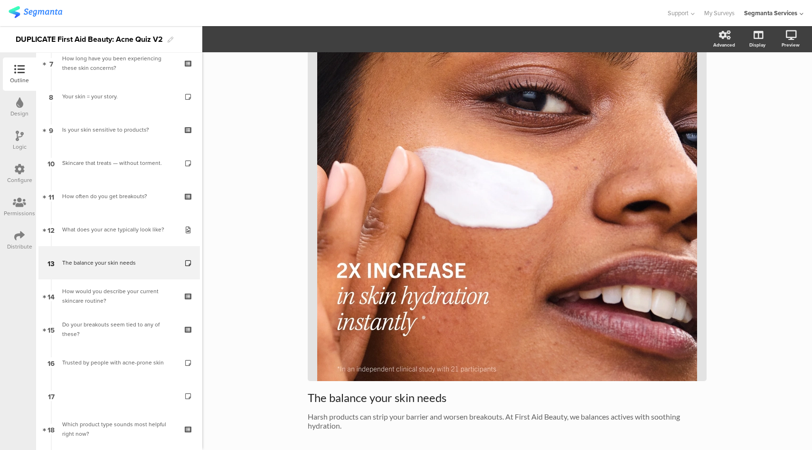
scroll to position [130, 0]
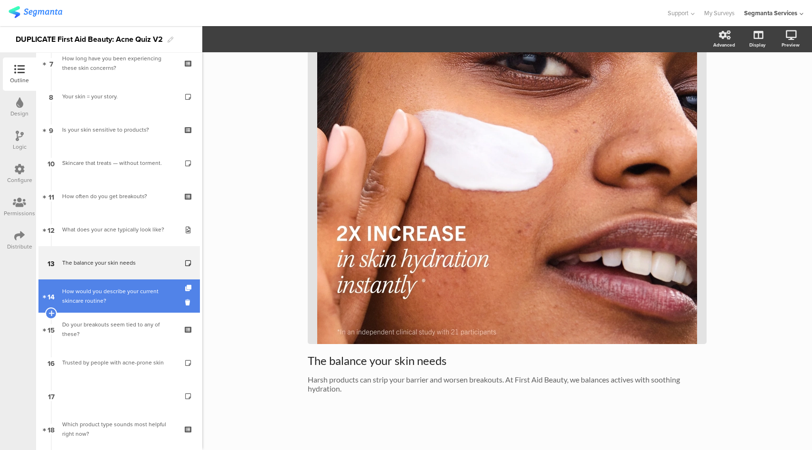
click at [78, 294] on div "How would you describe your current skincare routine?" at bounding box center [119, 295] width 114 height 19
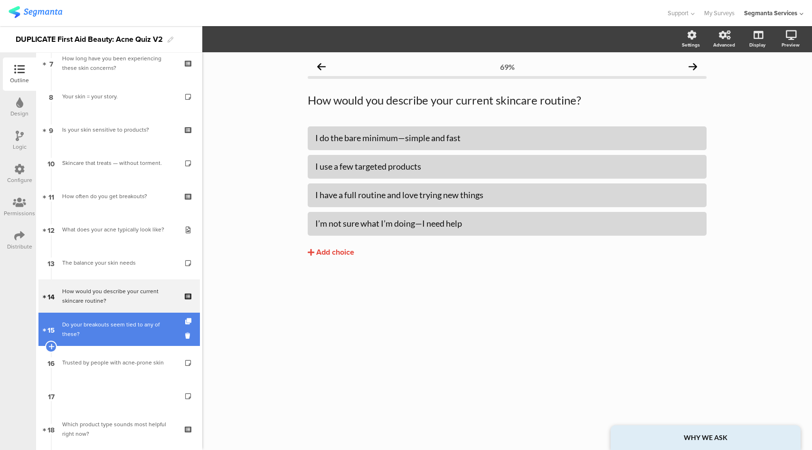
click at [80, 331] on div "Do your breakouts seem tied to any of these?" at bounding box center [119, 329] width 114 height 19
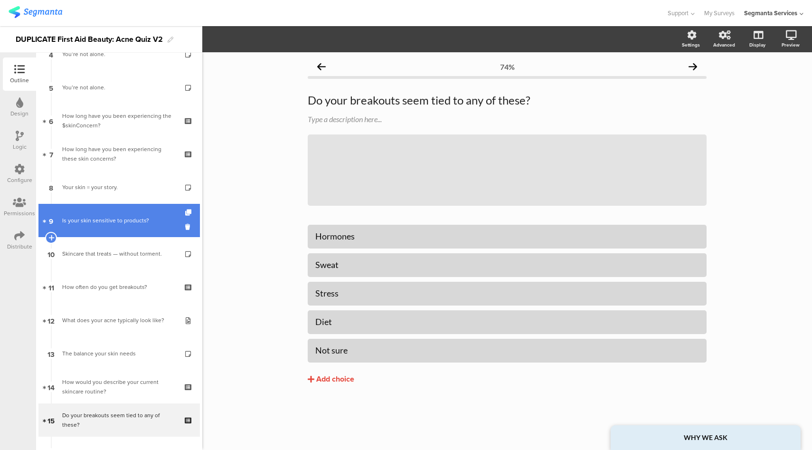
scroll to position [152, 0]
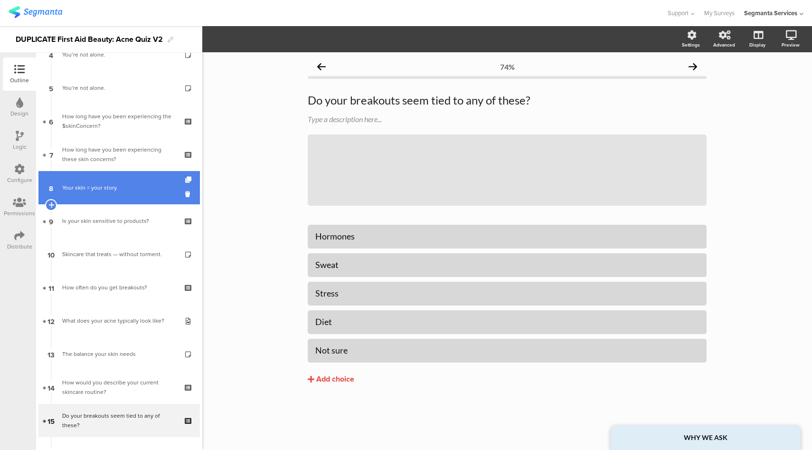
click at [122, 186] on div "Your skin = your story." at bounding box center [119, 187] width 114 height 9
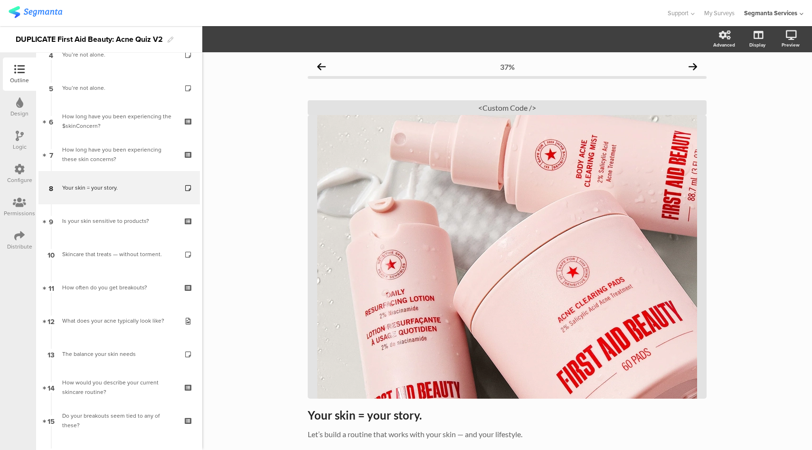
scroll to position [47, 0]
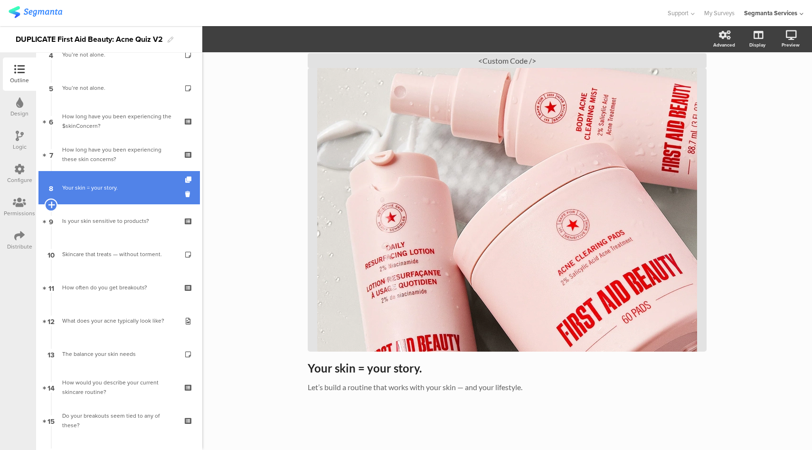
click at [50, 203] on icon at bounding box center [51, 204] width 6 height 9
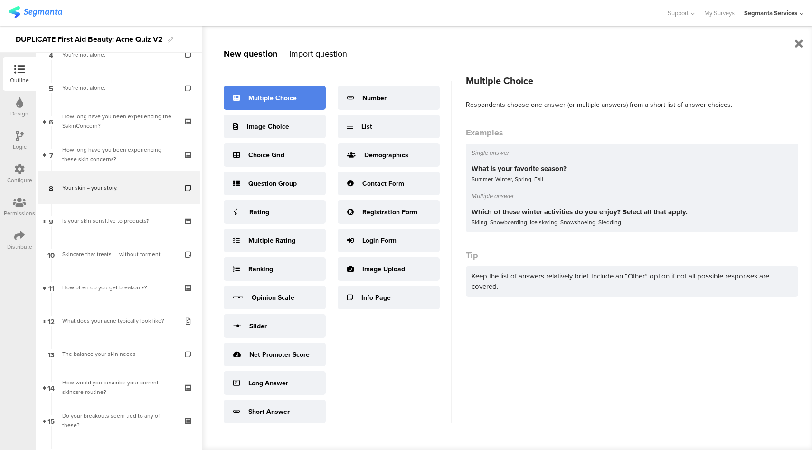
click at [298, 89] on div "Multiple Choice" at bounding box center [275, 98] width 102 height 24
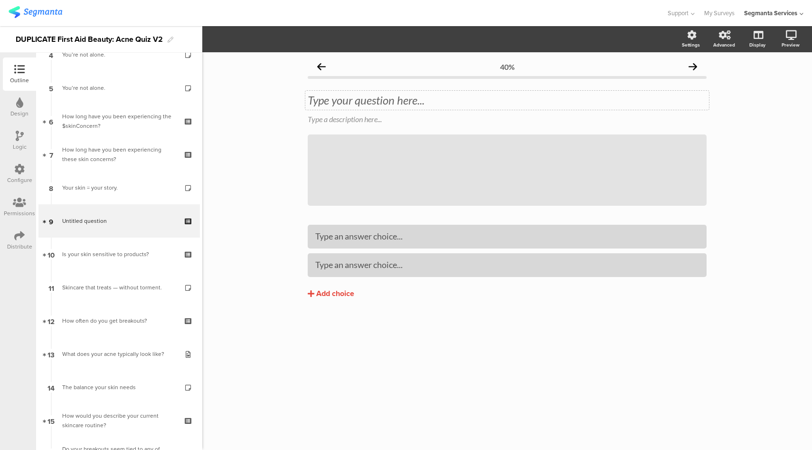
click at [335, 101] on div "Type your question here..." at bounding box center [507, 100] width 404 height 19
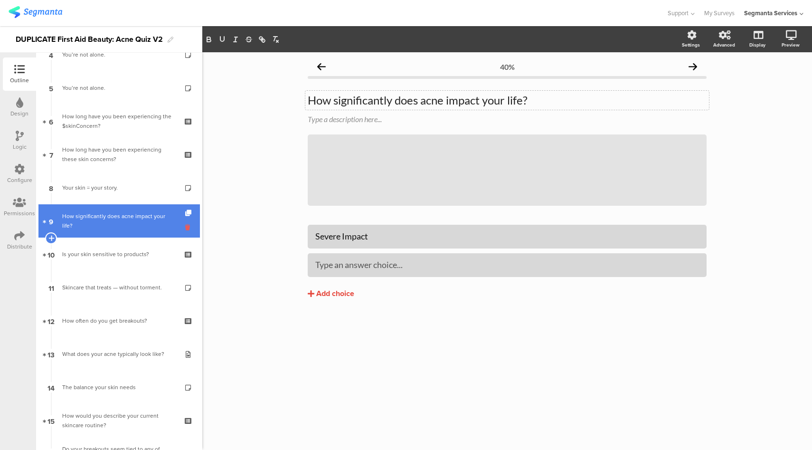
click at [185, 228] on icon at bounding box center [189, 227] width 8 height 9
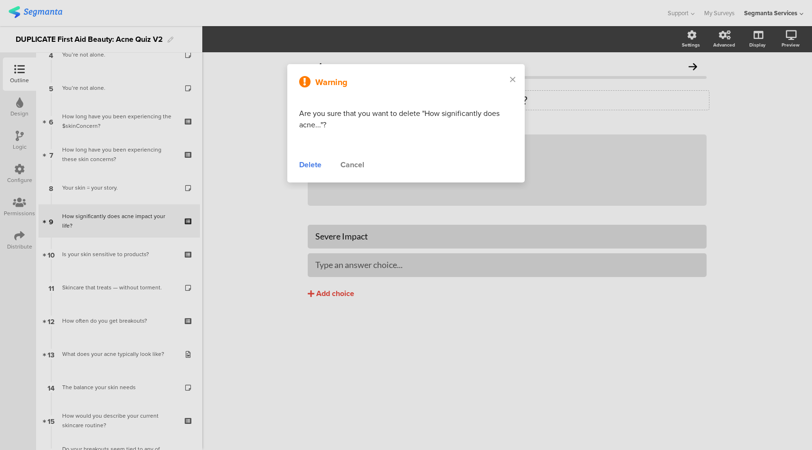
click at [315, 165] on div "Delete" at bounding box center [310, 164] width 22 height 11
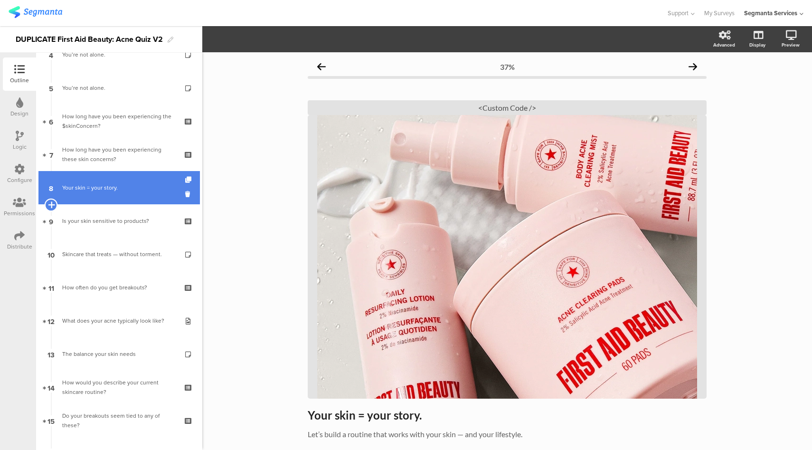
click at [53, 204] on icon at bounding box center [51, 204] width 6 height 9
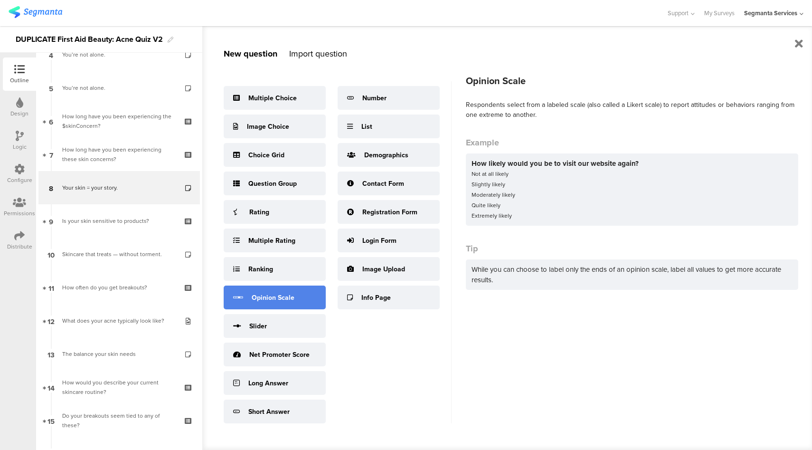
click at [283, 303] on div "Opinion Scale" at bounding box center [275, 297] width 102 height 24
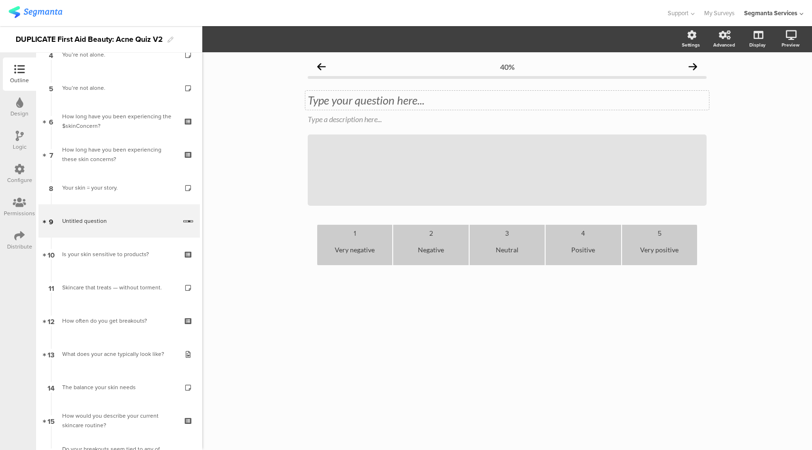
click at [359, 105] on div "Type your question here..." at bounding box center [507, 100] width 404 height 19
click at [347, 253] on div "Very negative" at bounding box center [354, 249] width 67 height 23
click at [423, 251] on div "Negative" at bounding box center [430, 249] width 67 height 23
click at [434, 246] on div "Negative" at bounding box center [430, 249] width 67 height 23
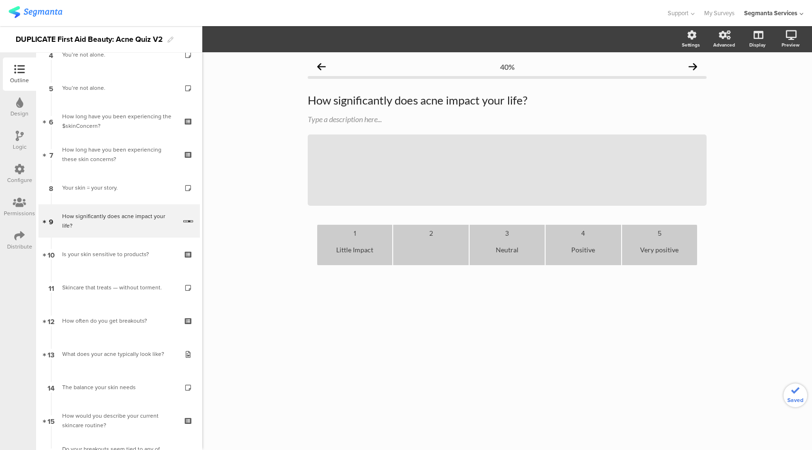
click at [507, 251] on div "Neutral" at bounding box center [507, 249] width 67 height 23
click at [581, 250] on div "Positive" at bounding box center [583, 249] width 67 height 23
click at [662, 250] on div "Very positive" at bounding box center [659, 249] width 67 height 23
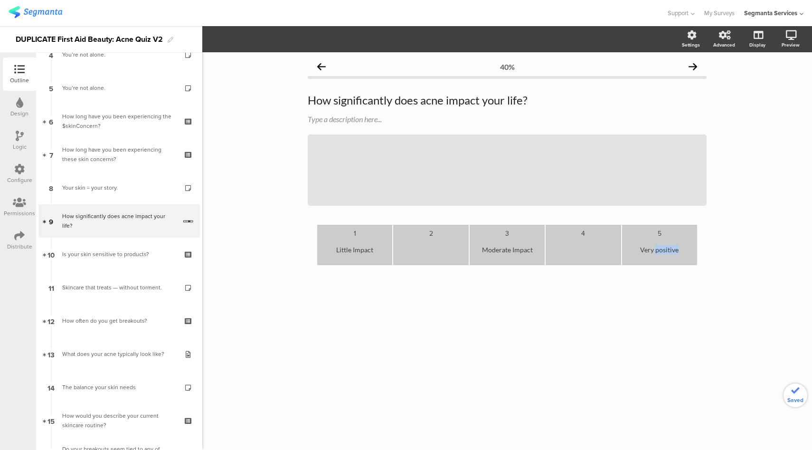
click at [662, 250] on div "Very positive" at bounding box center [659, 249] width 67 height 23
click at [759, 86] on icon at bounding box center [757, 84] width 10 height 9
click at [433, 231] on div "2" at bounding box center [430, 232] width 67 height 9
click at [433, 237] on div "2" at bounding box center [430, 232] width 67 height 9
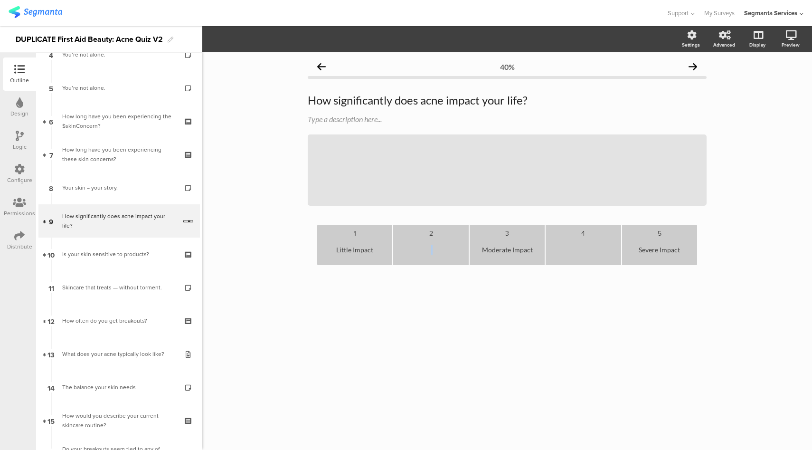
click at [433, 237] on div "2" at bounding box center [430, 232] width 67 height 9
click at [568, 239] on div at bounding box center [583, 249] width 67 height 23
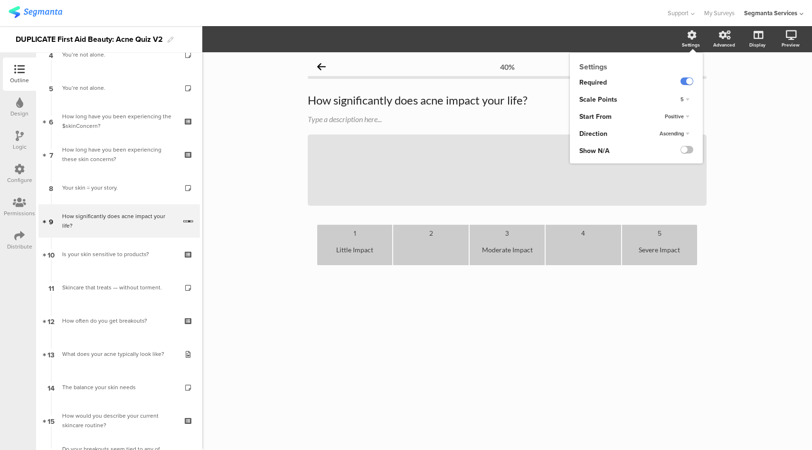
click at [683, 99] on span "5" at bounding box center [682, 99] width 3 height 8
click at [669, 109] on div "3" at bounding box center [672, 109] width 56 height 10
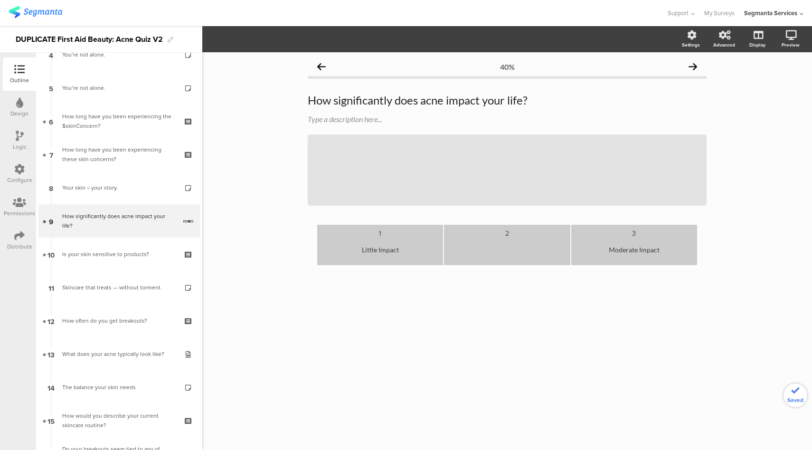
click at [495, 243] on div at bounding box center [507, 249] width 118 height 23
click at [506, 249] on div at bounding box center [507, 249] width 118 height 23
click at [495, 250] on div at bounding box center [507, 249] width 118 height 23
click at [506, 237] on div "2" at bounding box center [507, 232] width 118 height 9
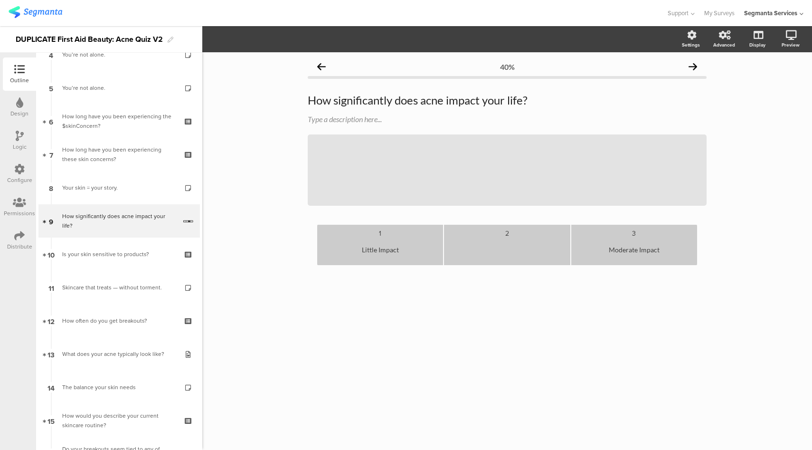
click at [505, 249] on div at bounding box center [507, 249] width 118 height 23
click at [436, 252] on div "Little Impact" at bounding box center [380, 249] width 118 height 23
copy div "Little Impact"
click at [514, 245] on div at bounding box center [507, 249] width 118 height 23
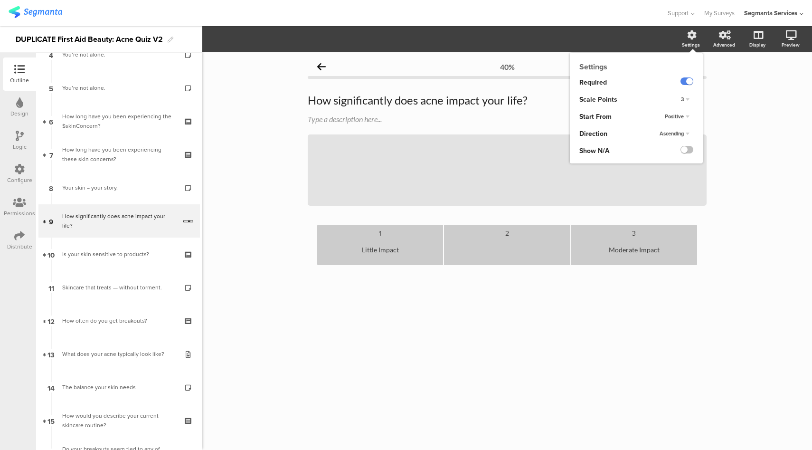
click at [686, 101] on div "3" at bounding box center [685, 99] width 16 height 11
click at [680, 116] on div "4" at bounding box center [672, 119] width 56 height 10
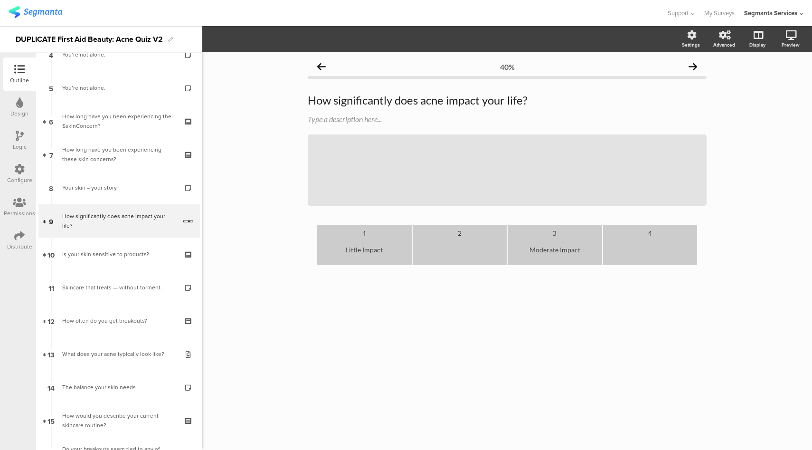
click at [648, 249] on div at bounding box center [650, 249] width 87 height 23
click at [466, 250] on div at bounding box center [460, 249] width 87 height 23
click at [537, 248] on div "Moderate Impact" at bounding box center [555, 249] width 87 height 23
click at [629, 240] on div at bounding box center [650, 249] width 87 height 23
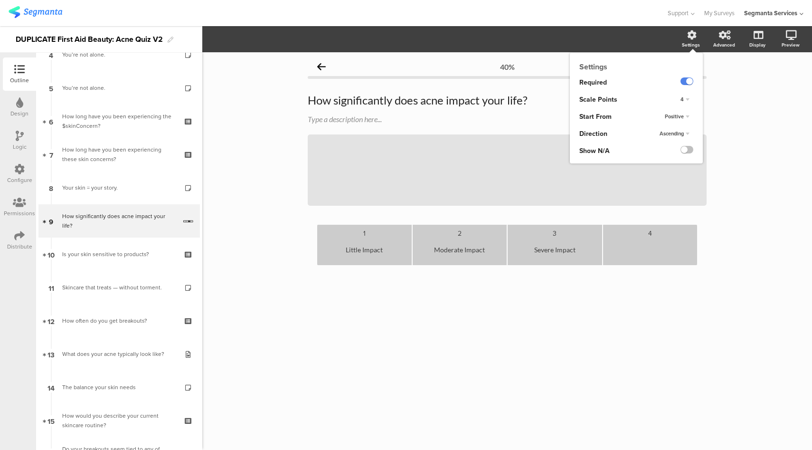
click at [684, 41] on div "Settings" at bounding box center [691, 44] width 18 height 7
click at [686, 105] on div "4" at bounding box center [685, 99] width 17 height 11
click at [683, 107] on div "3" at bounding box center [672, 109] width 56 height 10
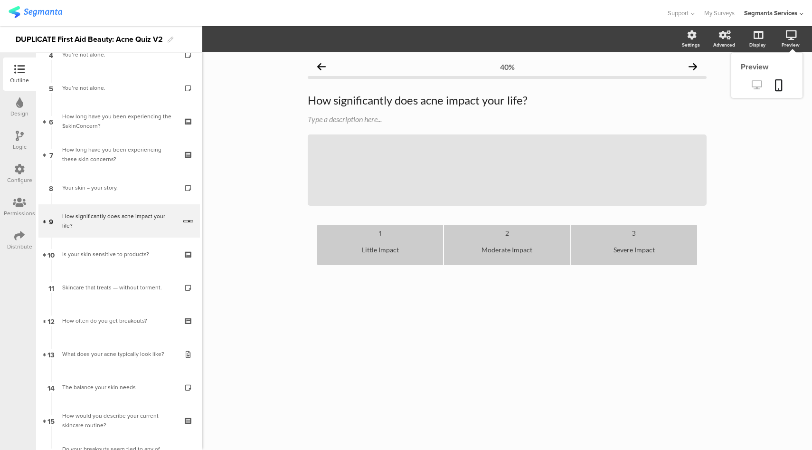
click at [755, 86] on icon at bounding box center [757, 84] width 10 height 9
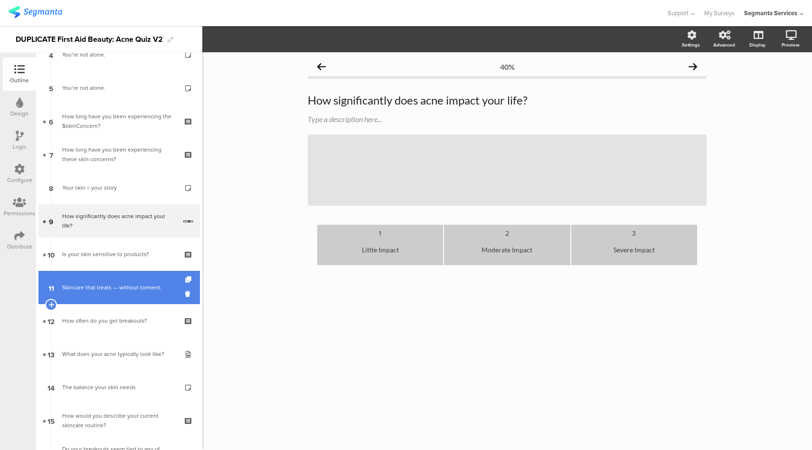
click at [132, 287] on div "Skincare that treats — without torment." at bounding box center [119, 287] width 114 height 9
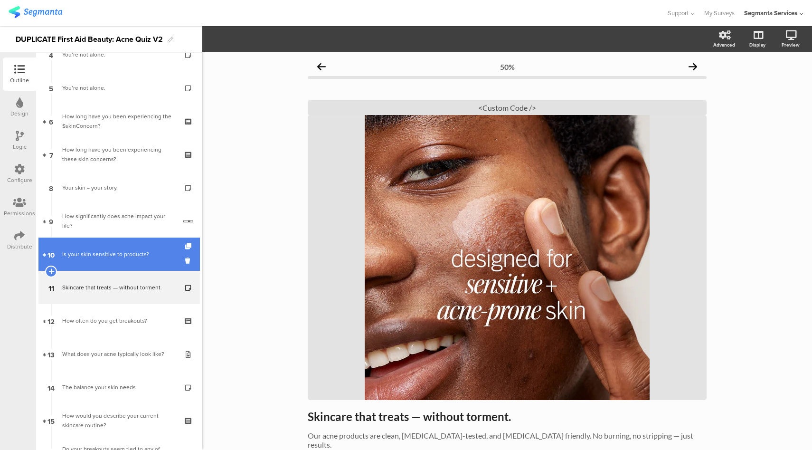
click at [129, 260] on link "10 Is your skin sensitive to products?" at bounding box center [118, 253] width 161 height 33
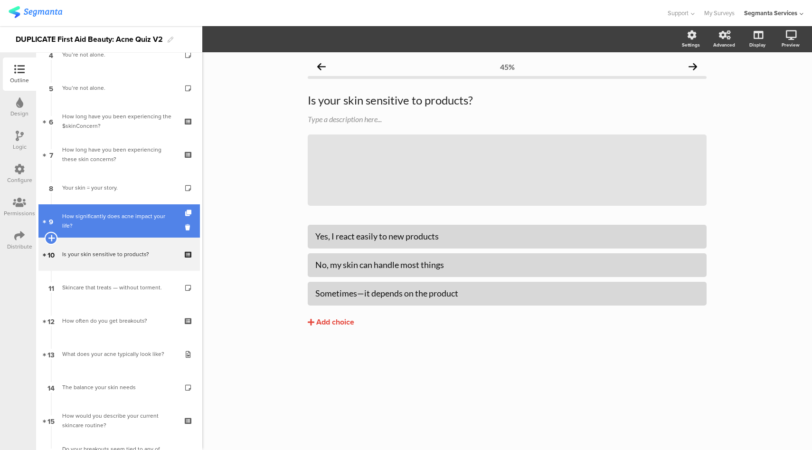
click at [50, 236] on icon at bounding box center [51, 238] width 6 height 9
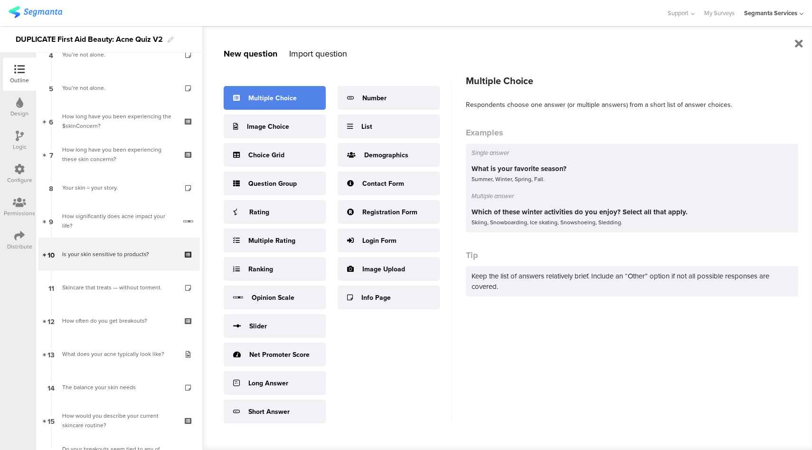
click at [299, 98] on div "Multiple Choice" at bounding box center [275, 98] width 102 height 24
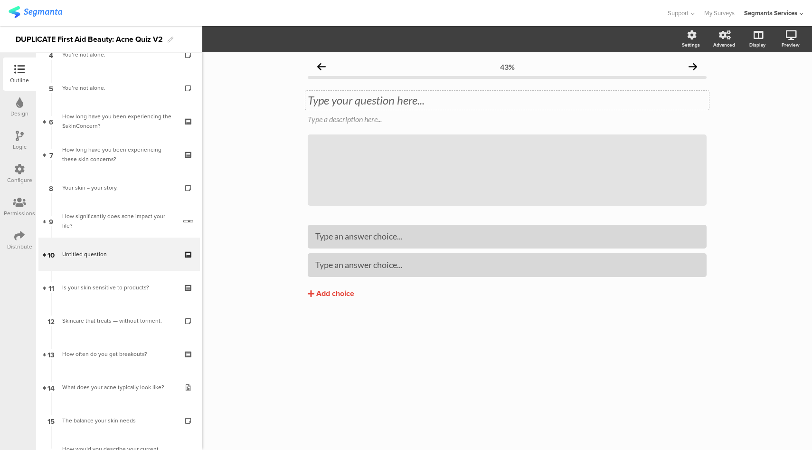
click at [326, 104] on div "Type your question here..." at bounding box center [507, 100] width 404 height 19
click at [347, 295] on div "Add choice" at bounding box center [335, 294] width 38 height 10
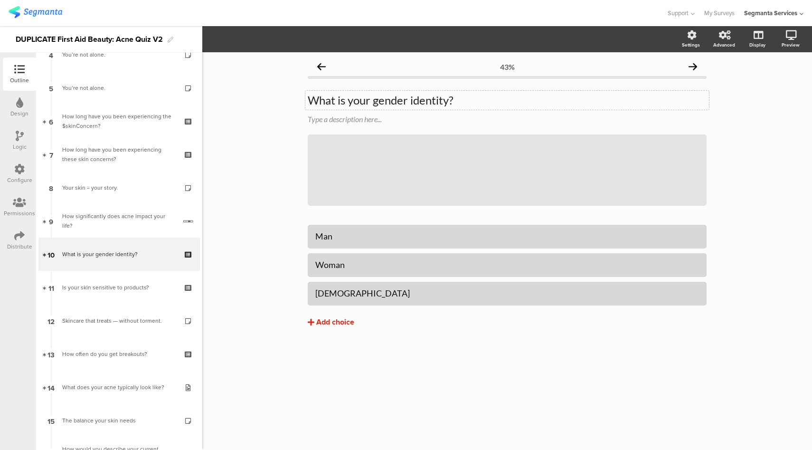
click at [338, 324] on div "Add choice" at bounding box center [335, 322] width 38 height 10
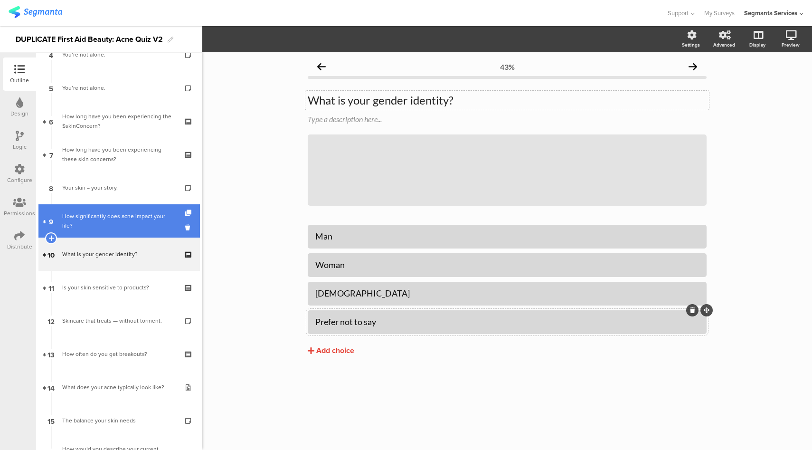
click at [123, 226] on div "How significantly does acne impact your life?" at bounding box center [119, 220] width 114 height 19
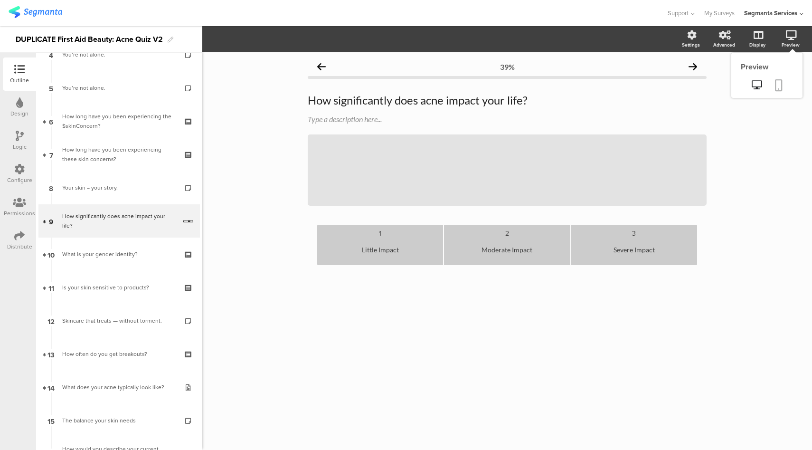
click at [779, 89] on icon at bounding box center [779, 85] width 8 height 12
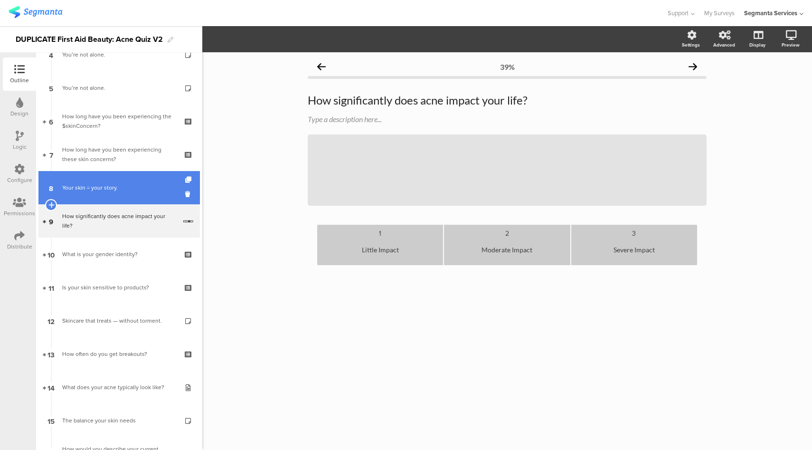
click at [119, 171] on link "8 Your skin = your story." at bounding box center [118, 187] width 161 height 33
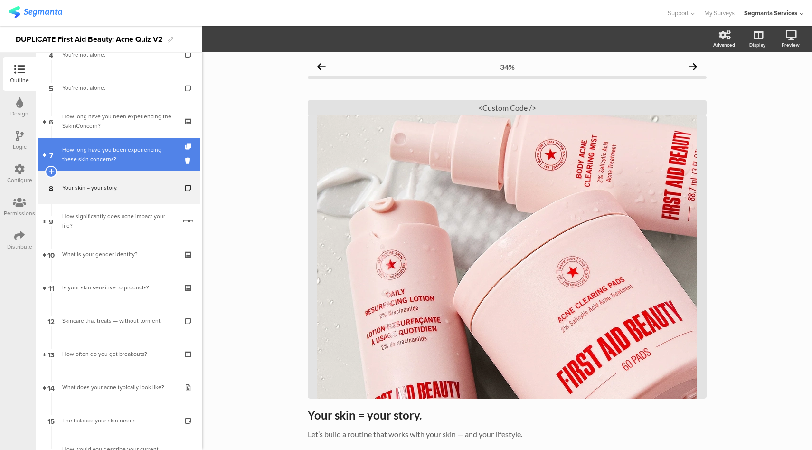
click at [120, 162] on div "How long have you been experiencing these skin concerns?" at bounding box center [119, 154] width 114 height 19
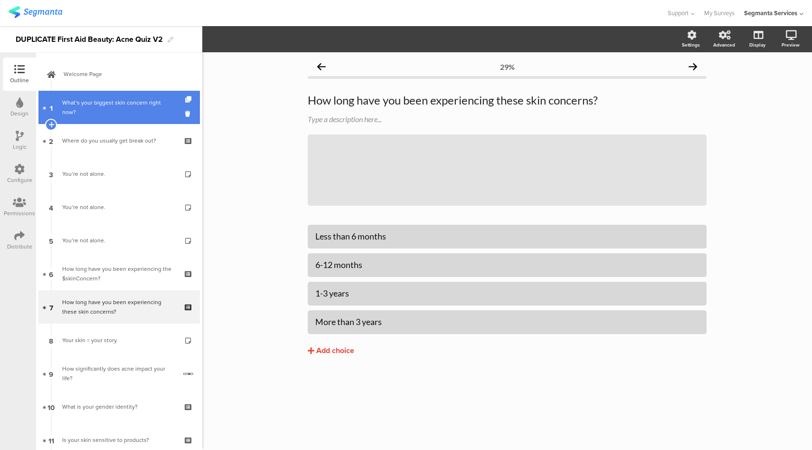
click at [127, 114] on div "What’s your biggest skin concern right now?" at bounding box center [119, 107] width 114 height 19
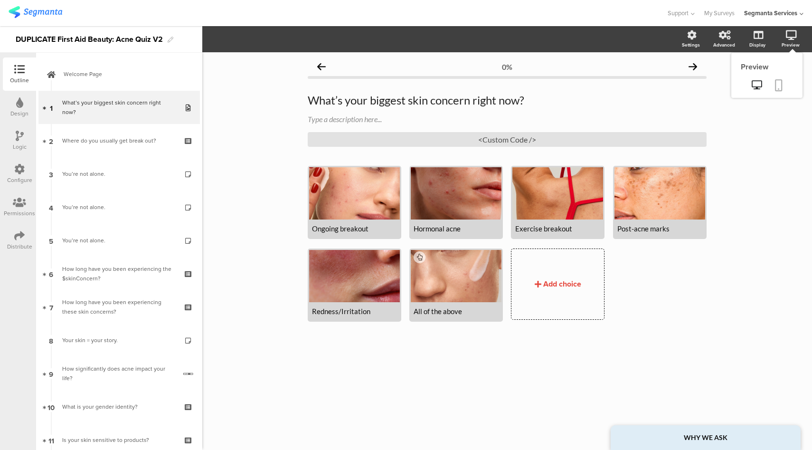
click at [782, 86] on link at bounding box center [779, 86] width 21 height 18
click at [759, 87] on icon at bounding box center [757, 84] width 10 height 9
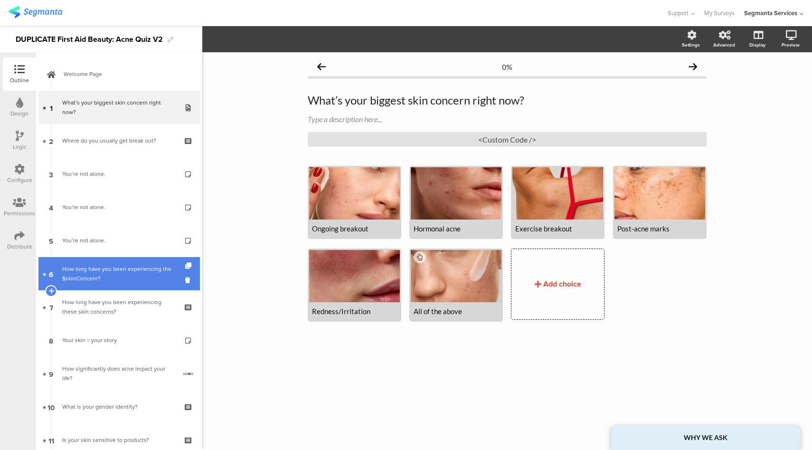
click at [115, 273] on div "How long have you been experiencing the $skinConcern?" at bounding box center [119, 273] width 114 height 19
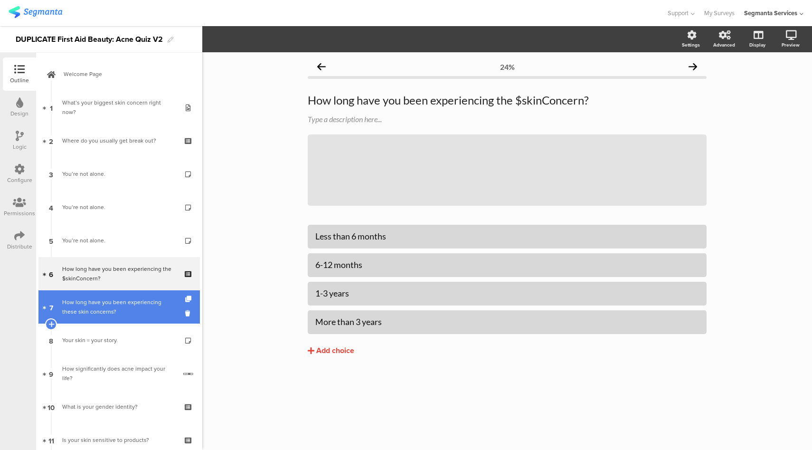
click at [114, 307] on div "How long have you been experiencing these skin concerns?" at bounding box center [119, 306] width 114 height 19
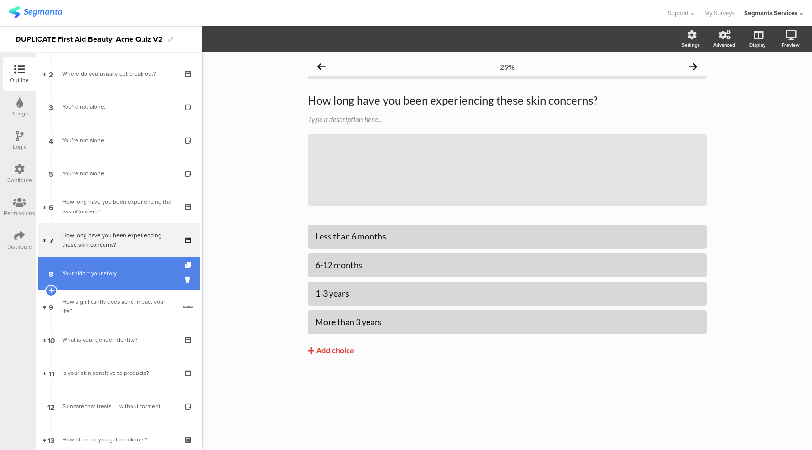
click at [126, 283] on link "8 Your skin = your story." at bounding box center [118, 272] width 161 height 33
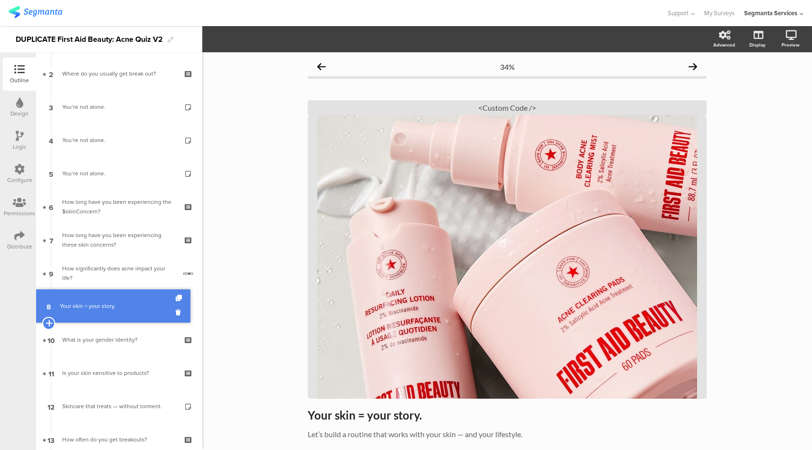
drag, startPoint x: 50, startPoint y: 291, endPoint x: 51, endPoint y: 324, distance: 33.3
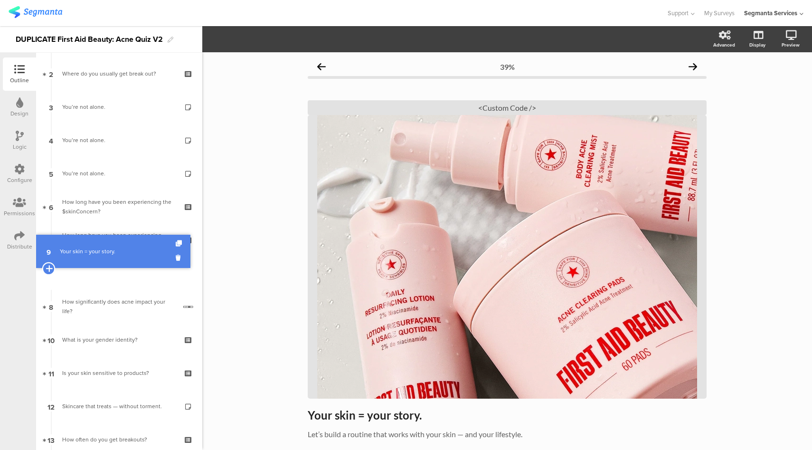
drag, startPoint x: 50, startPoint y: 323, endPoint x: 55, endPoint y: 268, distance: 55.3
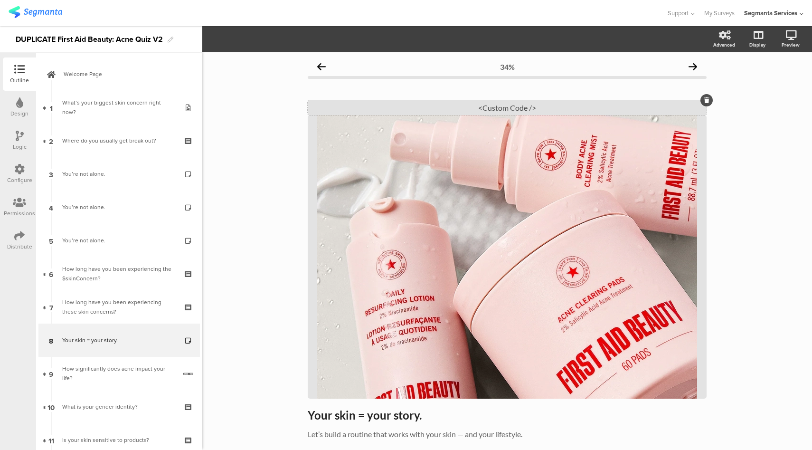
click at [512, 107] on div "<Custom Code />" at bounding box center [507, 107] width 399 height 15
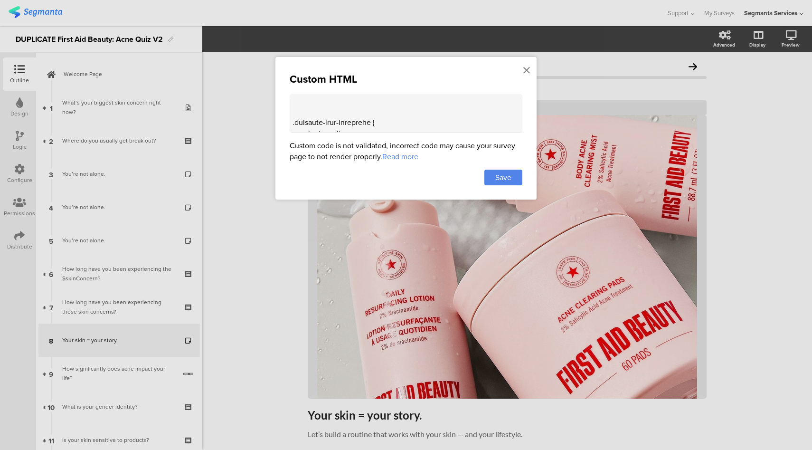
scroll to position [166, 0]
click at [528, 72] on icon at bounding box center [526, 70] width 7 height 10
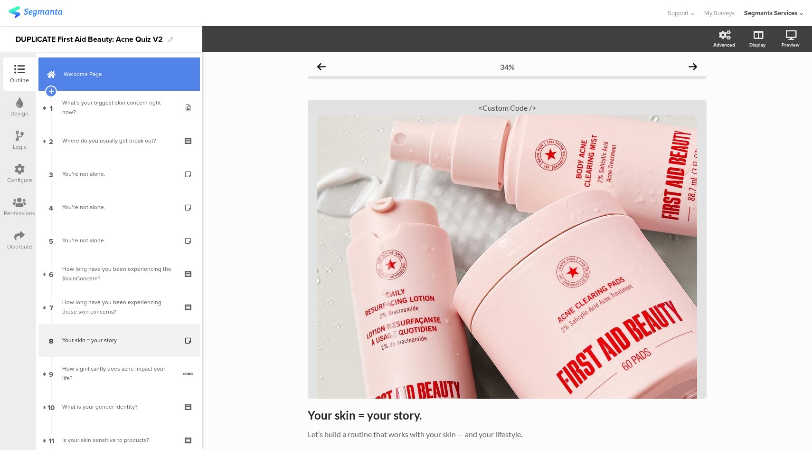
click at [123, 77] on span "Welcome Page" at bounding box center [125, 73] width 122 height 9
